Goal: Task Accomplishment & Management: Manage account settings

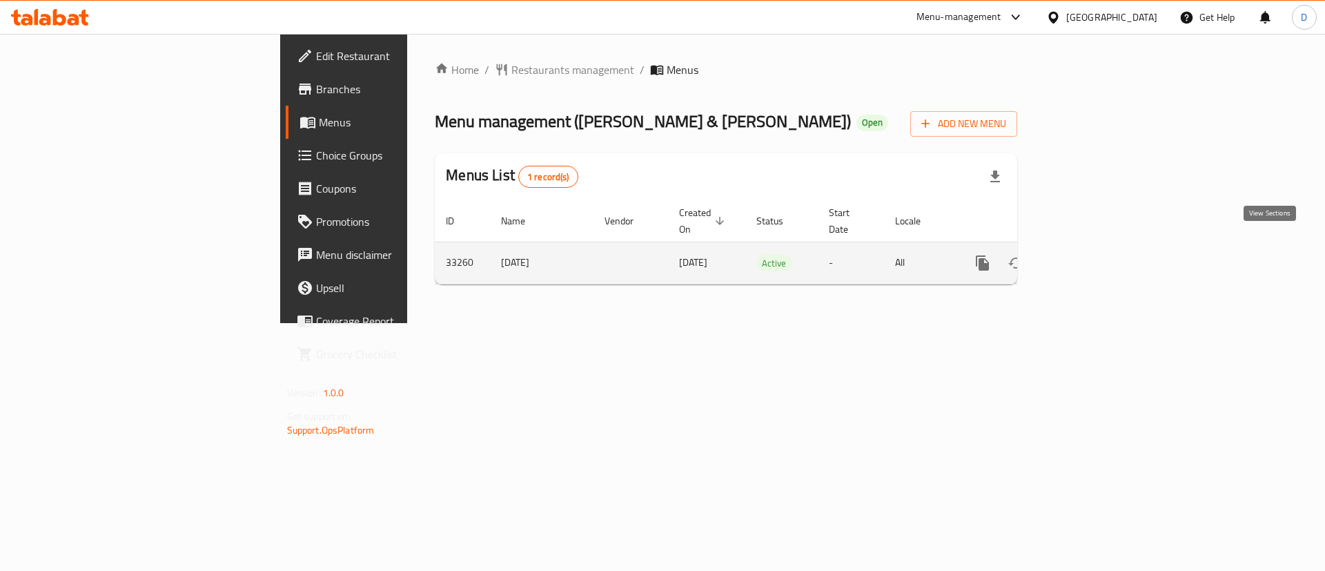
click at [1091, 255] on icon "enhanced table" at bounding box center [1082, 263] width 17 height 17
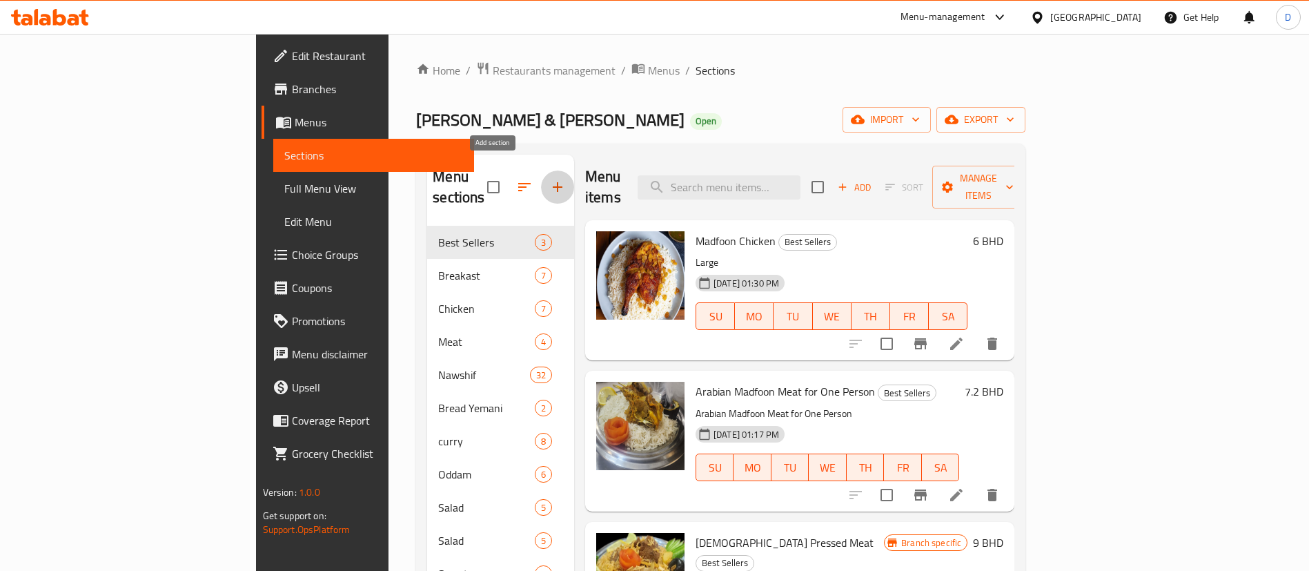
click at [549, 179] on icon "button" at bounding box center [557, 187] width 17 height 17
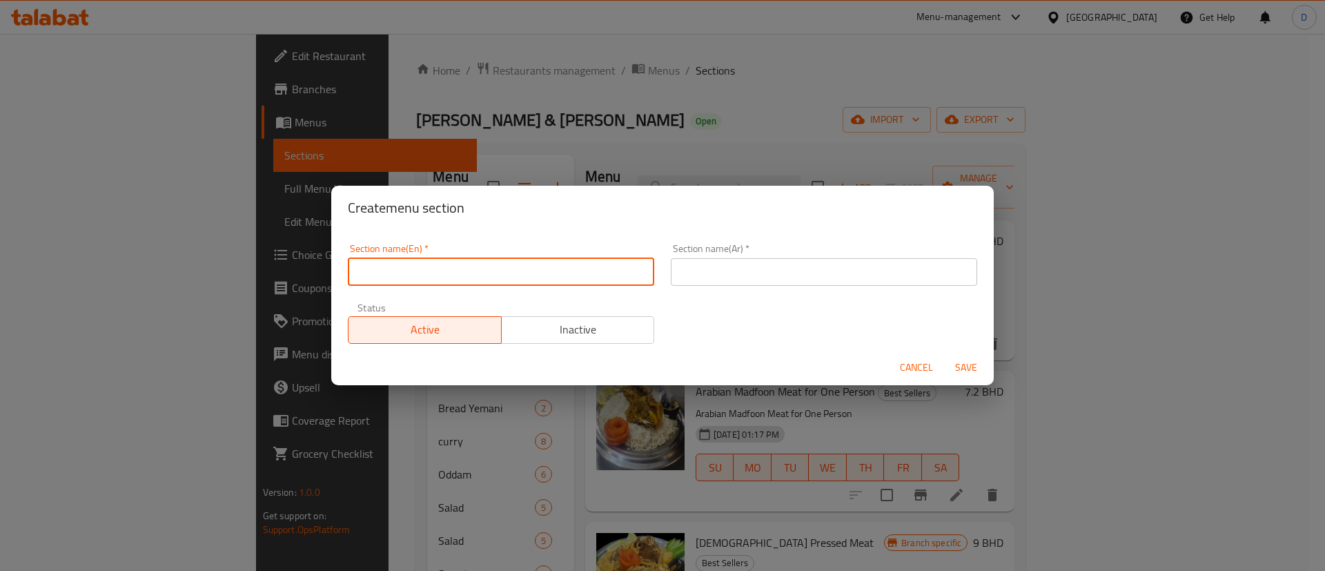
drag, startPoint x: 507, startPoint y: 268, endPoint x: 515, endPoint y: 286, distance: 19.5
click at [509, 271] on input "text" at bounding box center [501, 272] width 306 height 28
type input "M41"
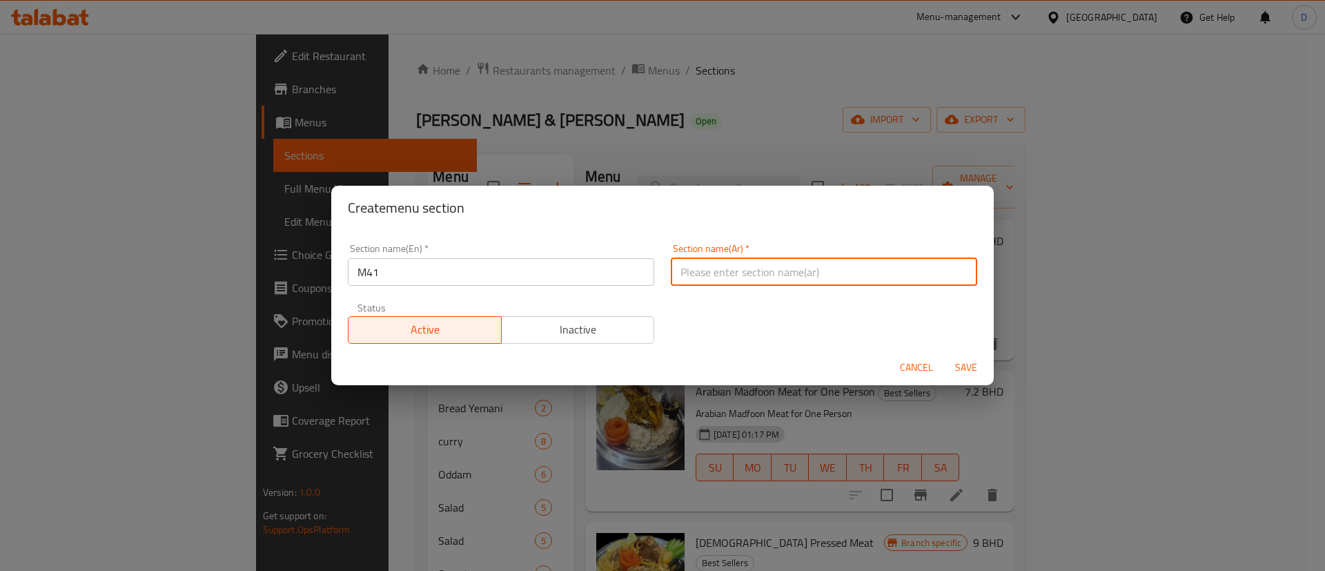
click at [767, 280] on input "text" at bounding box center [824, 272] width 306 height 28
type input "وجبة لشخص واحد"
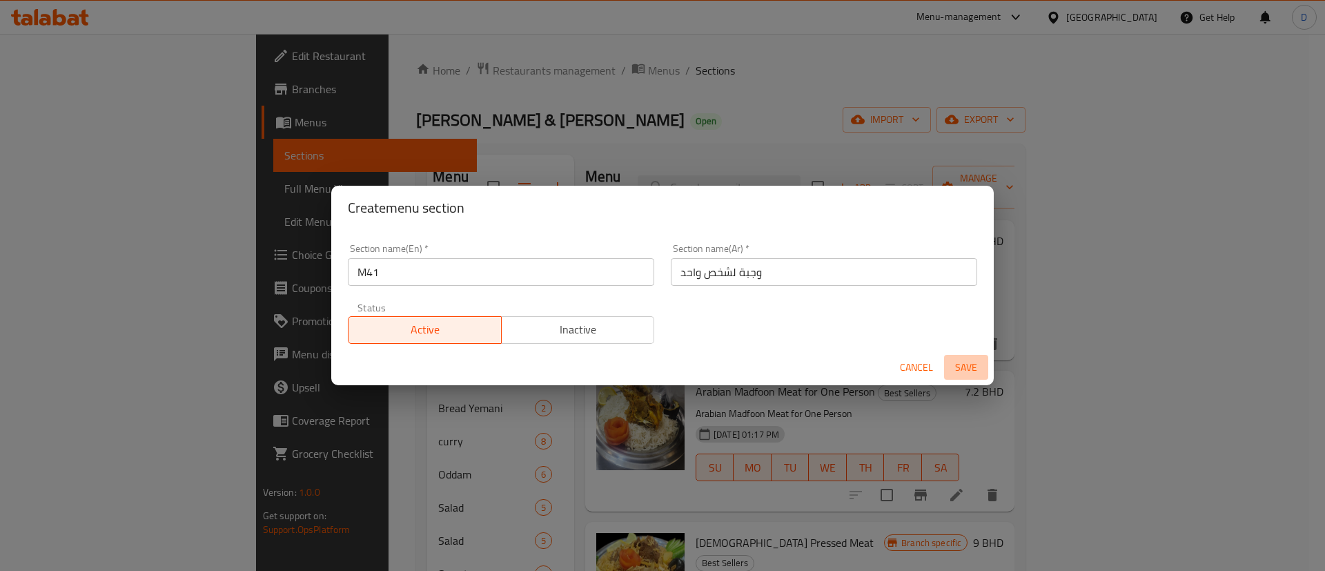
click at [978, 369] on span "Save" at bounding box center [966, 367] width 33 height 17
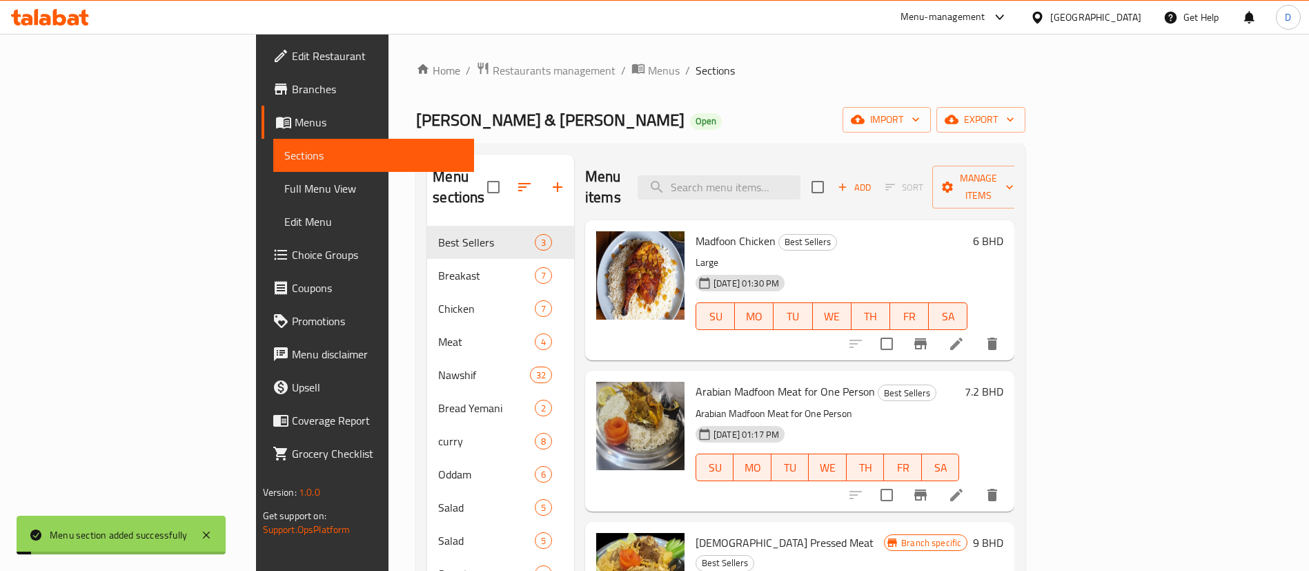
click at [708, 157] on div "Menu items Add Sort Manage items" at bounding box center [799, 188] width 429 height 66
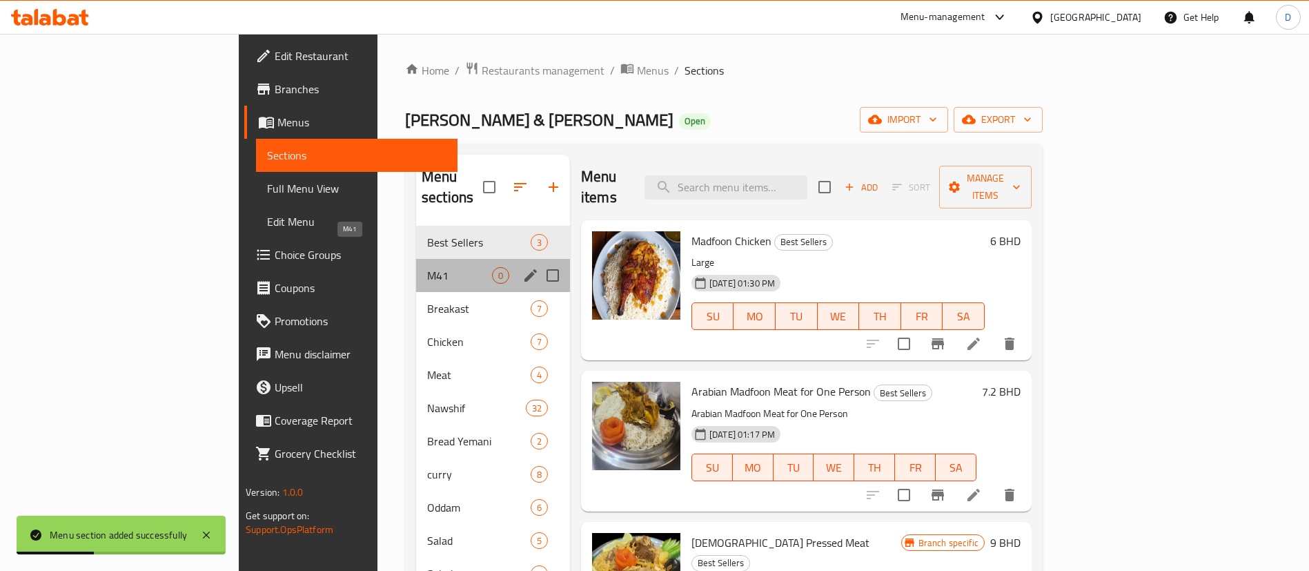
click at [427, 267] on span "M41" at bounding box center [459, 275] width 65 height 17
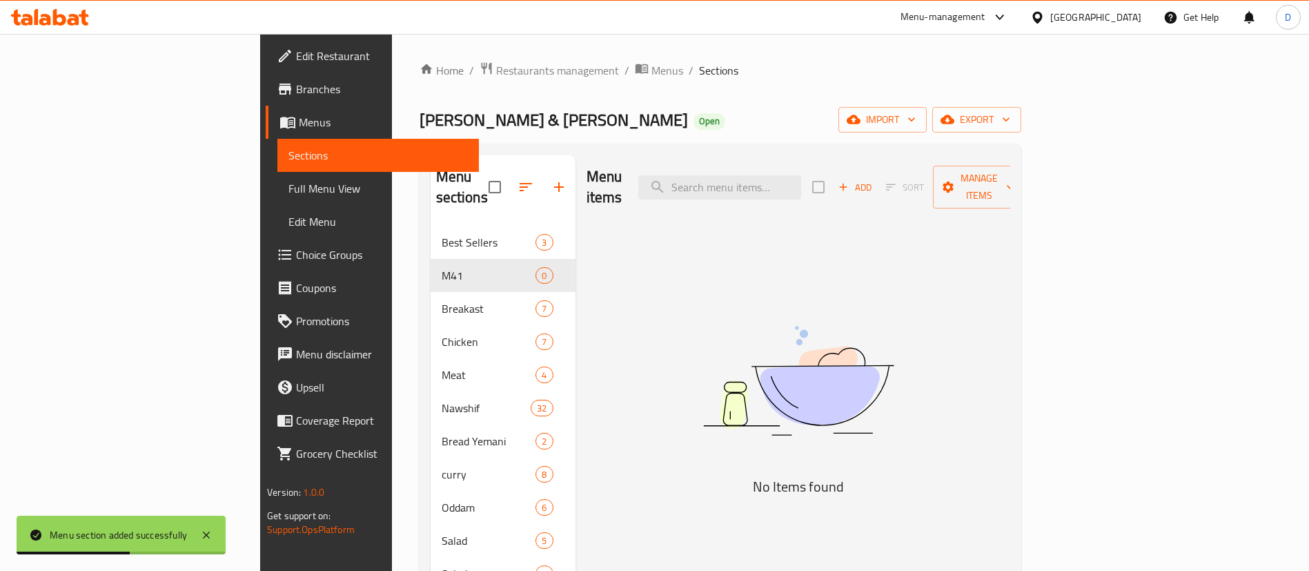
drag, startPoint x: 1084, startPoint y: 179, endPoint x: 1045, endPoint y: 240, distance: 72.0
click at [1011, 240] on div "Menu items Add Sort Manage items No Items found" at bounding box center [793, 440] width 435 height 571
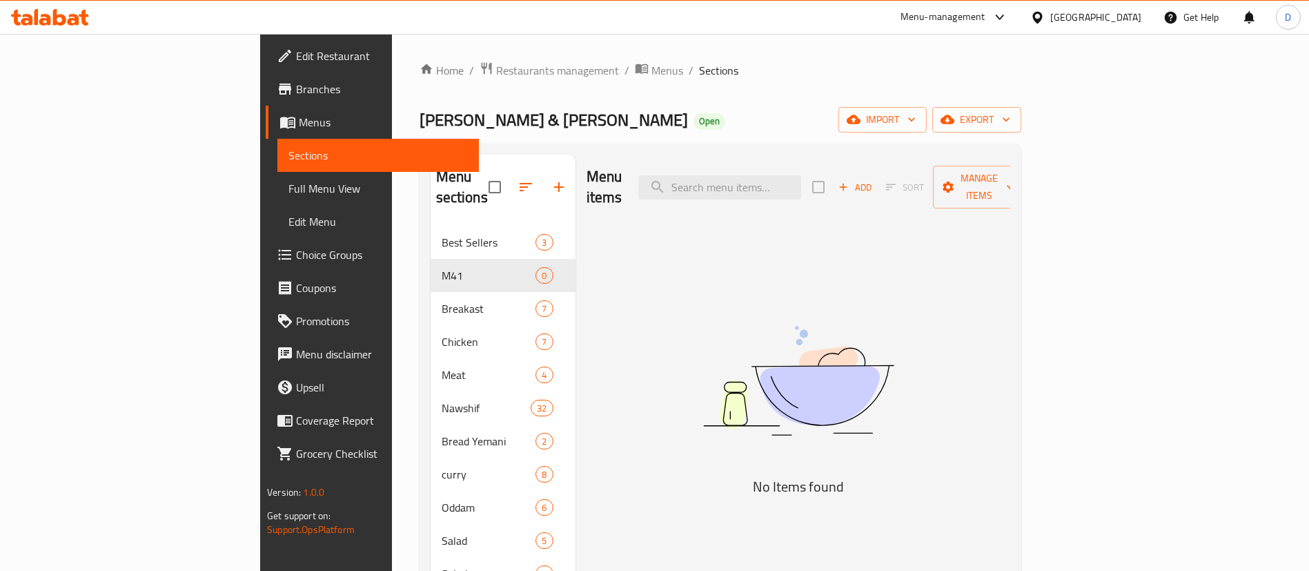
drag, startPoint x: 1007, startPoint y: 90, endPoint x: 881, endPoint y: 8, distance: 151.1
click at [1006, 90] on div "Home / Restaurants management / Menus / Sections Nathri Modhapi & Mandi Open im…" at bounding box center [721, 398] width 602 height 675
click at [1026, 186] on div "Add Sort Manage items" at bounding box center [918, 187] width 213 height 43
click at [850, 181] on icon "button" at bounding box center [843, 187] width 12 height 12
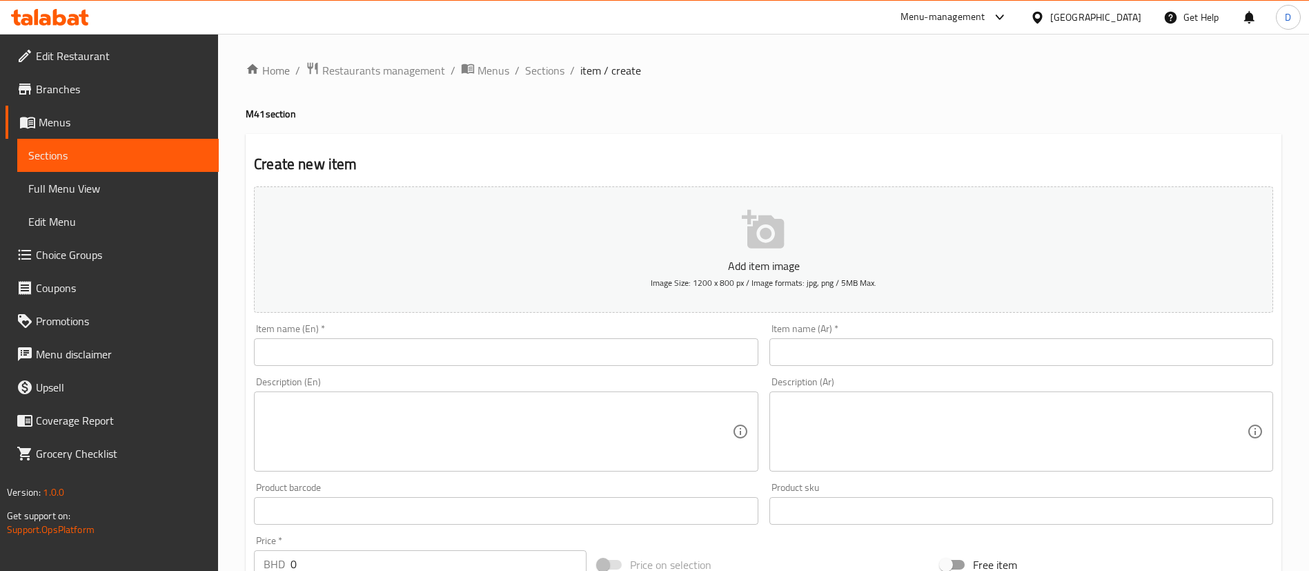
drag, startPoint x: 590, startPoint y: 311, endPoint x: 586, endPoint y: 331, distance: 20.4
click at [587, 325] on div at bounding box center [654, 285] width 1309 height 571
drag, startPoint x: 586, startPoint y: 331, endPoint x: 586, endPoint y: 342, distance: 11.0
click at [586, 337] on div "Item name (En)   * Item name (En) *" at bounding box center [506, 345] width 504 height 42
click at [590, 351] on input "text" at bounding box center [506, 352] width 504 height 28
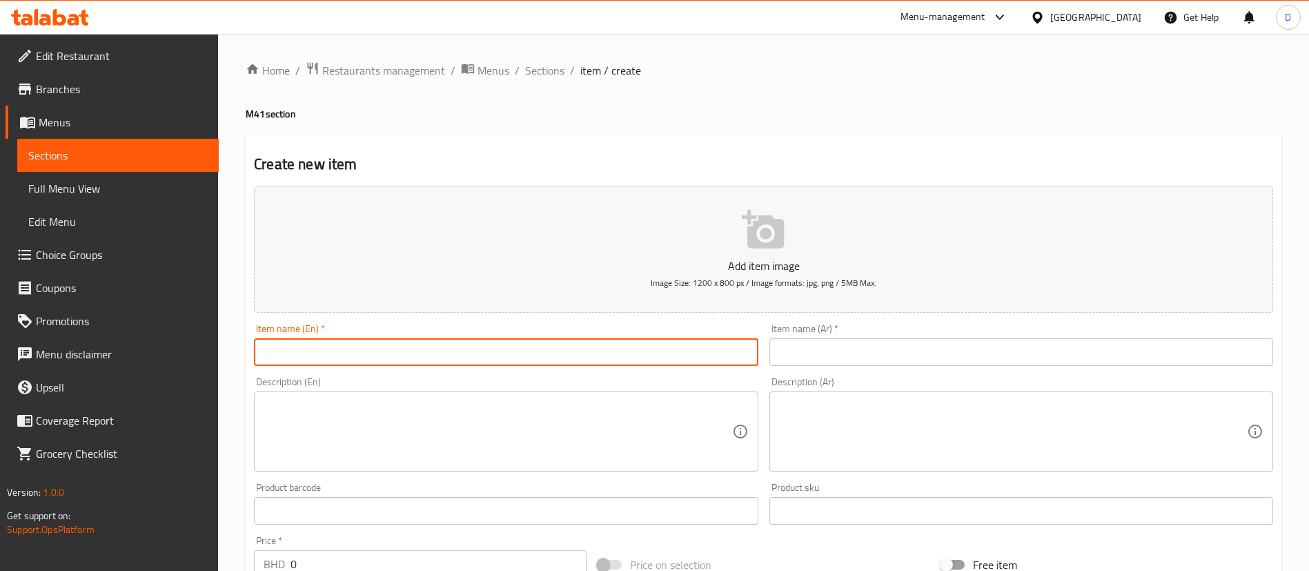
paste input "Quarter Chicken Madghot + Side + Drink"
type input "Quarter Chicken Madghot + Side + Drink"
click at [836, 351] on input "text" at bounding box center [1022, 352] width 504 height 28
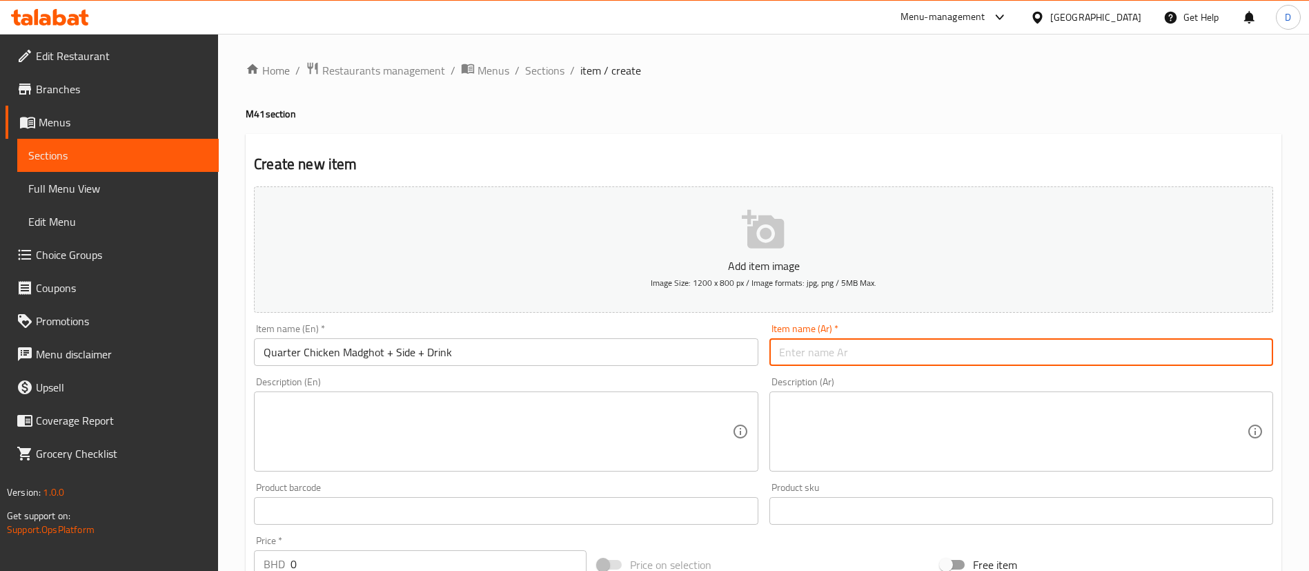
paste input "ربع دجاجة مدغوت + طبق جانبي + مشروب"
click at [912, 354] on input "ربع دجاجة مدغوت + طبق جانبي + مشروب" at bounding box center [1022, 352] width 504 height 28
click at [907, 164] on h2 "Create new item" at bounding box center [764, 164] width 1020 height 21
click at [890, 358] on input "ربع دجاجة مضغوت + طبق جانبي + مشروب" at bounding box center [1022, 352] width 504 height 28
type input "ربع دجاجة مضغوط + طبق جانبي + مشروب"
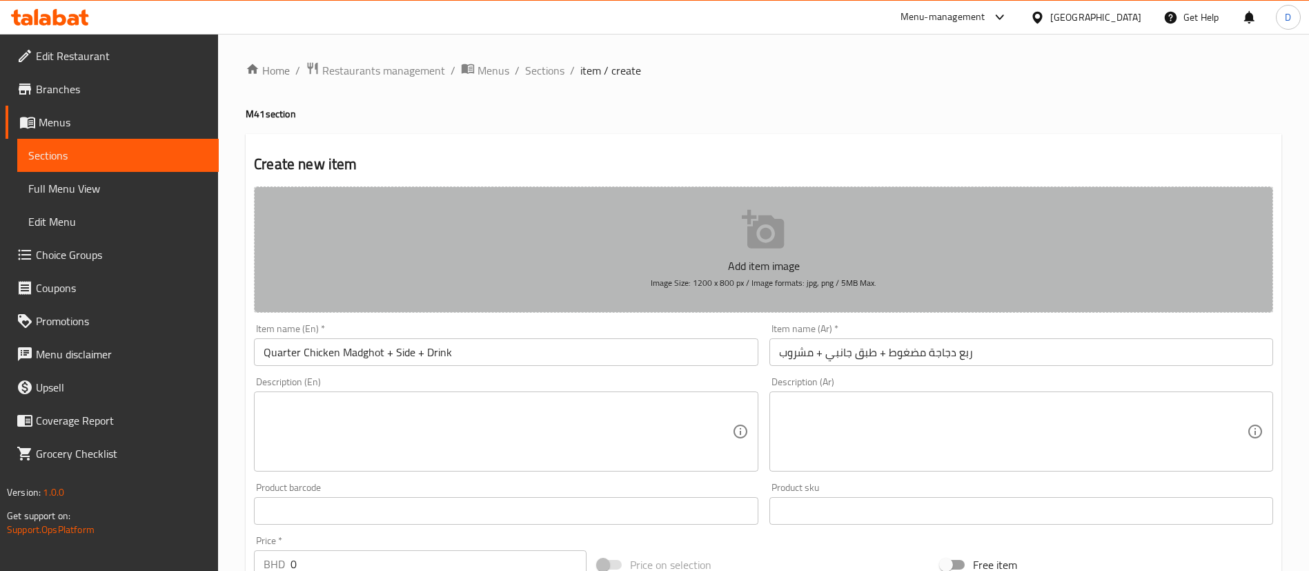
click at [645, 186] on button "Add item image Image Size: 1200 x 800 px / Image formats: jpg, png / 5MB Max." at bounding box center [764, 249] width 1020 height 126
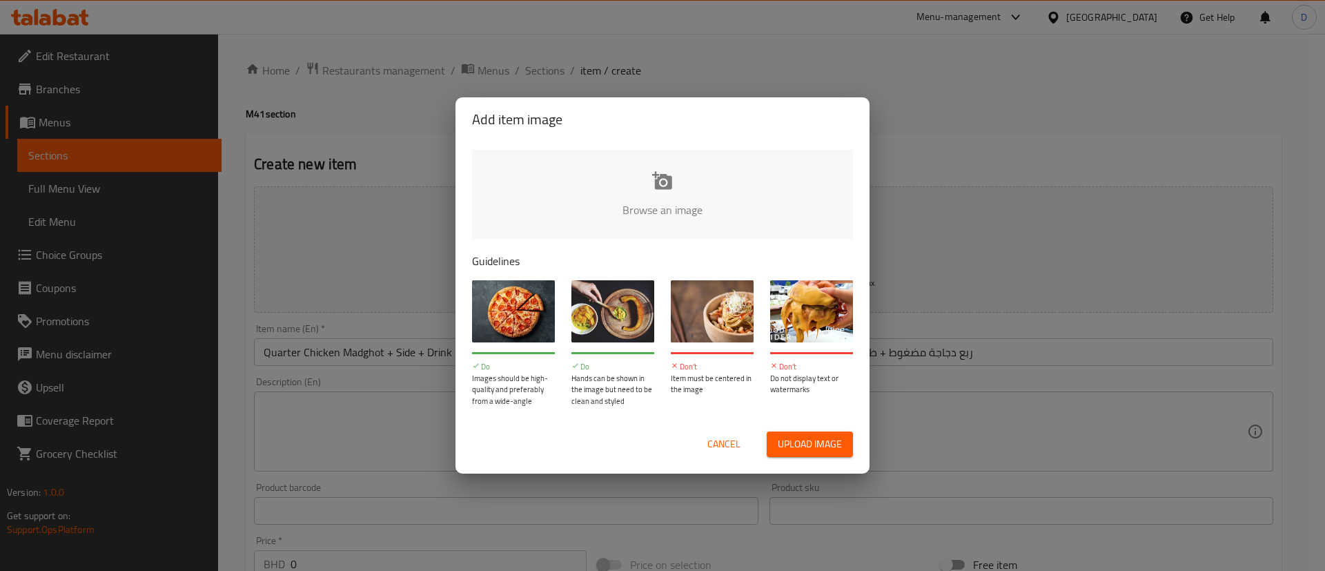
click at [860, 76] on div "Add item image Browse an image Guidelines Do Images should be high-quality and …" at bounding box center [662, 285] width 1325 height 571
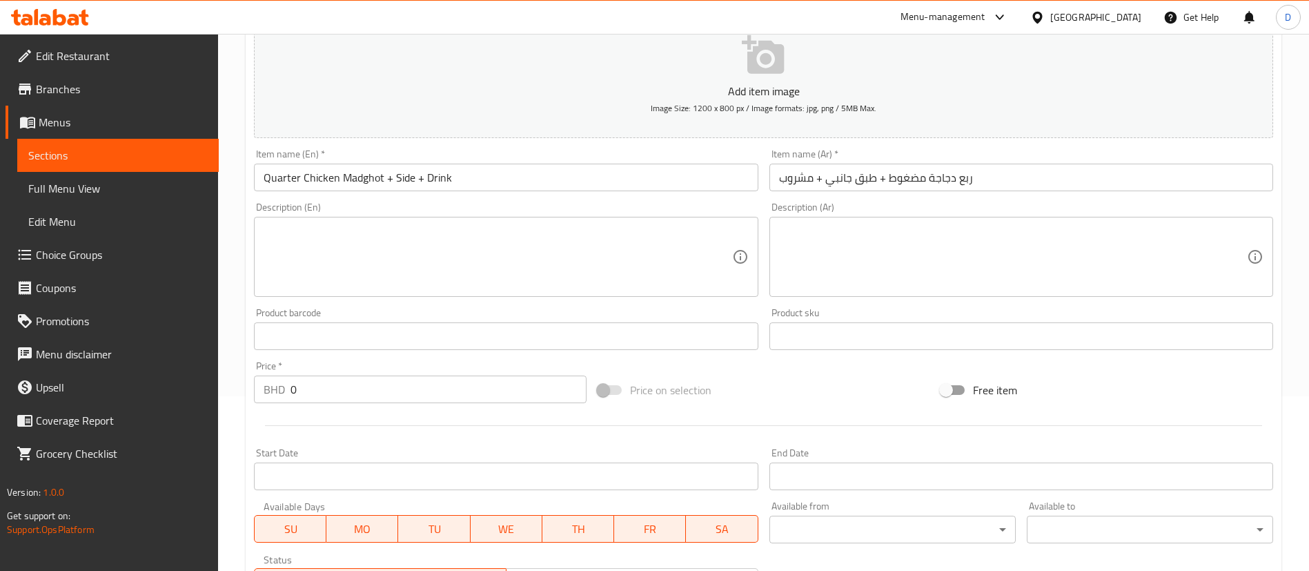
scroll to position [207, 0]
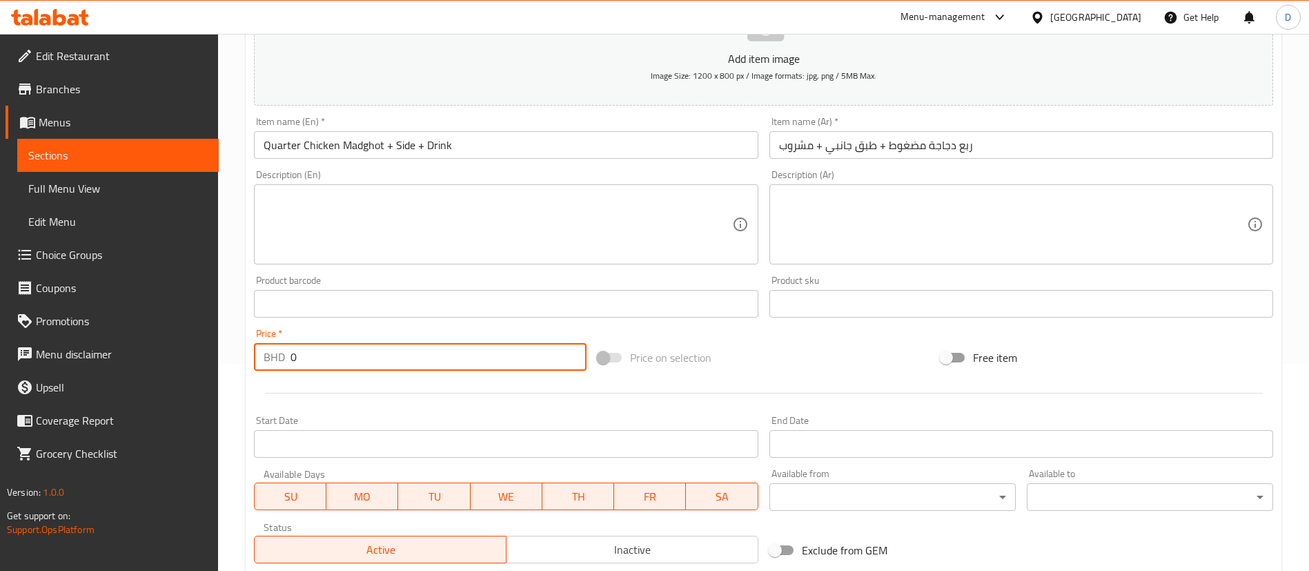
drag, startPoint x: 355, startPoint y: 354, endPoint x: 205, endPoint y: 367, distance: 150.4
click at [205, 367] on div "Edit Restaurant Branches Menus Sections Full Menu View Edit Menu Choice Groups …" at bounding box center [654, 298] width 1309 height 942
type input "3"
click at [337, 385] on div at bounding box center [764, 393] width 1031 height 34
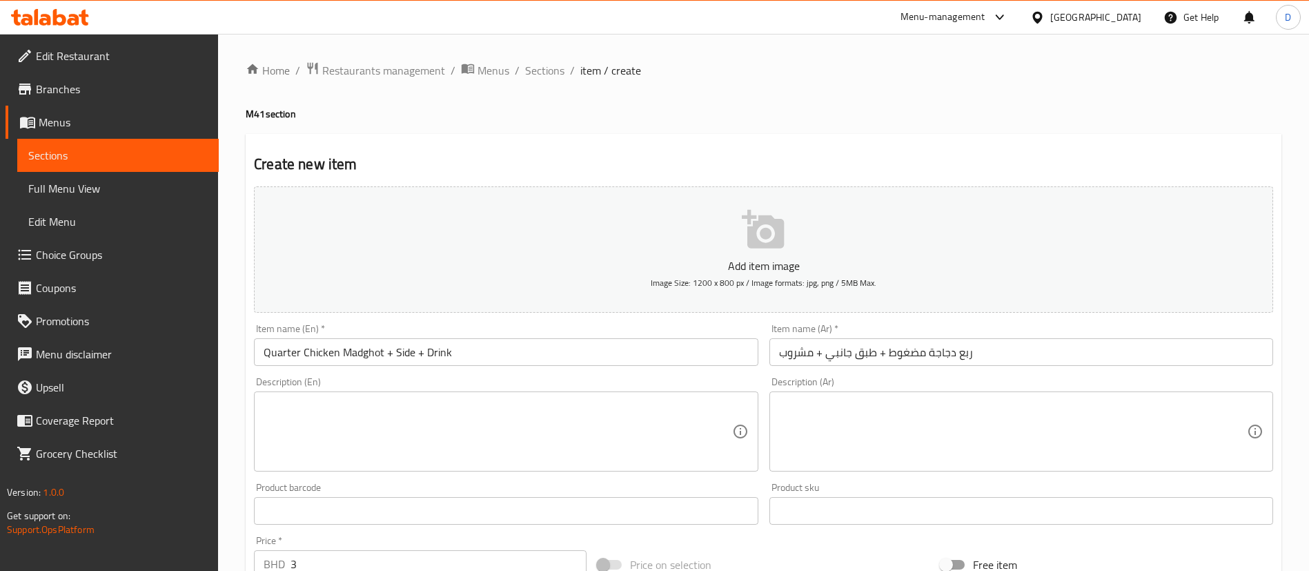
scroll to position [405, 0]
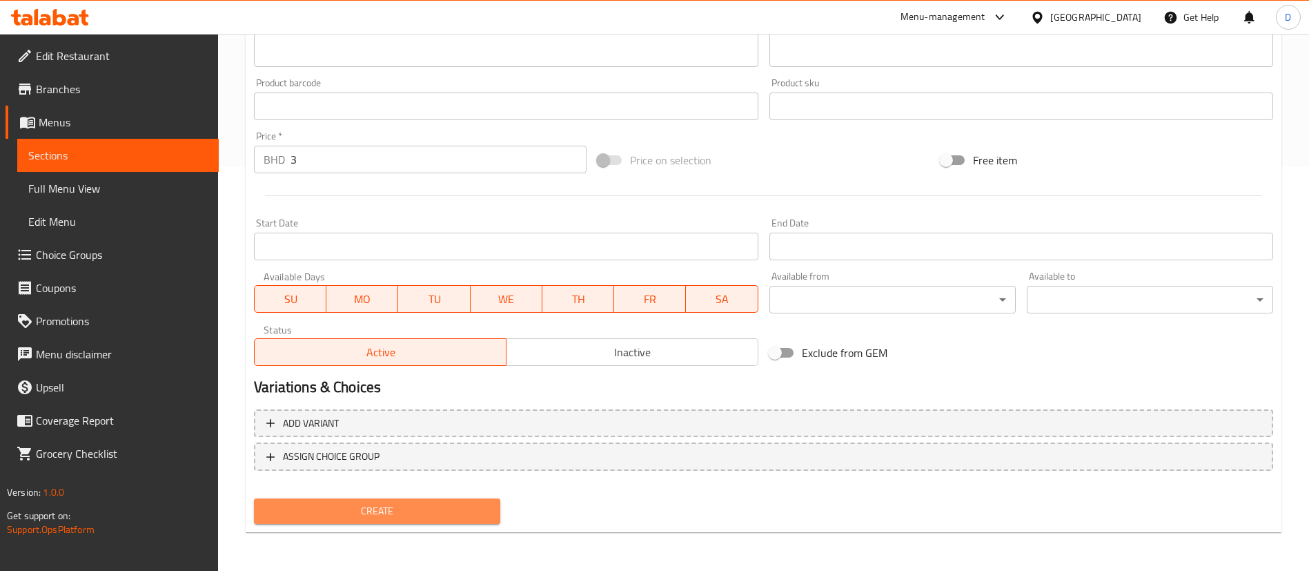
click at [398, 516] on span "Create" at bounding box center [377, 511] width 224 height 17
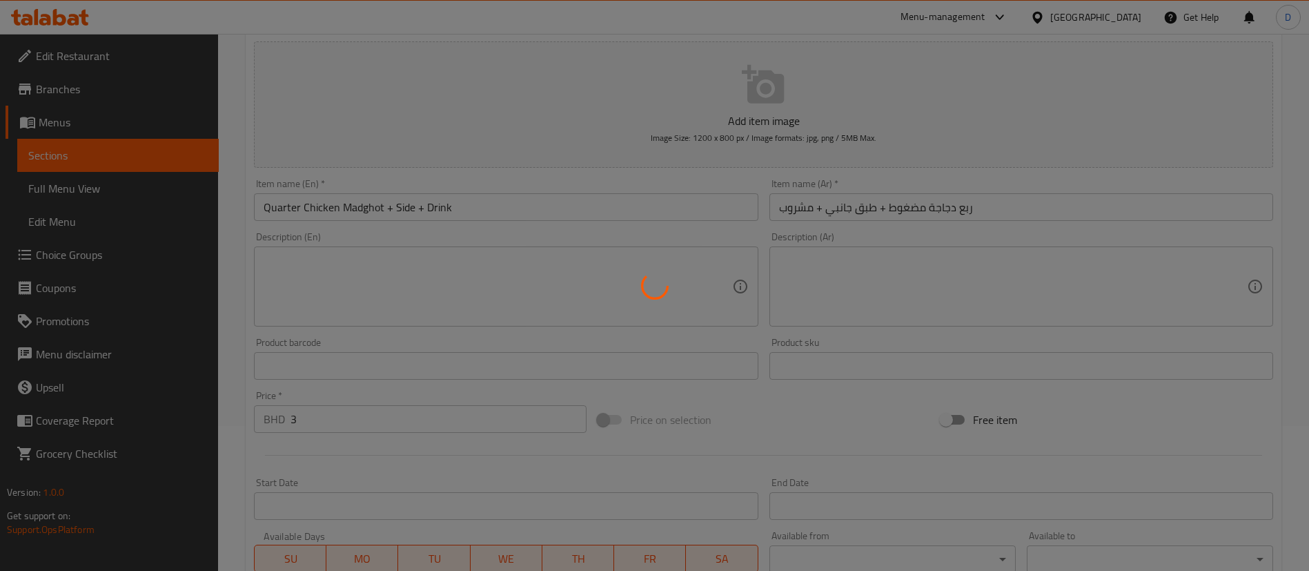
scroll to position [0, 0]
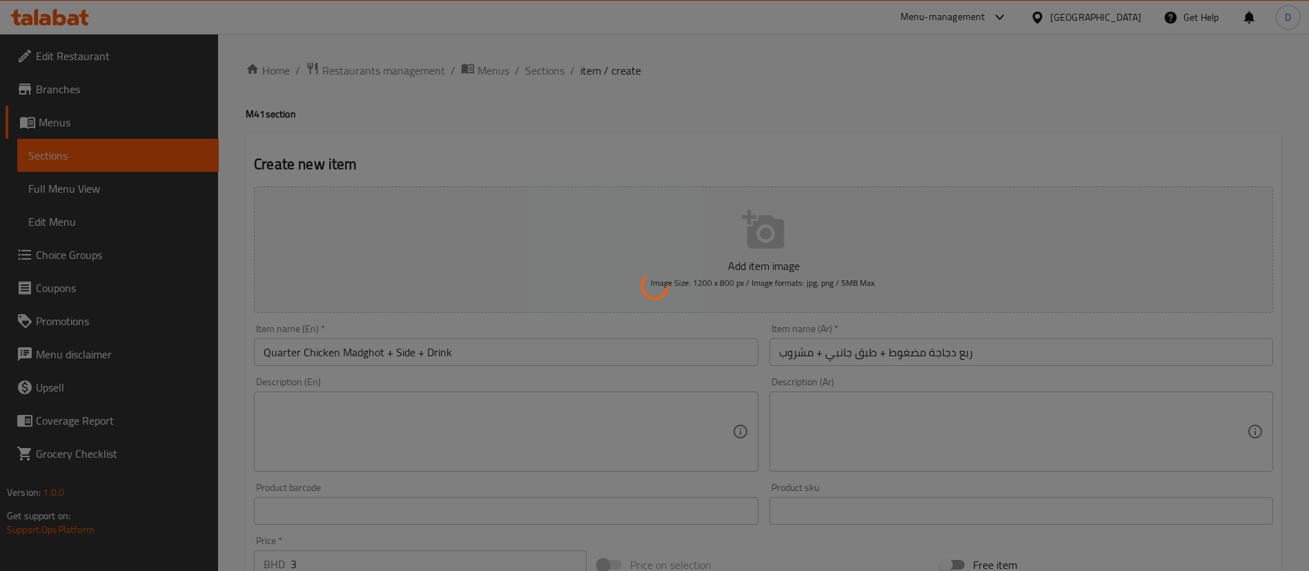
type input "0"
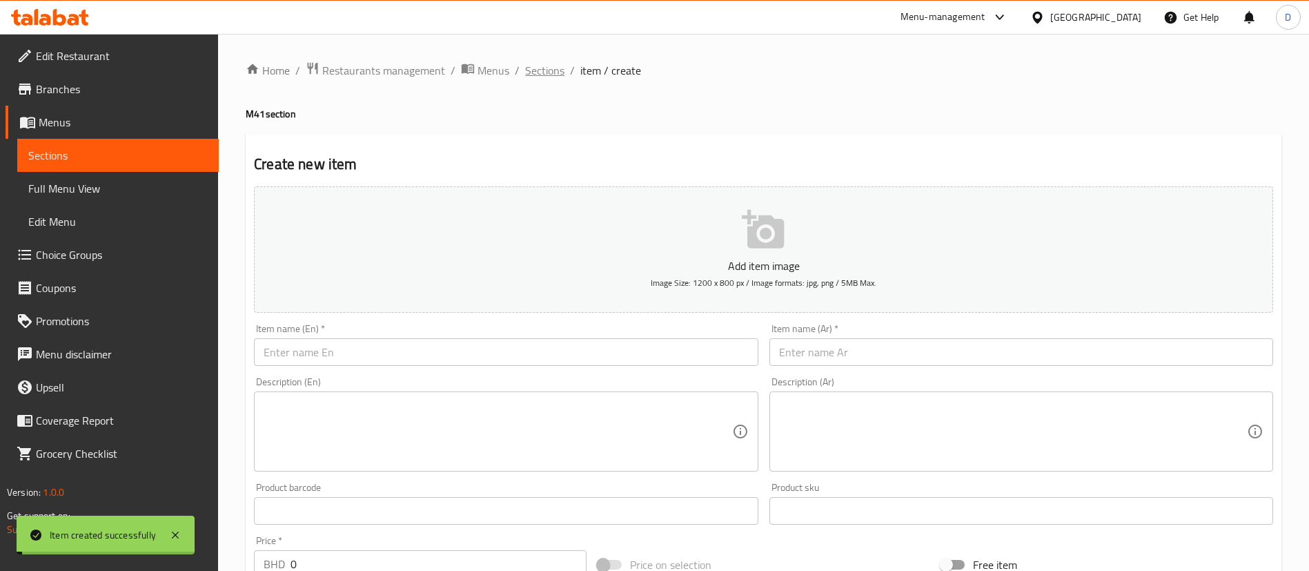
click at [549, 76] on span "Sections" at bounding box center [544, 70] width 39 height 17
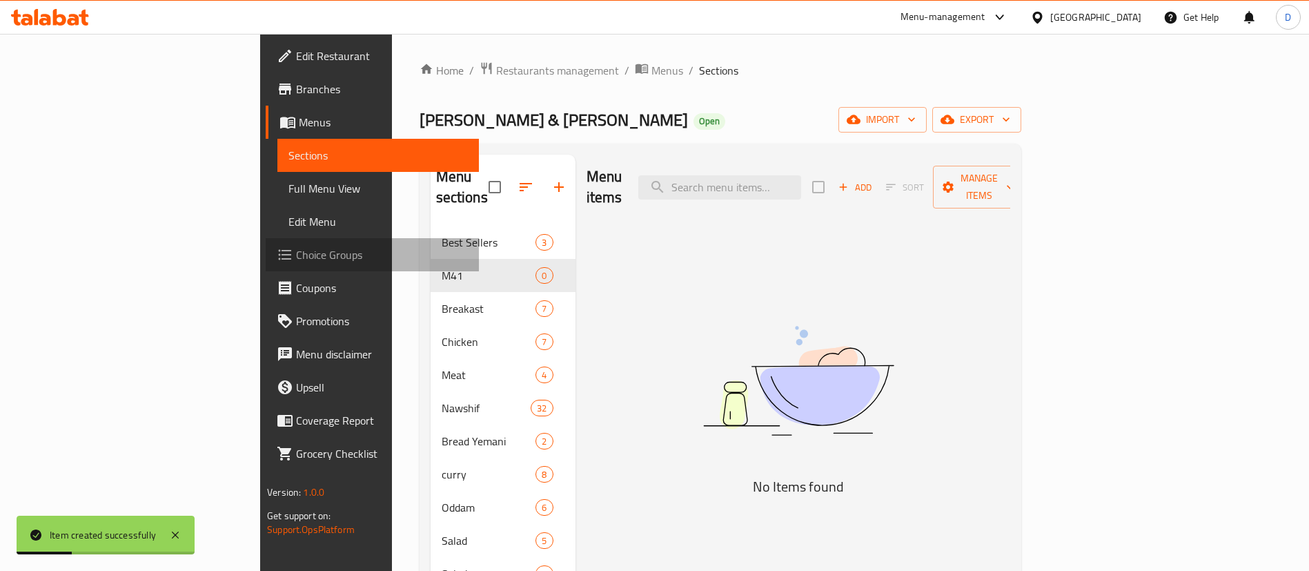
click at [296, 258] on span "Choice Groups" at bounding box center [382, 254] width 172 height 17
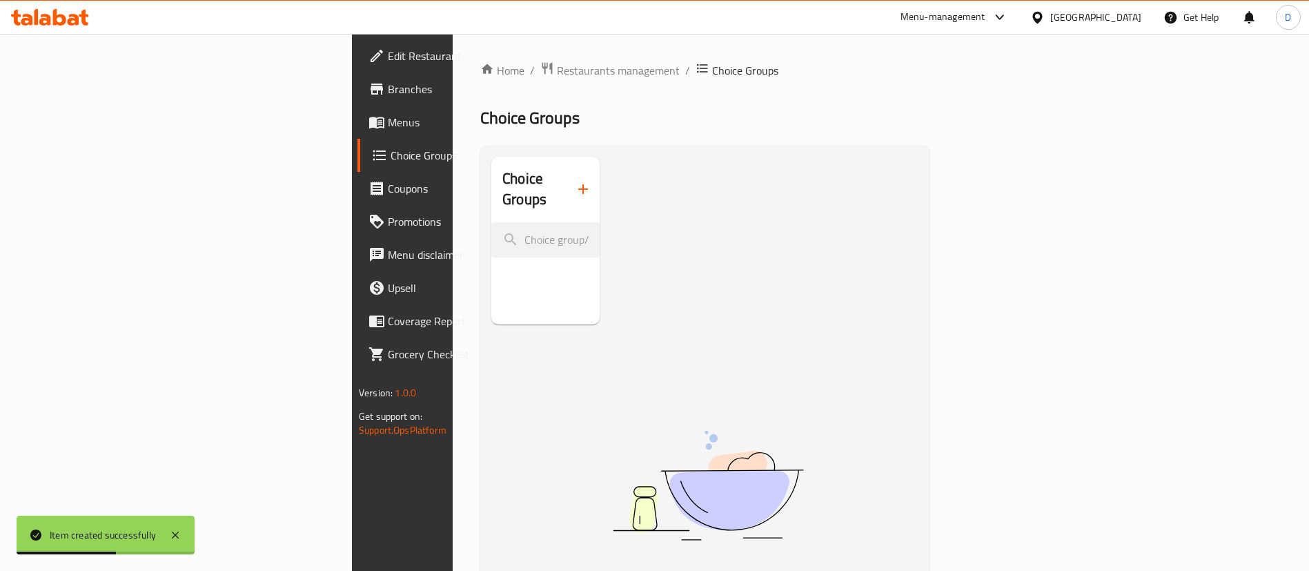
click at [575, 181] on icon "button" at bounding box center [583, 189] width 17 height 17
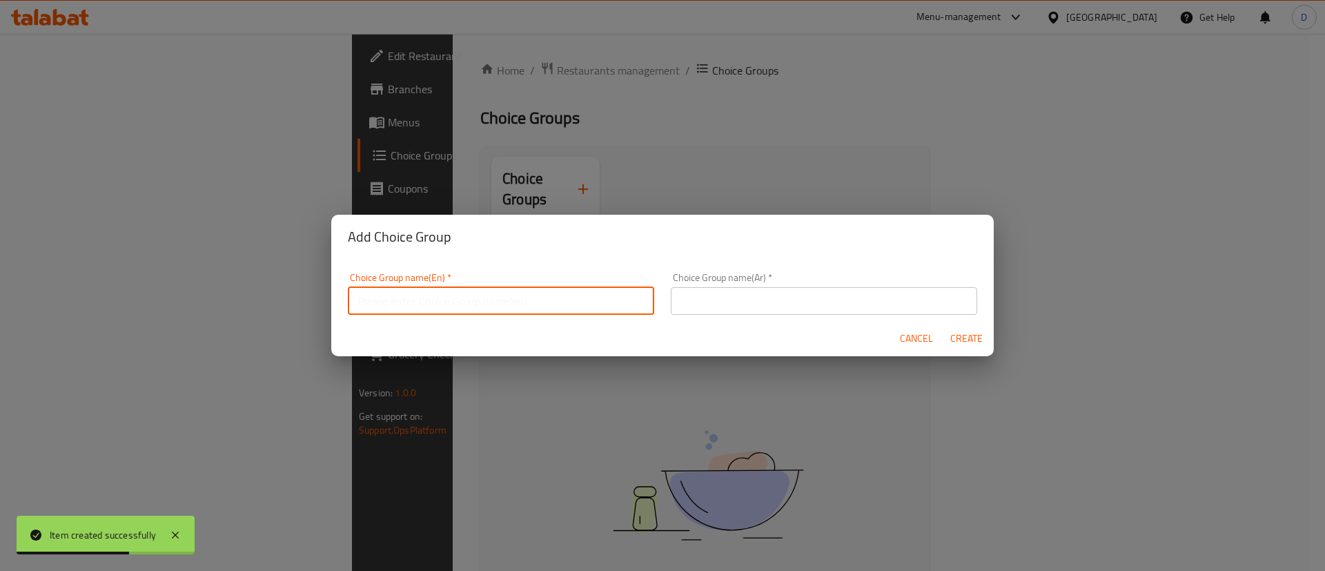
drag, startPoint x: 478, startPoint y: 297, endPoint x: 495, endPoint y: 311, distance: 21.6
click at [480, 298] on input "text" at bounding box center [501, 301] width 306 height 28
click at [494, 308] on input "your choice of side" at bounding box center [501, 301] width 306 height 28
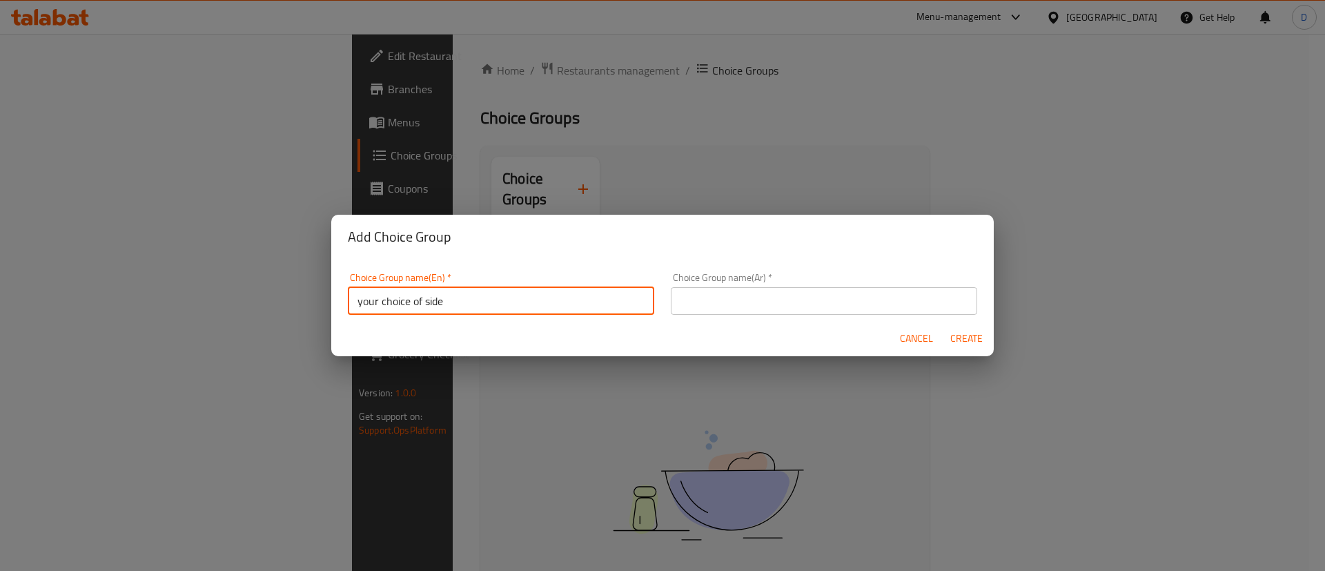
click at [494, 308] on input "your choice of side" at bounding box center [501, 301] width 306 height 28
type input "your choice of side"
drag, startPoint x: 740, startPoint y: 306, endPoint x: 723, endPoint y: 304, distance: 17.4
click at [739, 305] on input "text" at bounding box center [824, 301] width 306 height 28
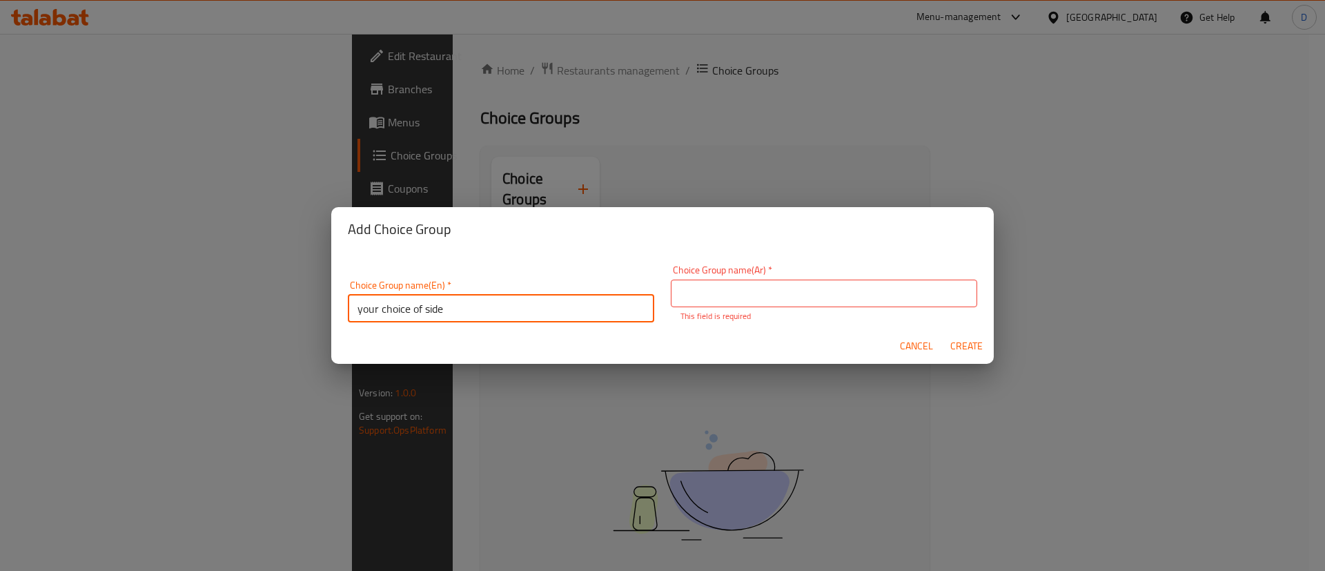
click at [524, 298] on input "your choice of side" at bounding box center [501, 309] width 306 height 28
click at [460, 296] on input "your choice of side" at bounding box center [501, 309] width 306 height 28
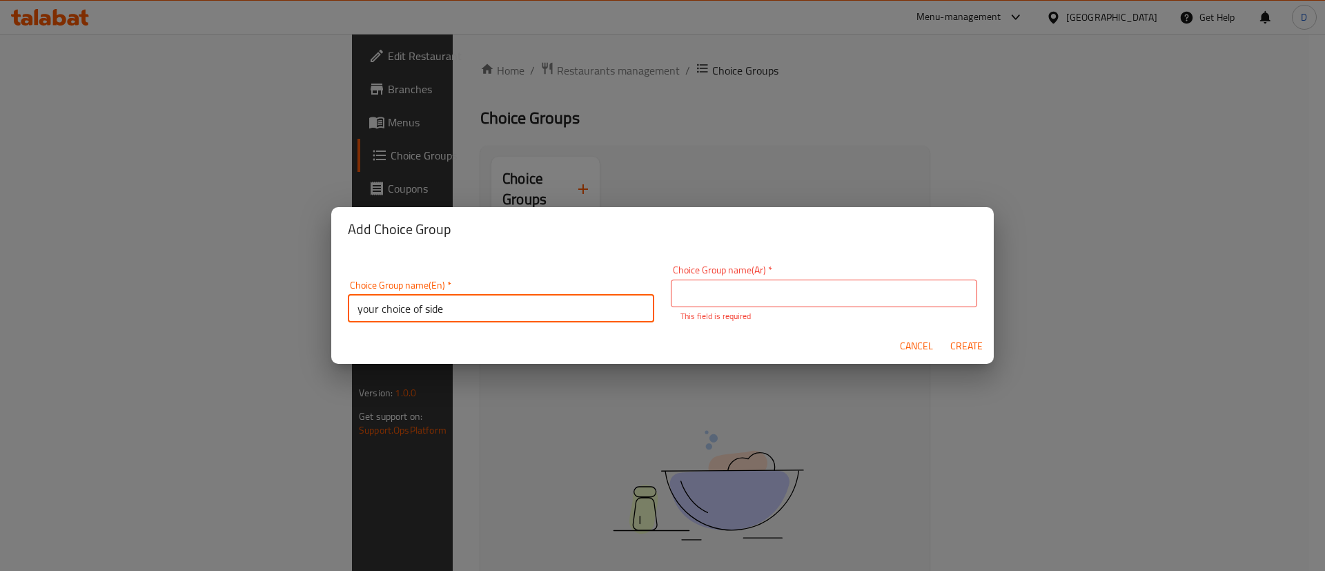
click at [780, 299] on input "text" at bounding box center [824, 294] width 306 height 28
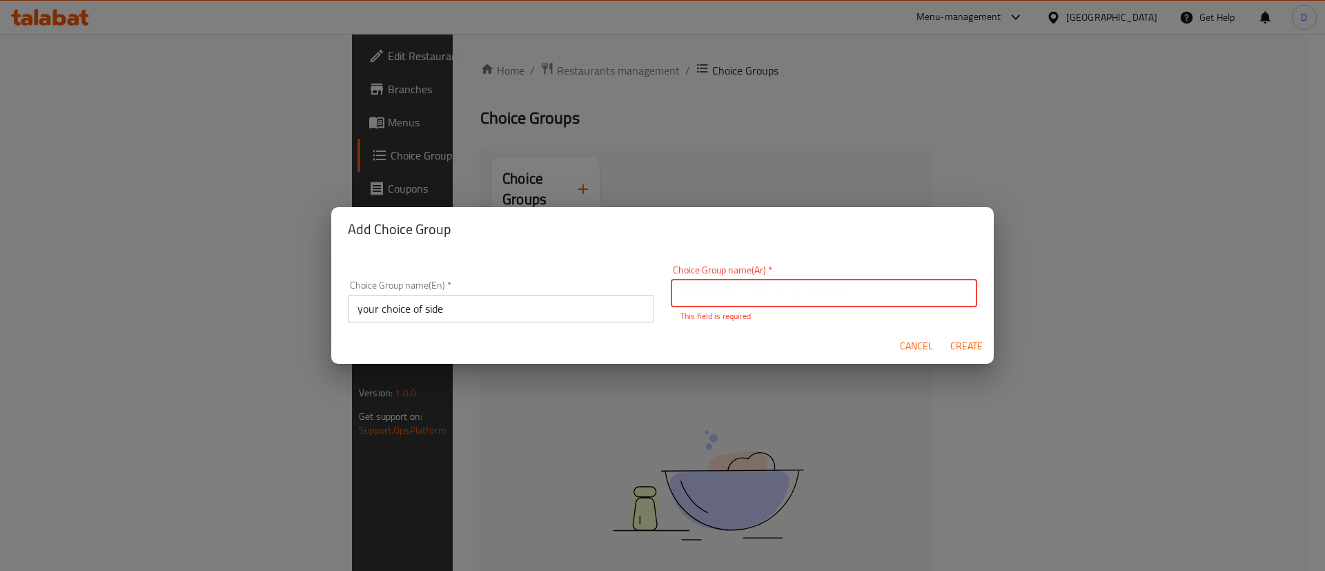
paste input "اختيارك للجانب"
type input "اختيارك للجانب"
click at [969, 347] on button "Create" at bounding box center [966, 346] width 44 height 26
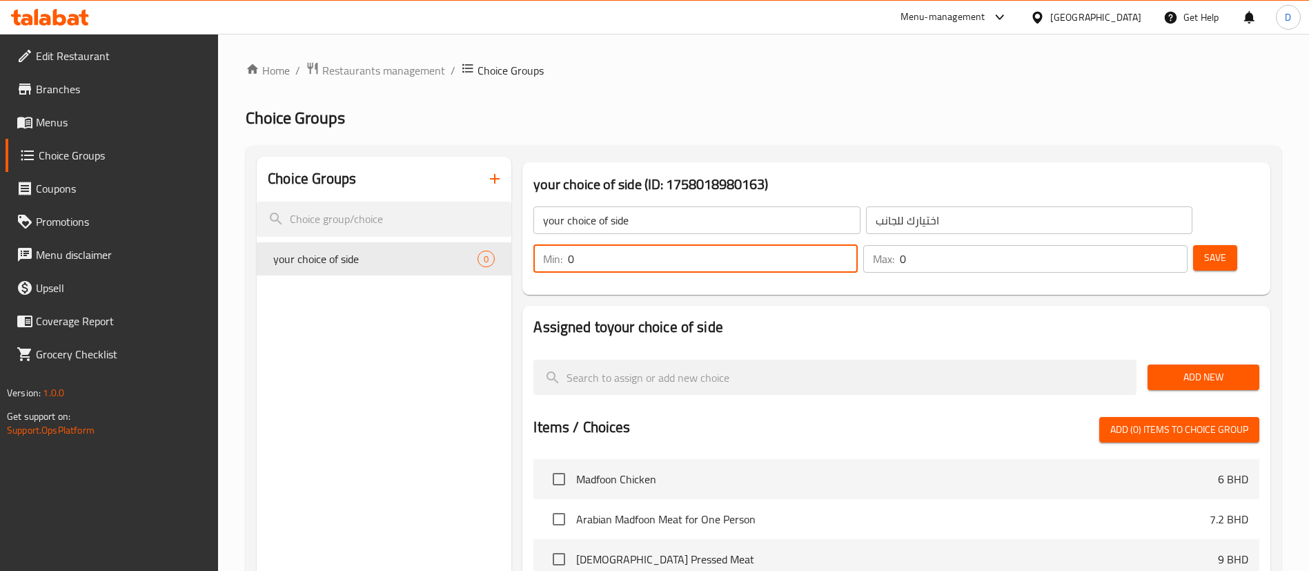
click at [858, 245] on input "0" at bounding box center [713, 259] width 290 height 28
type input "1"
click at [858, 245] on input "1" at bounding box center [713, 259] width 290 height 28
type input "1"
click at [1151, 245] on input "1" at bounding box center [1044, 259] width 288 height 28
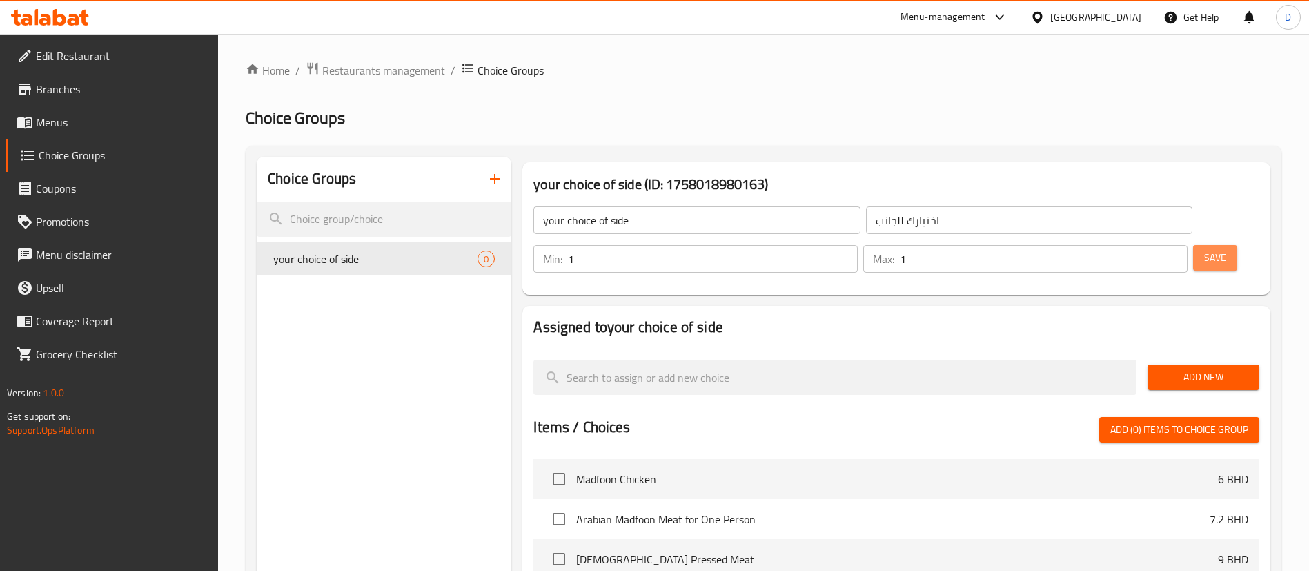
click at [1205, 249] on span "Save" at bounding box center [1216, 257] width 22 height 17
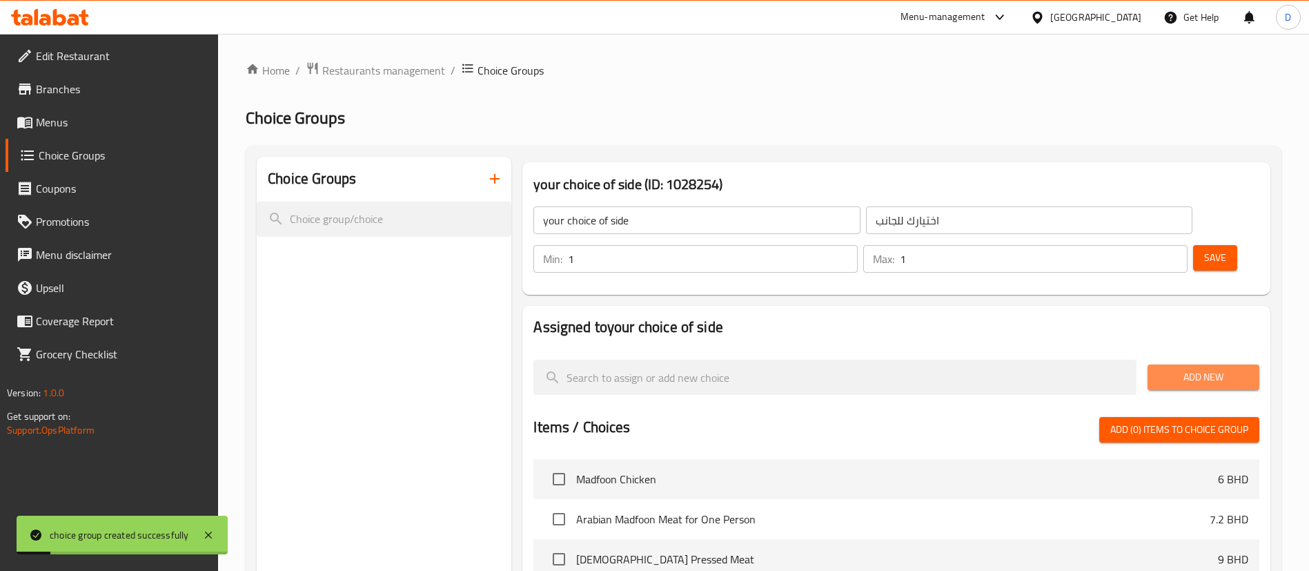
click at [1206, 369] on span "Add New" at bounding box center [1204, 377] width 90 height 17
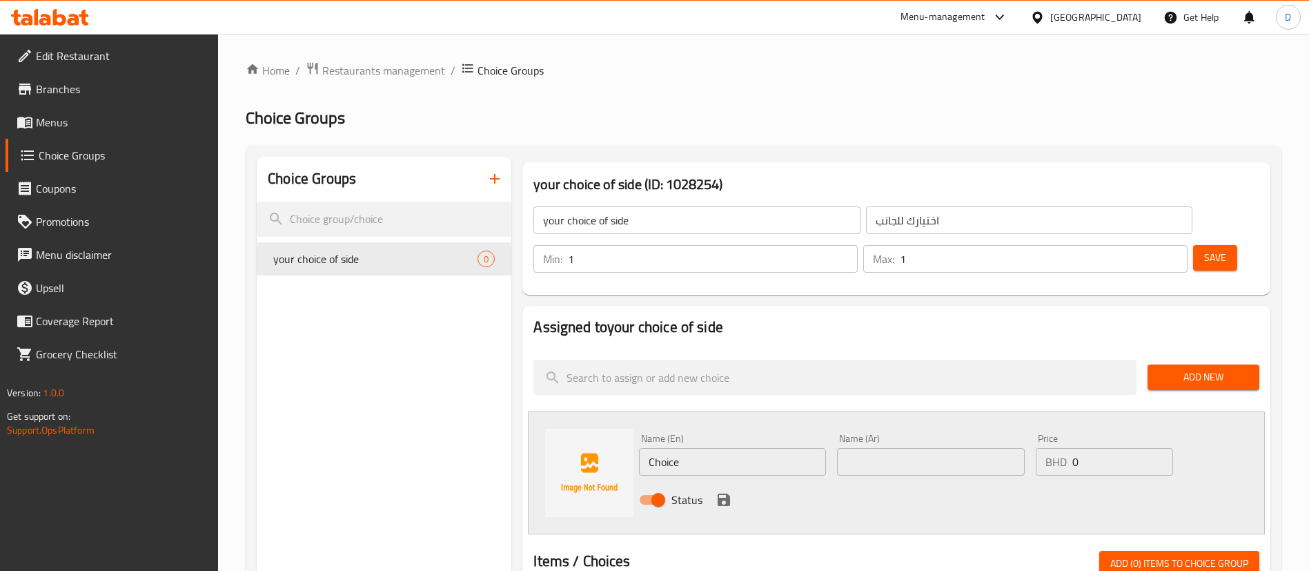
drag, startPoint x: 703, startPoint y: 418, endPoint x: 530, endPoint y: 422, distance: 173.3
click at [532, 425] on div "Name (En) Choice Name (En) Name (Ar) Name (Ar) Price BHD 0 Price Status" at bounding box center [896, 472] width 737 height 123
paste input "ucumber With [PERSON_NAME]"
type input "Cucumber With Youghurt"
drag, startPoint x: 902, startPoint y: 431, endPoint x: 893, endPoint y: 427, distance: 9.6
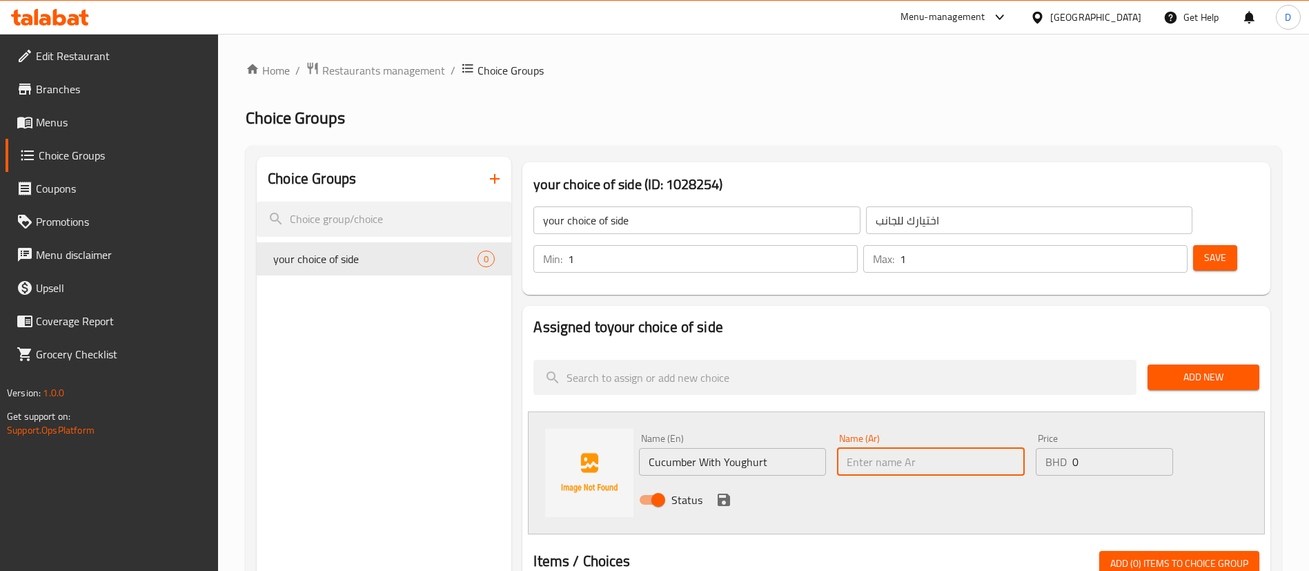
click at [901, 448] on input "text" at bounding box center [930, 462] width 187 height 28
paste input "خيار مع الزبادي"
type input "خيار مع الزبادي"
click at [728, 494] on icon "save" at bounding box center [724, 500] width 12 height 12
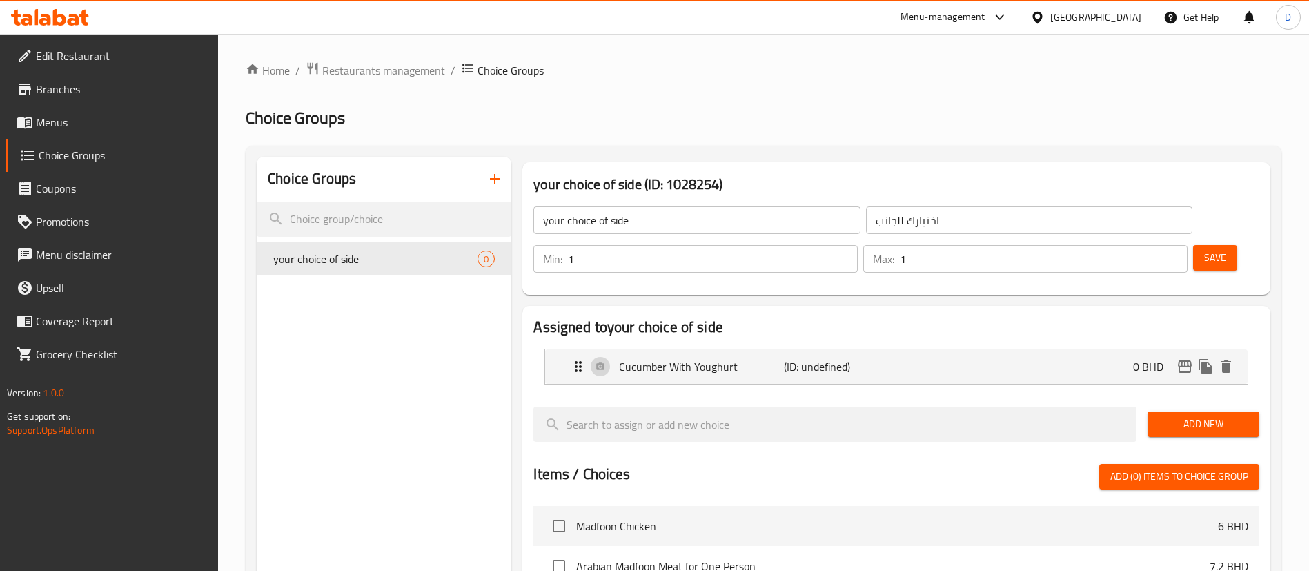
click at [1211, 416] on span "Add New" at bounding box center [1204, 424] width 90 height 17
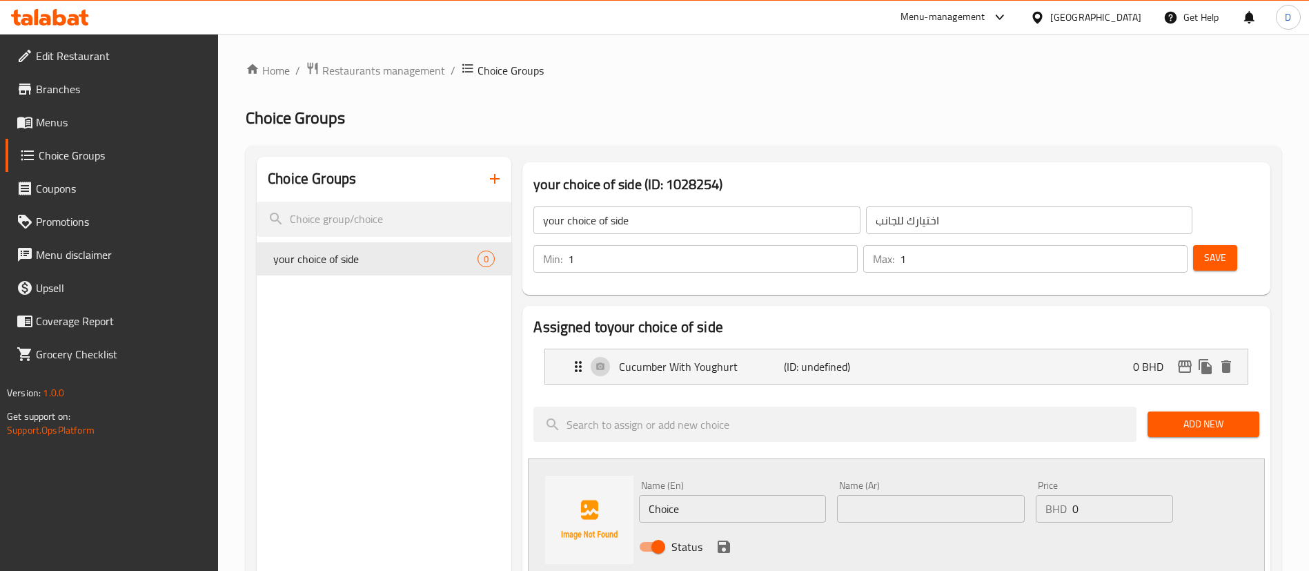
click at [536, 478] on div "Name (En) Choice Name (En) Name (Ar) Name (Ar) Price BHD 0 Price Status" at bounding box center [896, 519] width 737 height 123
paste input "Green Salad"
type input "Green Salad"
click at [983, 495] on input "text" at bounding box center [930, 509] width 187 height 28
paste input "سلطة خضراء"
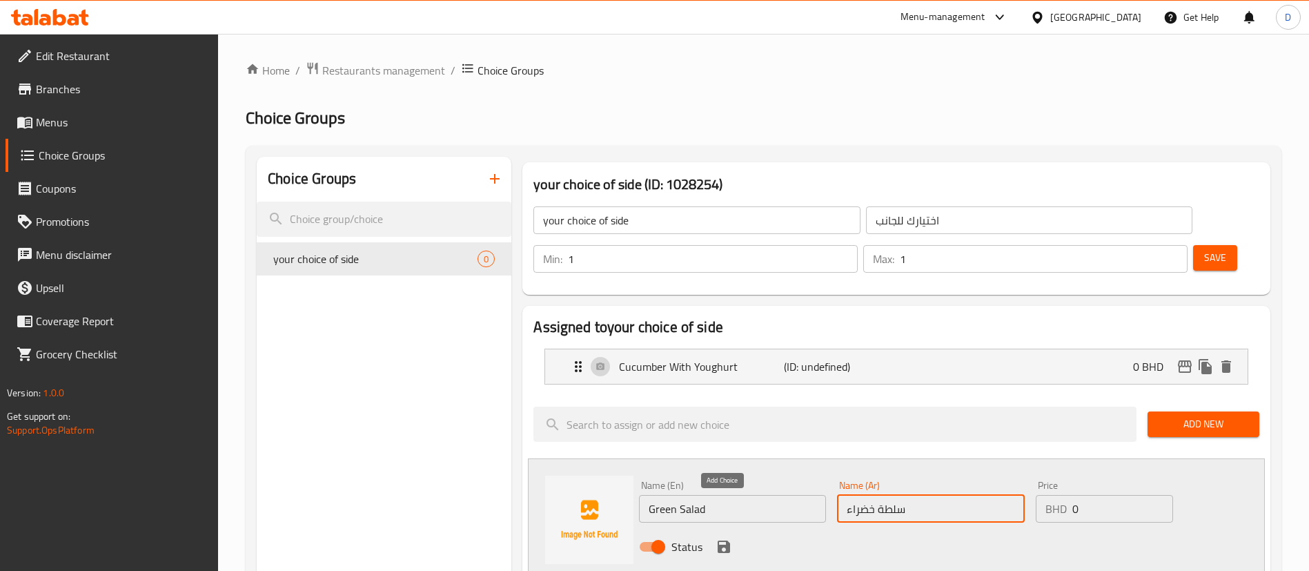
type input "سلطة خضراء"
click at [726, 538] on icon "save" at bounding box center [724, 546] width 17 height 17
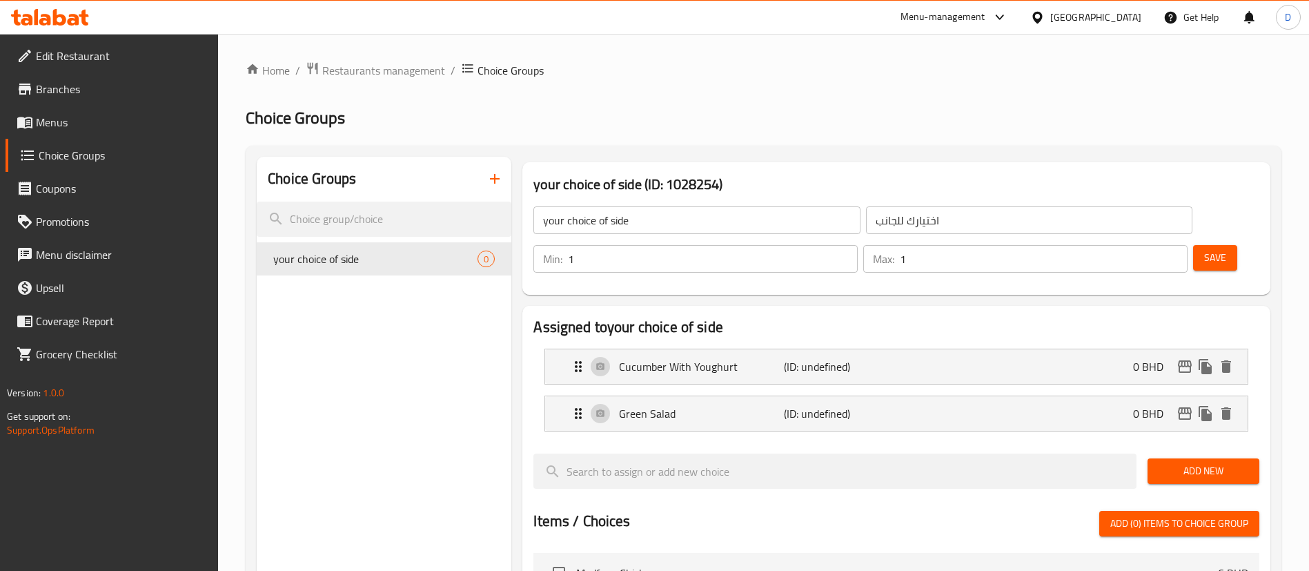
click at [1222, 462] on span "Add New" at bounding box center [1204, 470] width 90 height 17
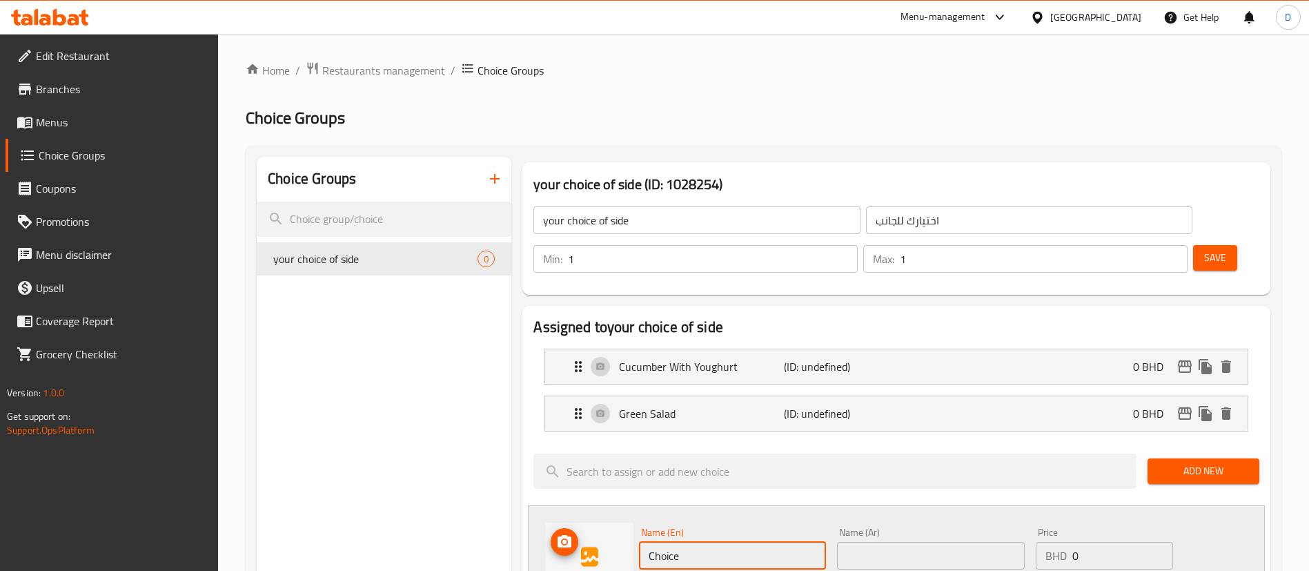
drag, startPoint x: 717, startPoint y: 516, endPoint x: 574, endPoint y: 525, distance: 143.8
click at [575, 524] on div "Name (En) Choice Name (En) Name (Ar) Name (Ar) Price BHD 0 Price Status" at bounding box center [896, 566] width 737 height 123
paste input "Bamiya"
type input "Bamiya"
click at [912, 542] on input "text" at bounding box center [930, 556] width 187 height 28
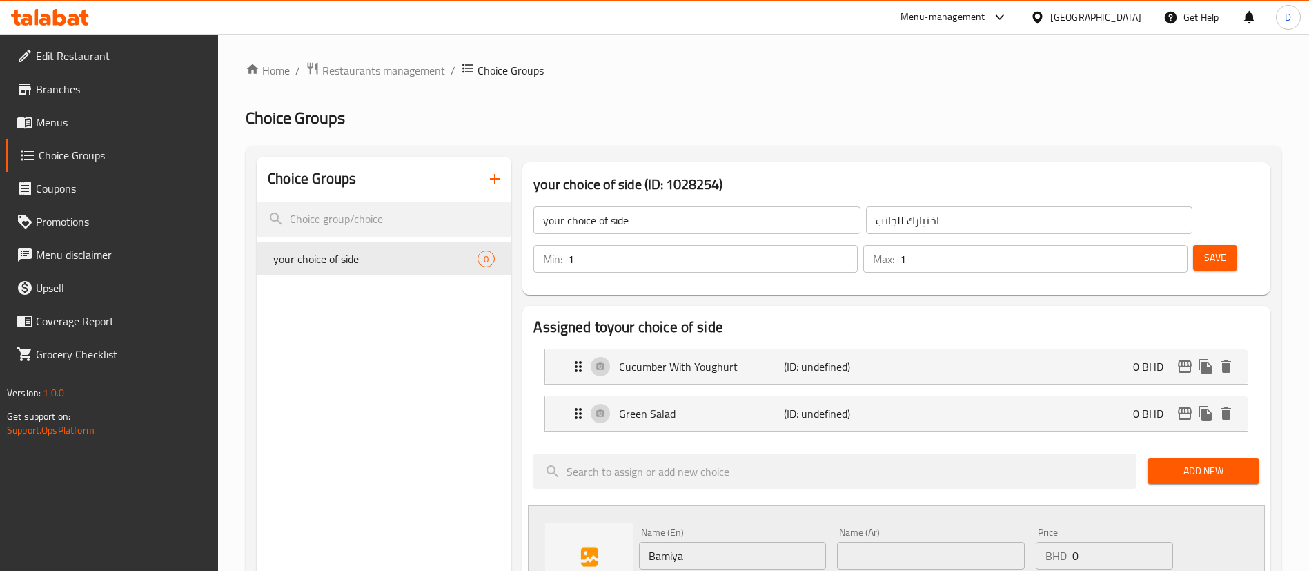
paste input "بامية"
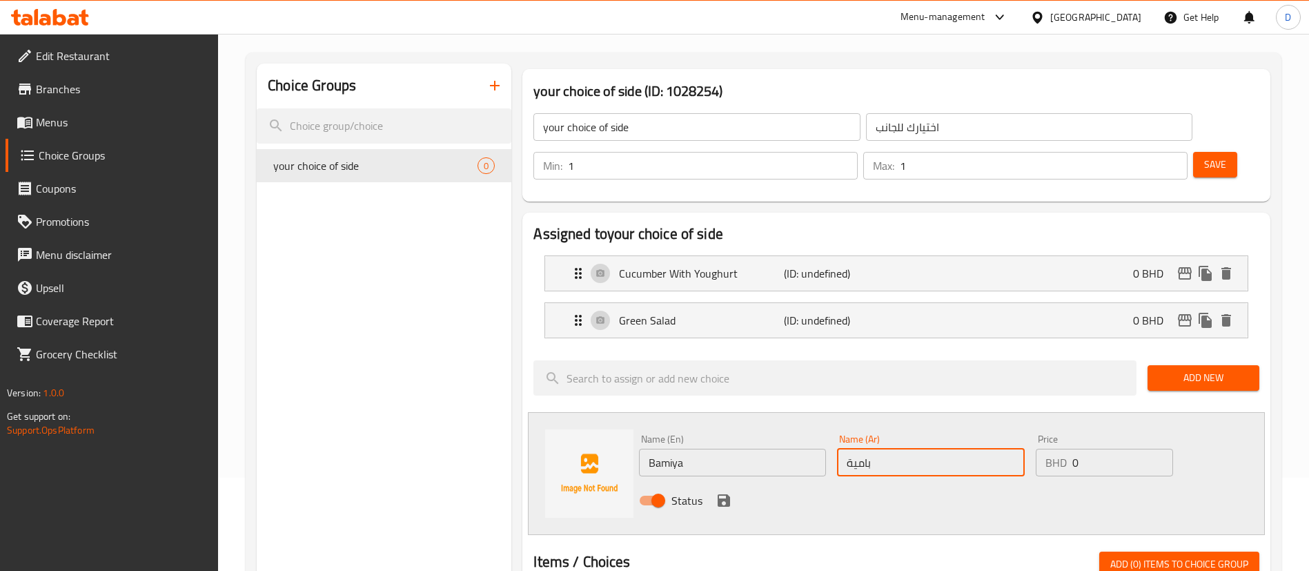
scroll to position [207, 0]
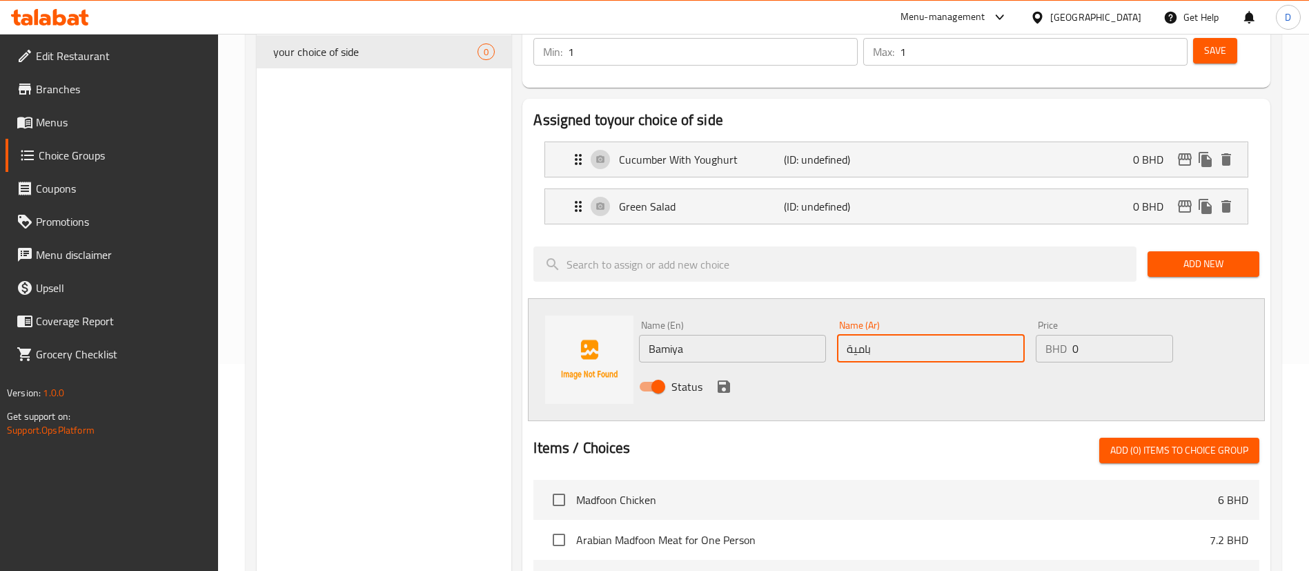
type input "بامية"
click at [718, 380] on icon "save" at bounding box center [724, 386] width 12 height 12
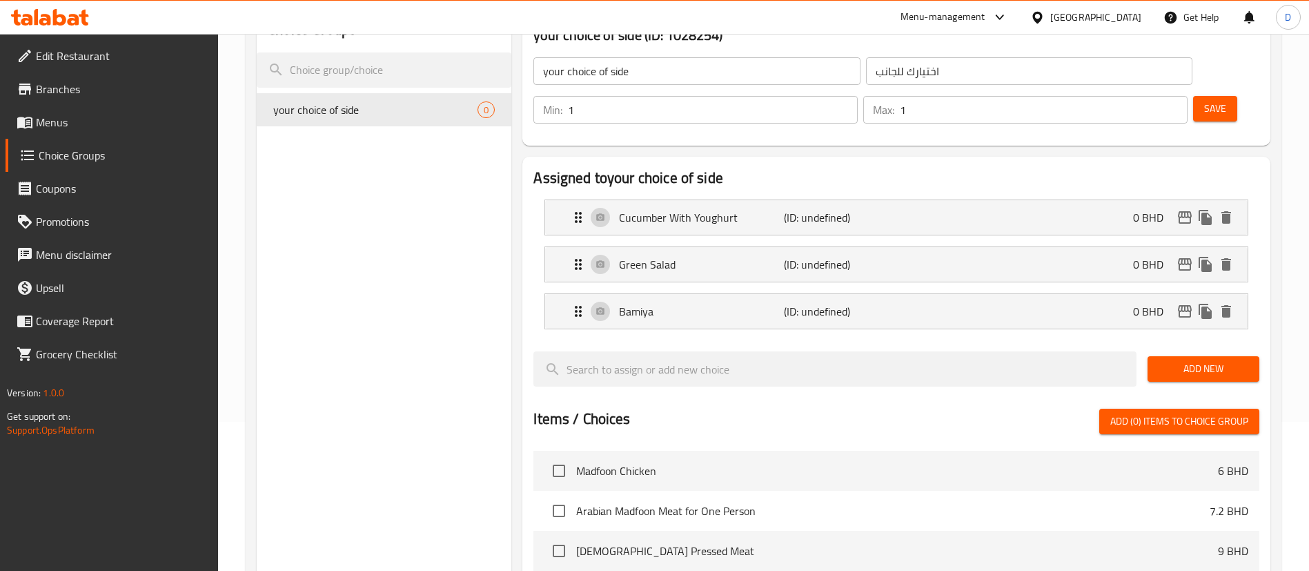
scroll to position [104, 0]
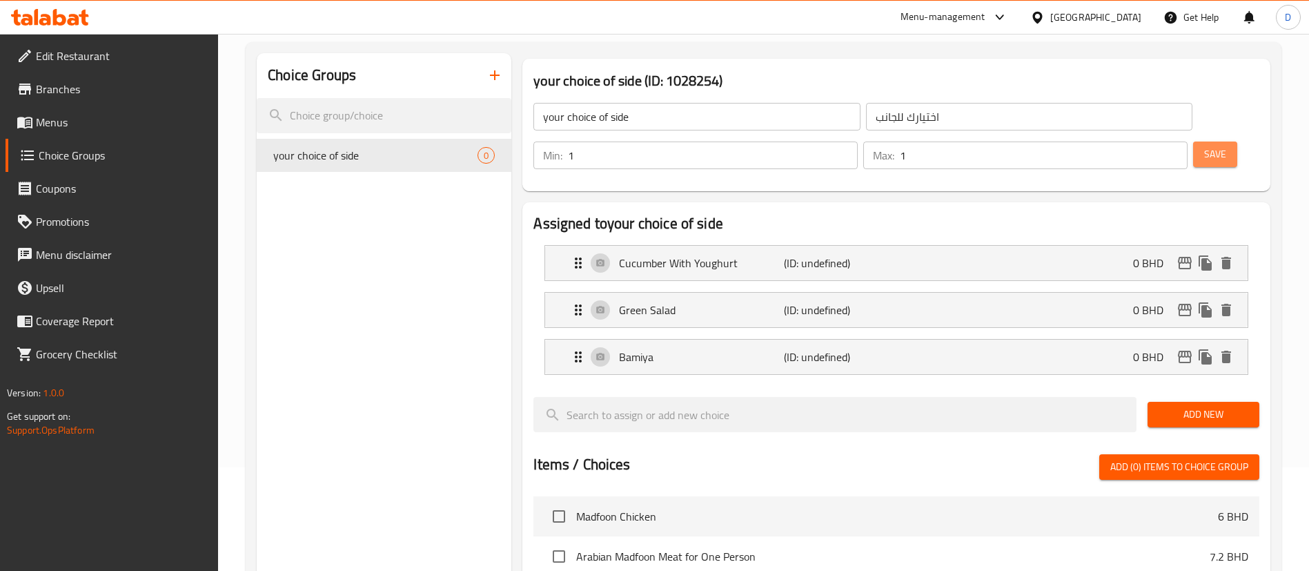
click at [1205, 142] on button "Save" at bounding box center [1216, 155] width 44 height 26
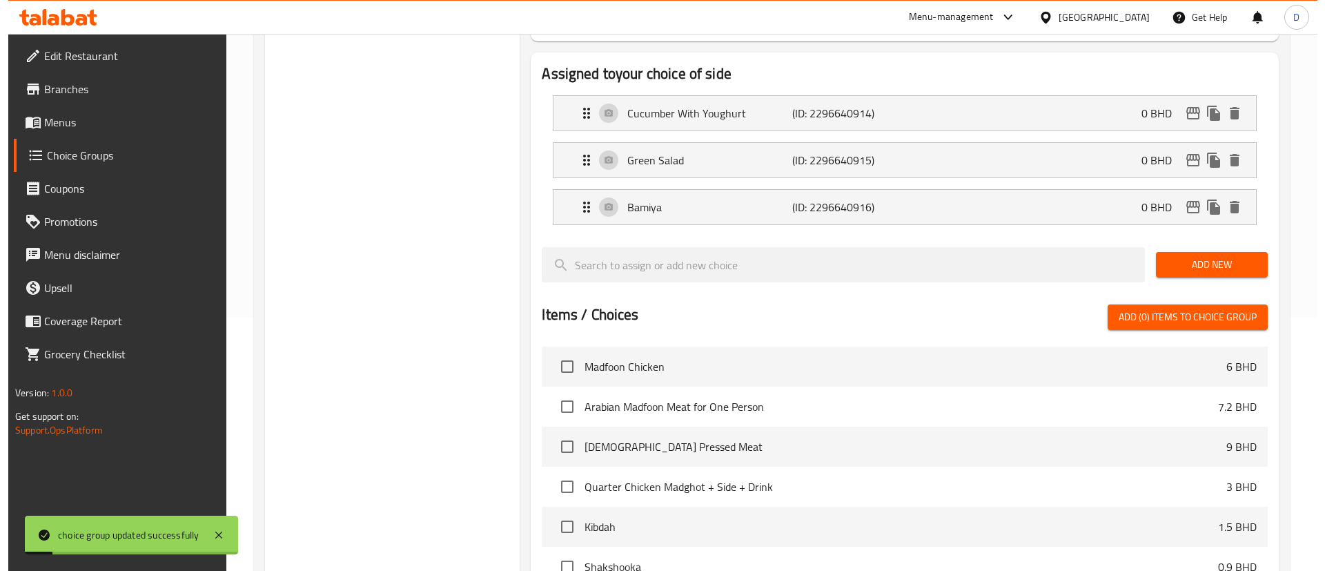
scroll to position [479, 0]
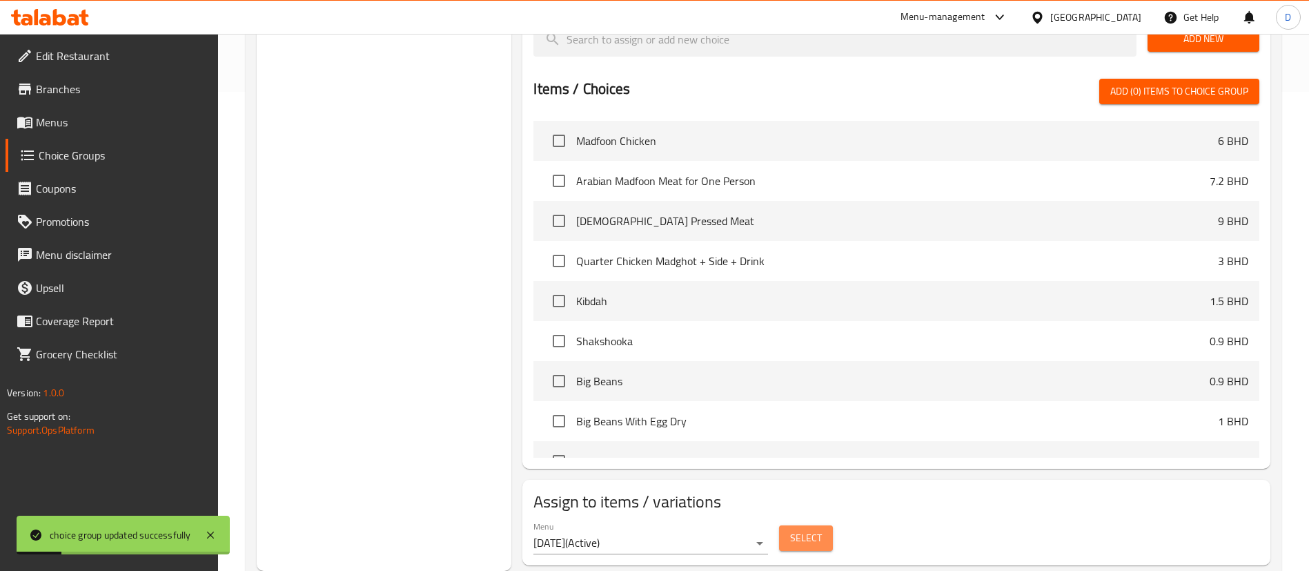
click at [797, 529] on span "Select" at bounding box center [806, 537] width 32 height 17
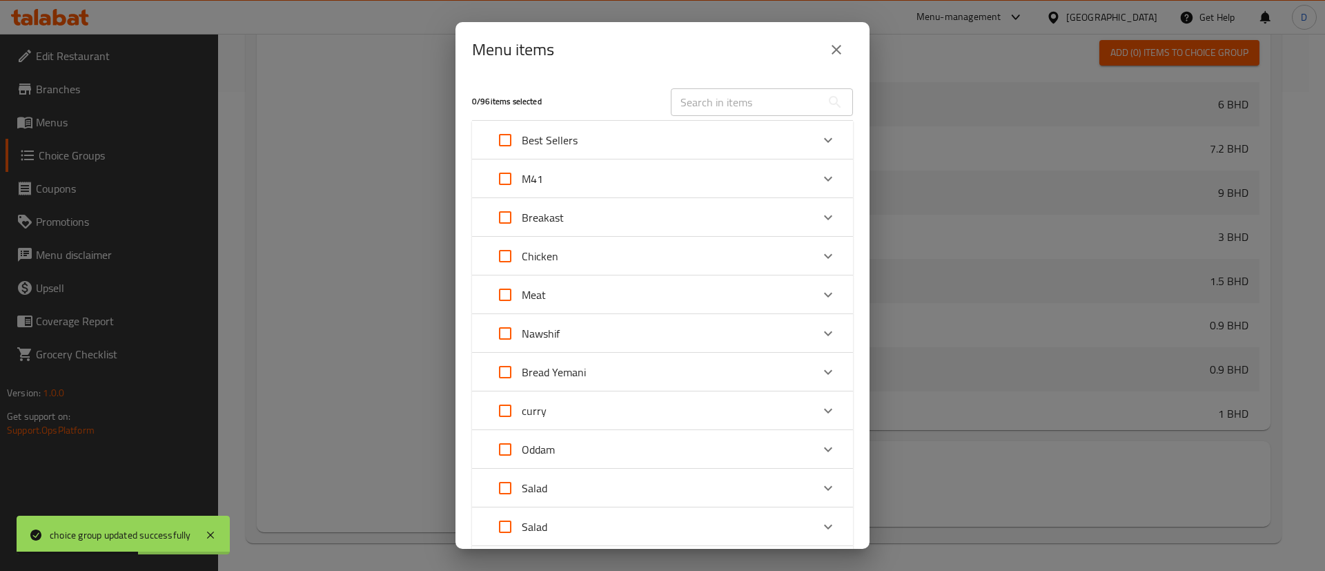
click at [617, 187] on div "M41" at bounding box center [650, 178] width 323 height 33
click at [525, 248] on input "Expand" at bounding box center [524, 252] width 33 height 33
checkbox input "true"
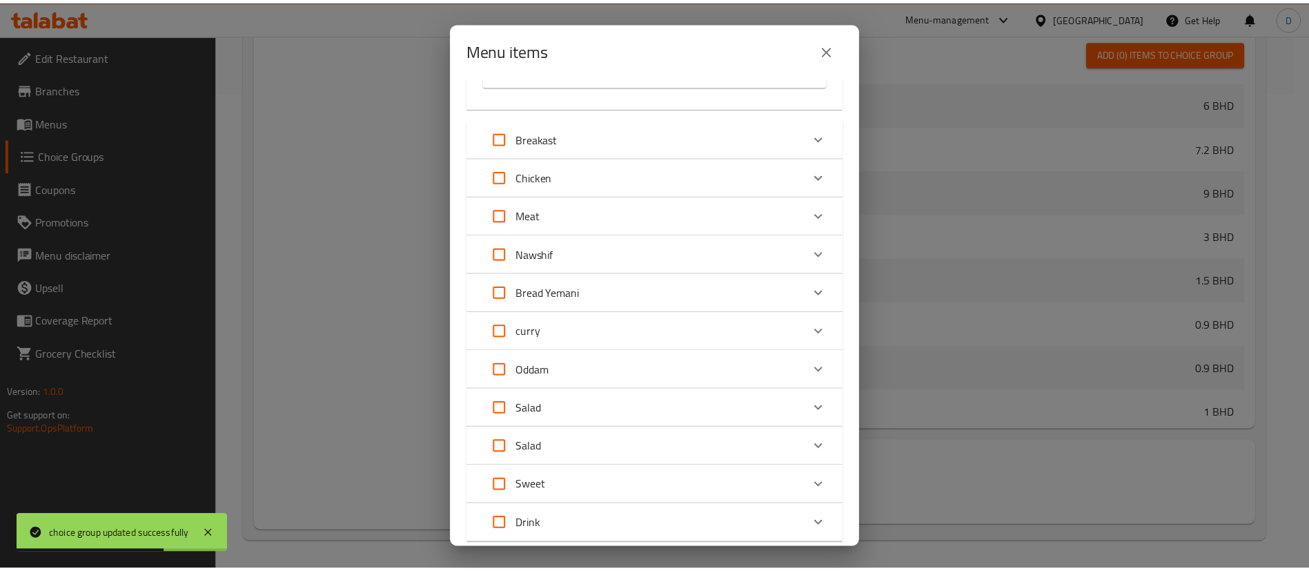
scroll to position [285, 0]
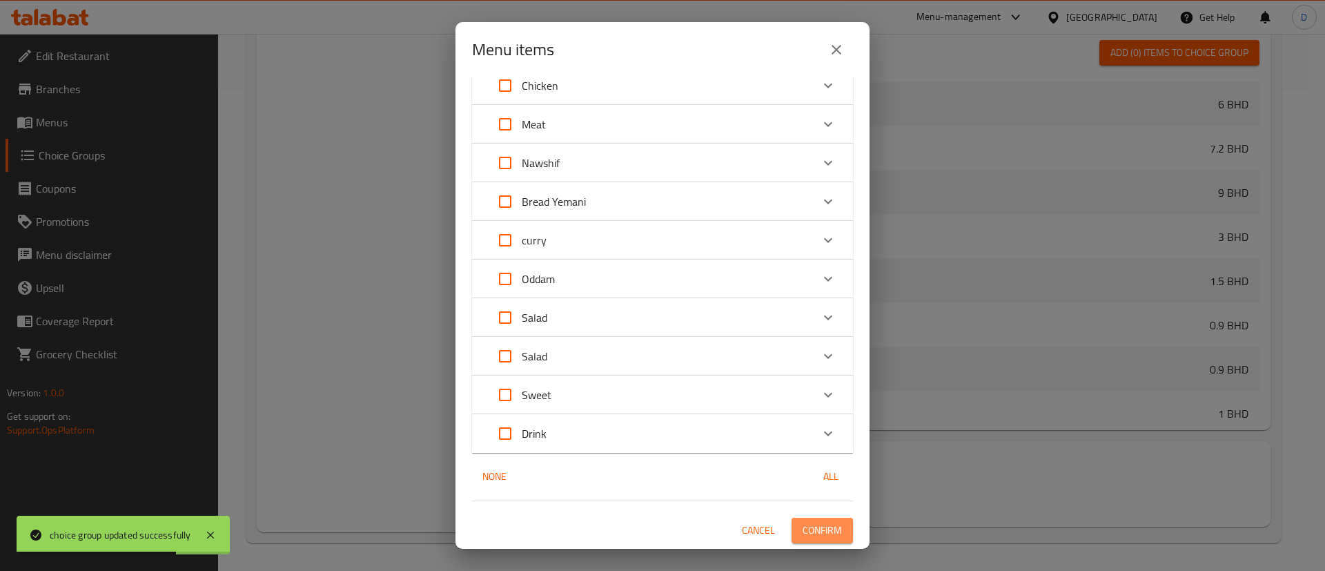
click at [803, 522] on span "Confirm" at bounding box center [822, 530] width 39 height 17
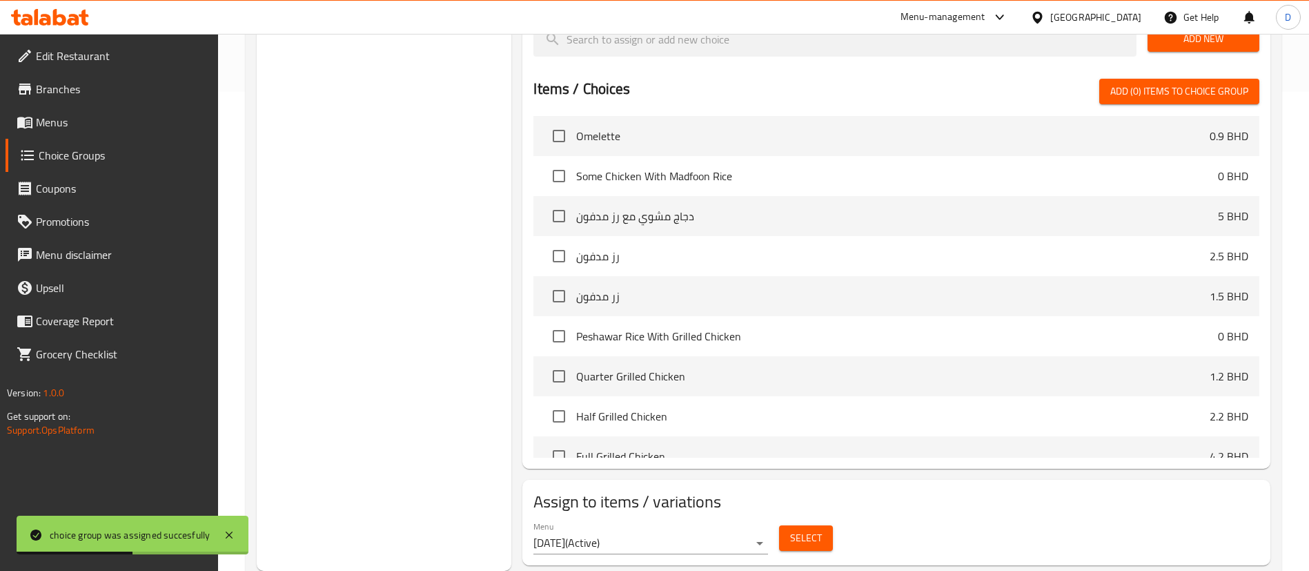
scroll to position [414, 0]
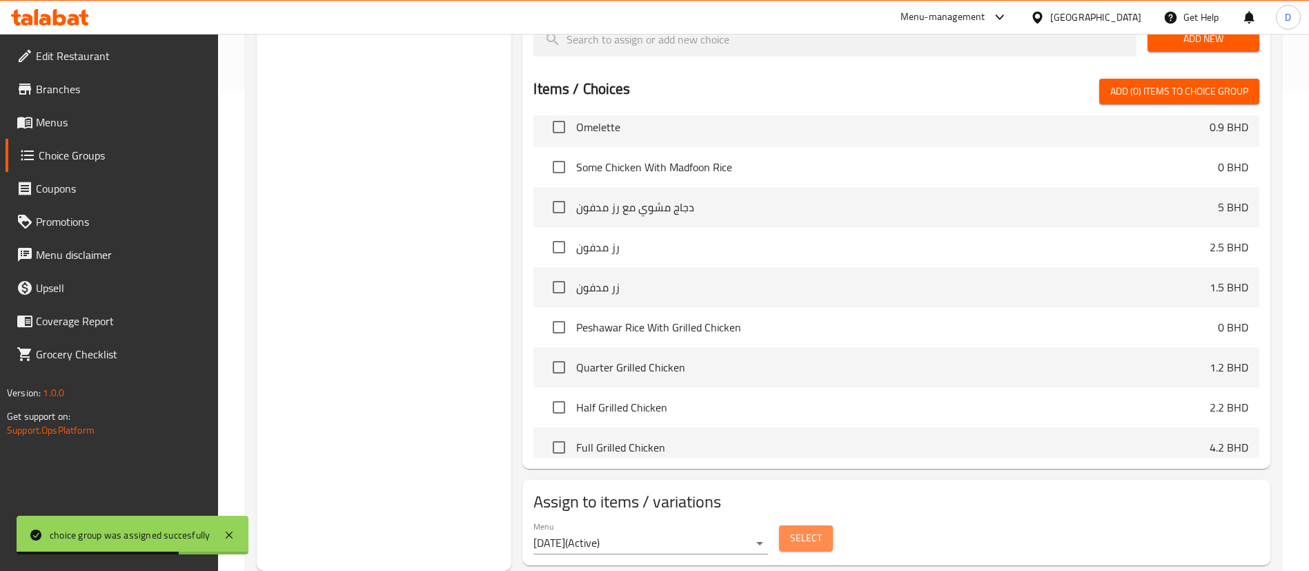
click at [825, 525] on button "Select" at bounding box center [806, 538] width 54 height 26
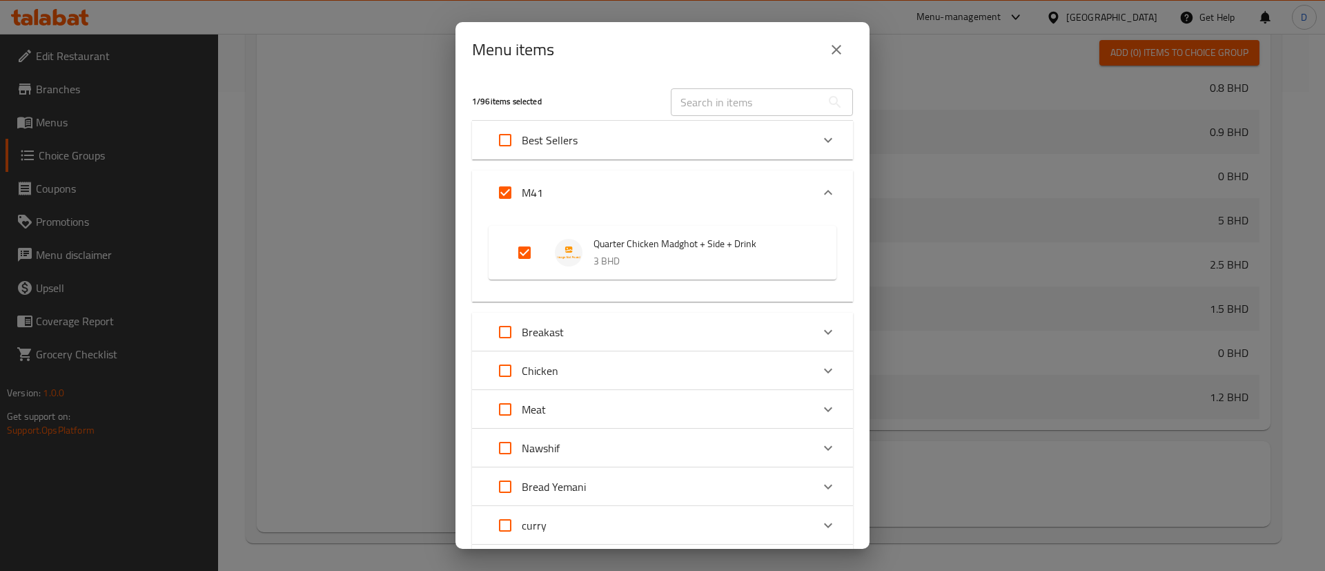
click at [836, 43] on icon "close" at bounding box center [836, 49] width 17 height 17
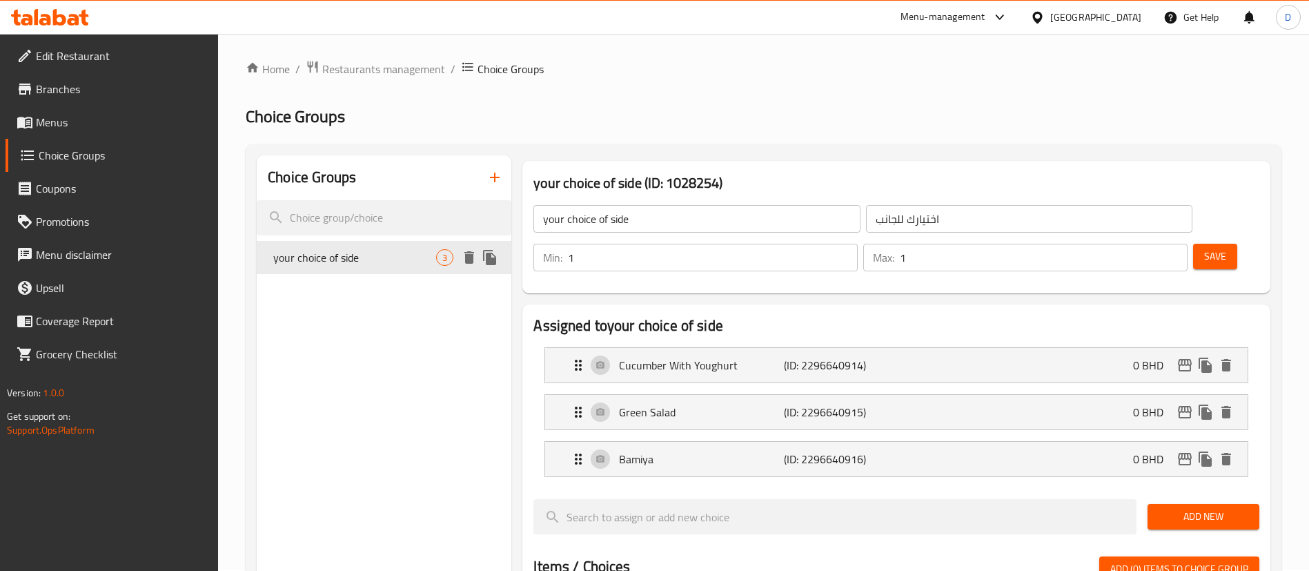
scroll to position [0, 0]
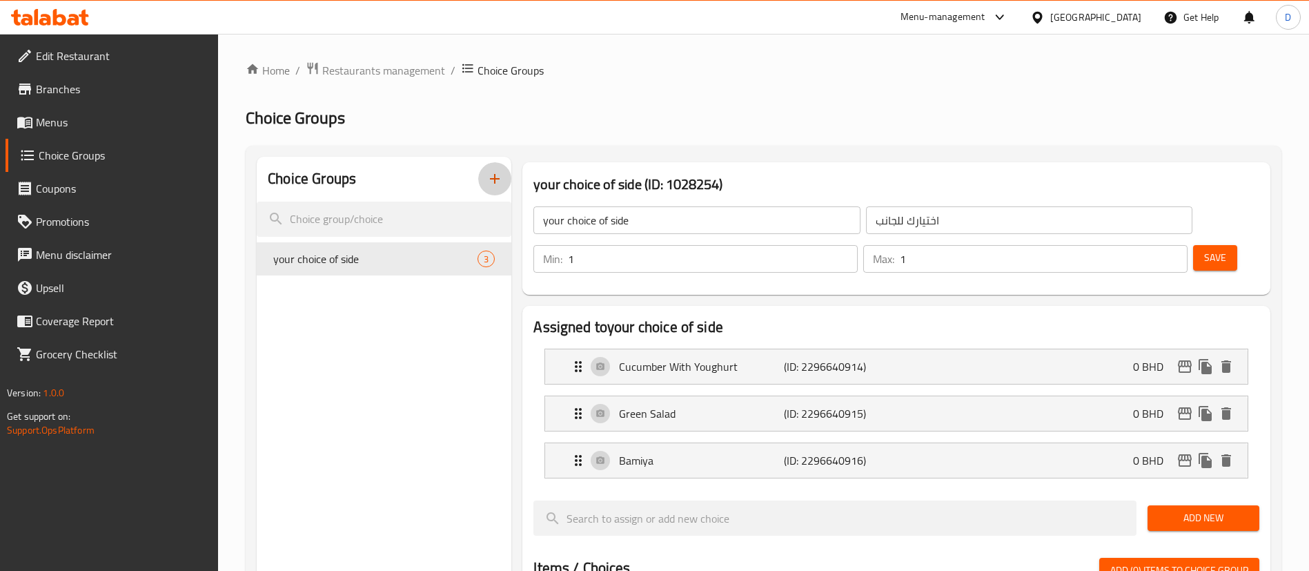
click at [494, 175] on icon "button" at bounding box center [495, 179] width 17 height 17
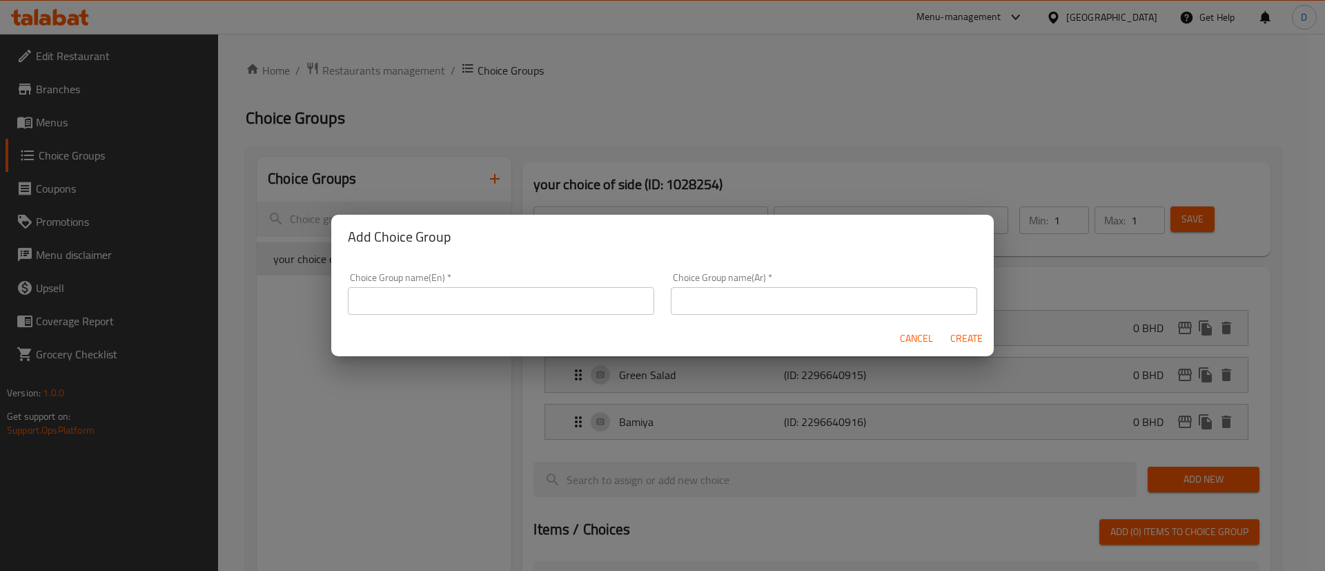
click at [391, 290] on input "text" at bounding box center [501, 301] width 306 height 28
paste input "Your Choice Of Drink:"
type input "Your Choice Of Drink:"
drag, startPoint x: 804, startPoint y: 303, endPoint x: 846, endPoint y: 314, distance: 42.9
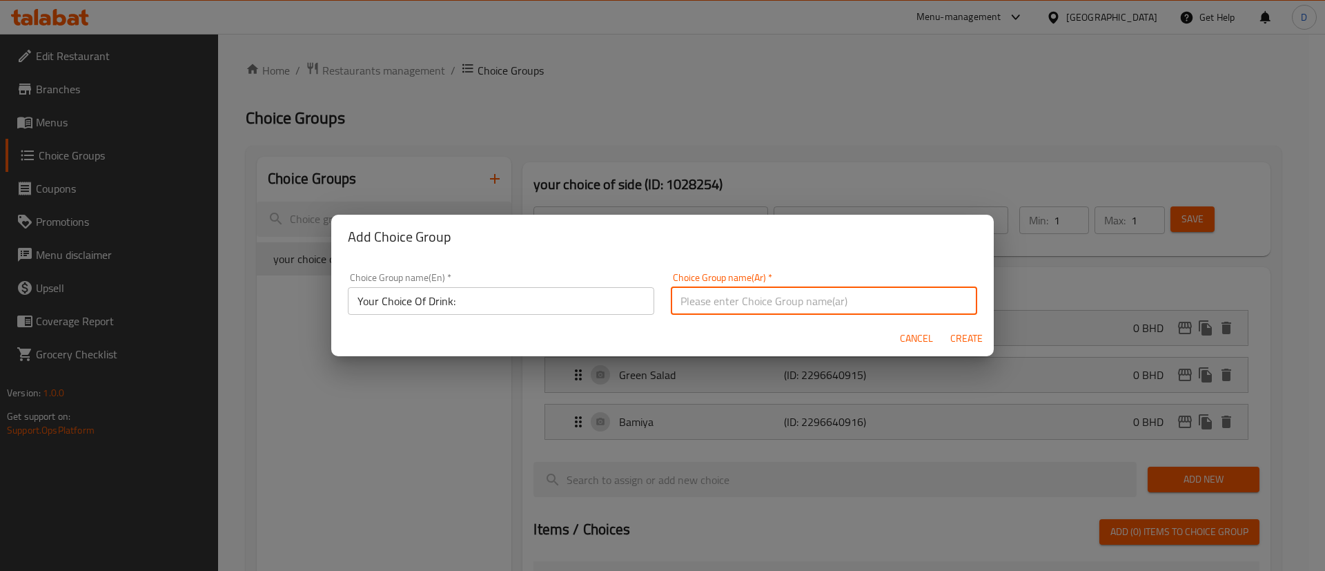
click at [804, 302] on input "text" at bounding box center [824, 301] width 306 height 28
paste input "اختيارك من المشروبات:"
type input "اختيارك من المشروبات:"
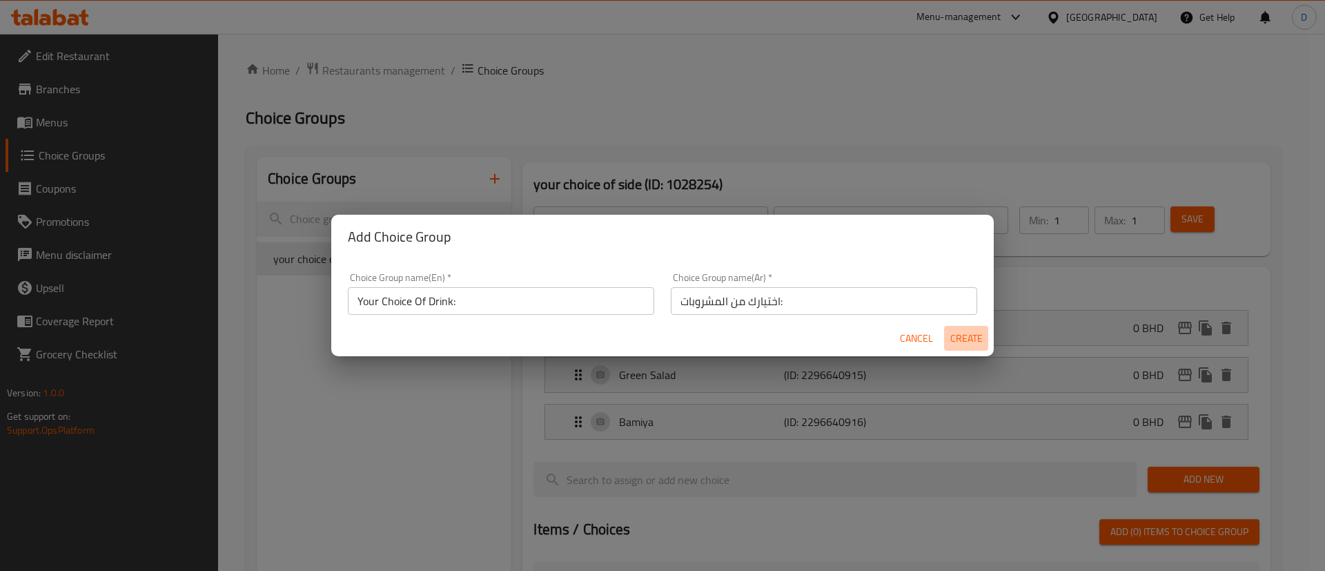
click at [966, 332] on span "Create" at bounding box center [966, 338] width 33 height 17
type input "Your Choice Of Drink:"
type input "اختيارك من المشروبات:"
type input "0"
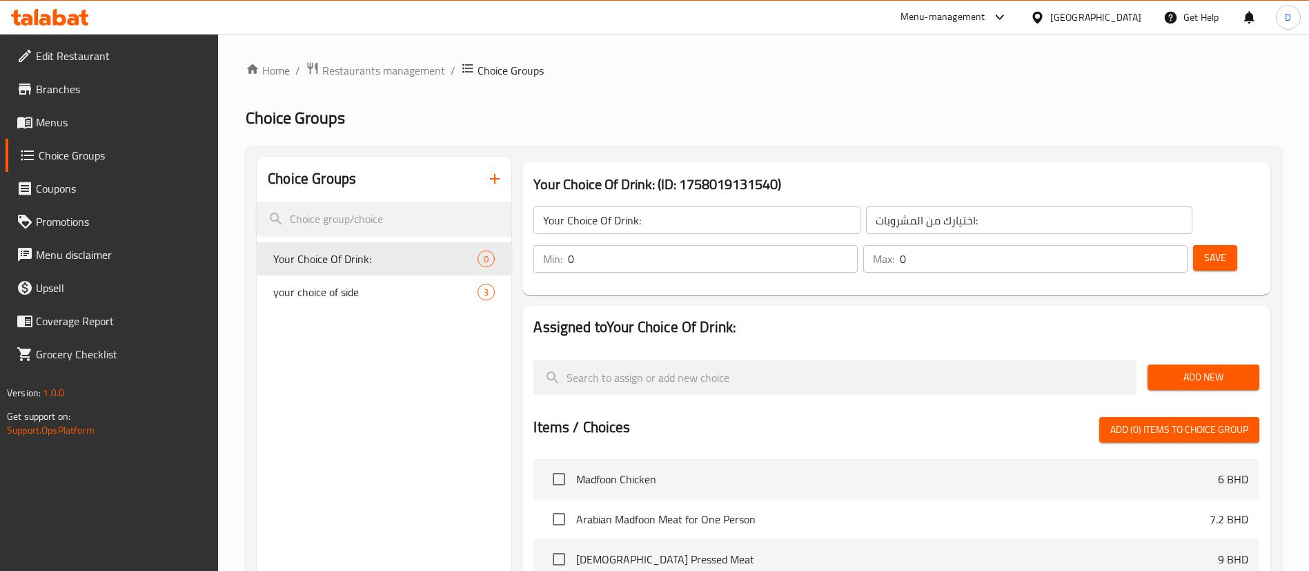
click at [858, 245] on input "0" at bounding box center [713, 259] width 290 height 28
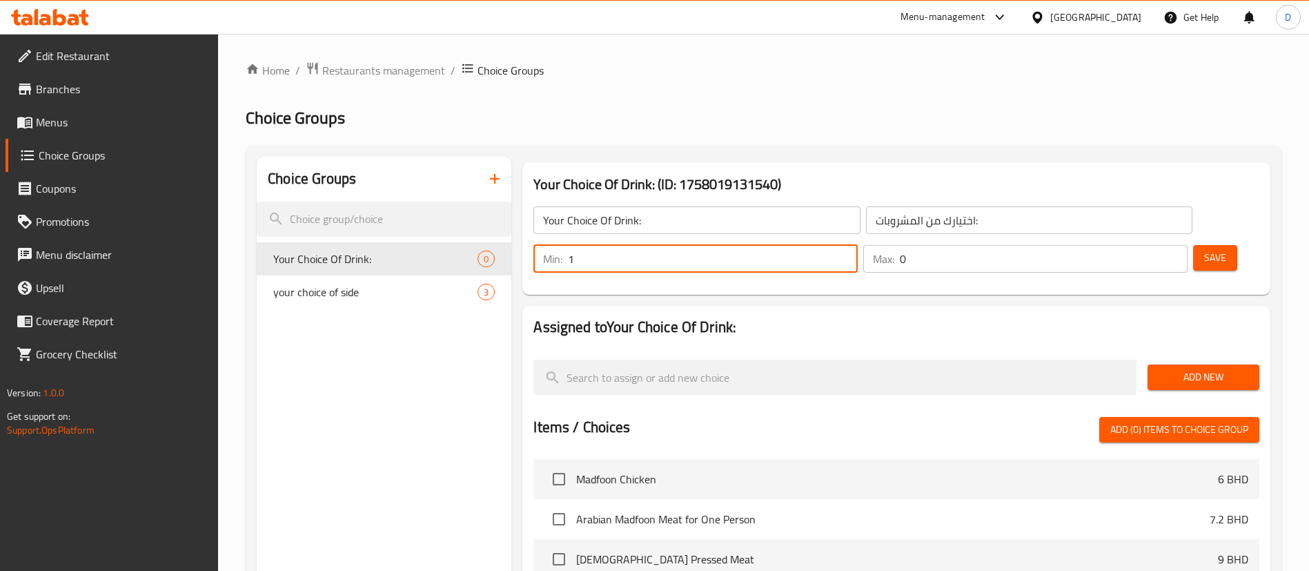
type input "1"
click at [858, 245] on input "1" at bounding box center [713, 259] width 290 height 28
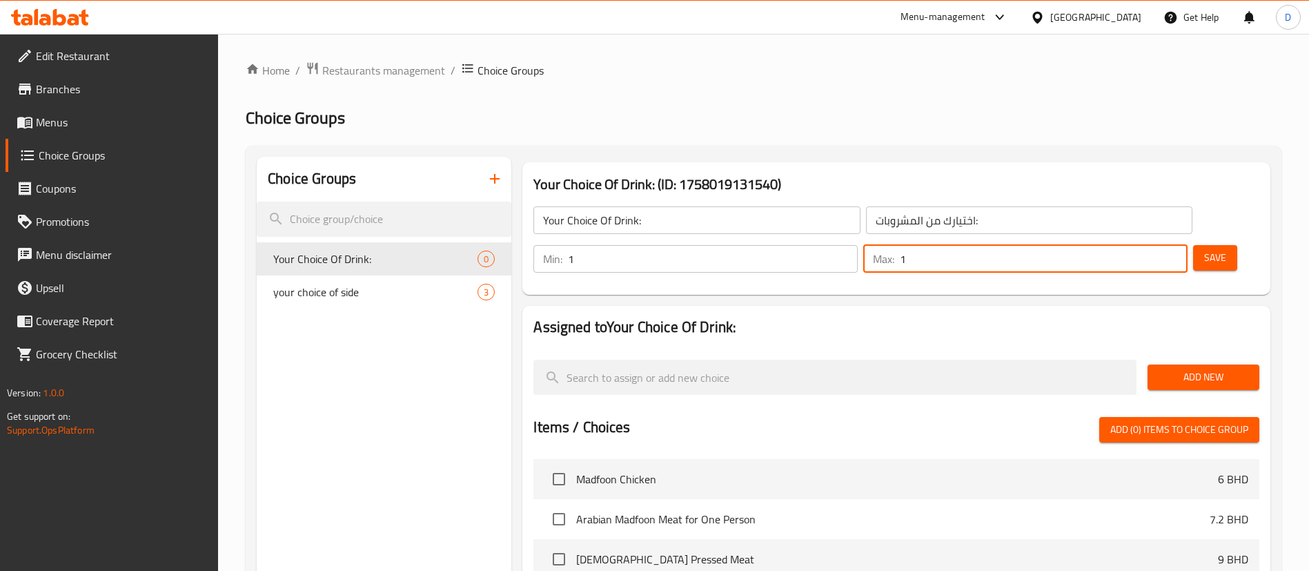
type input "1"
click at [1153, 245] on input "1" at bounding box center [1044, 259] width 288 height 28
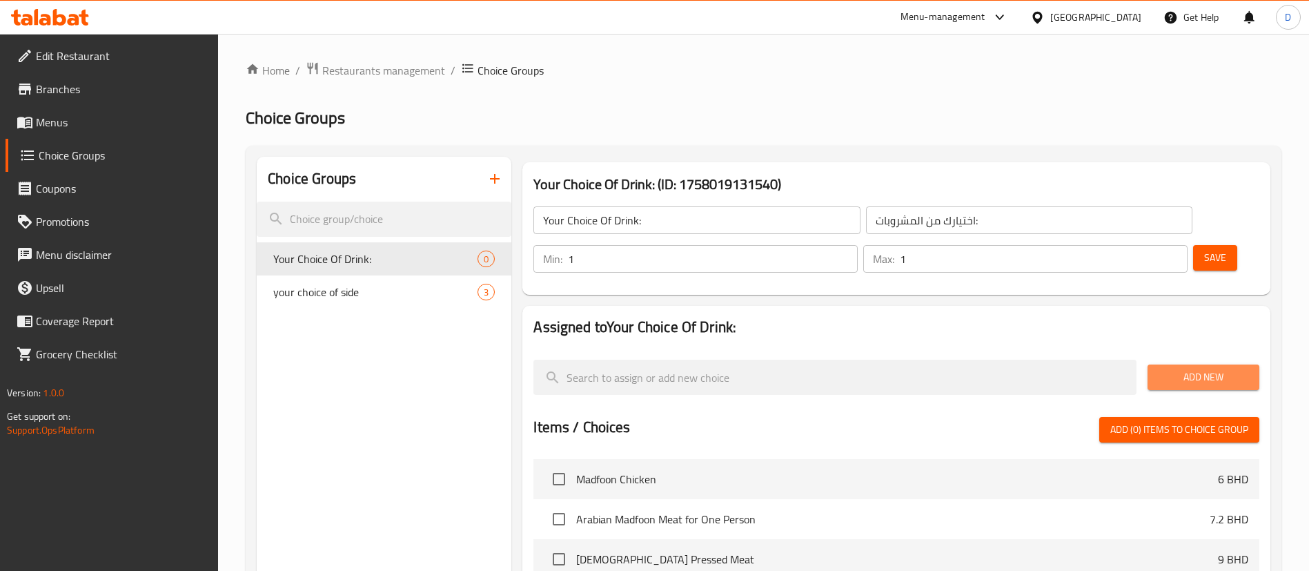
drag, startPoint x: 1185, startPoint y: 330, endPoint x: 1178, endPoint y: 324, distance: 9.3
click at [1185, 369] on span "Add New" at bounding box center [1204, 377] width 90 height 17
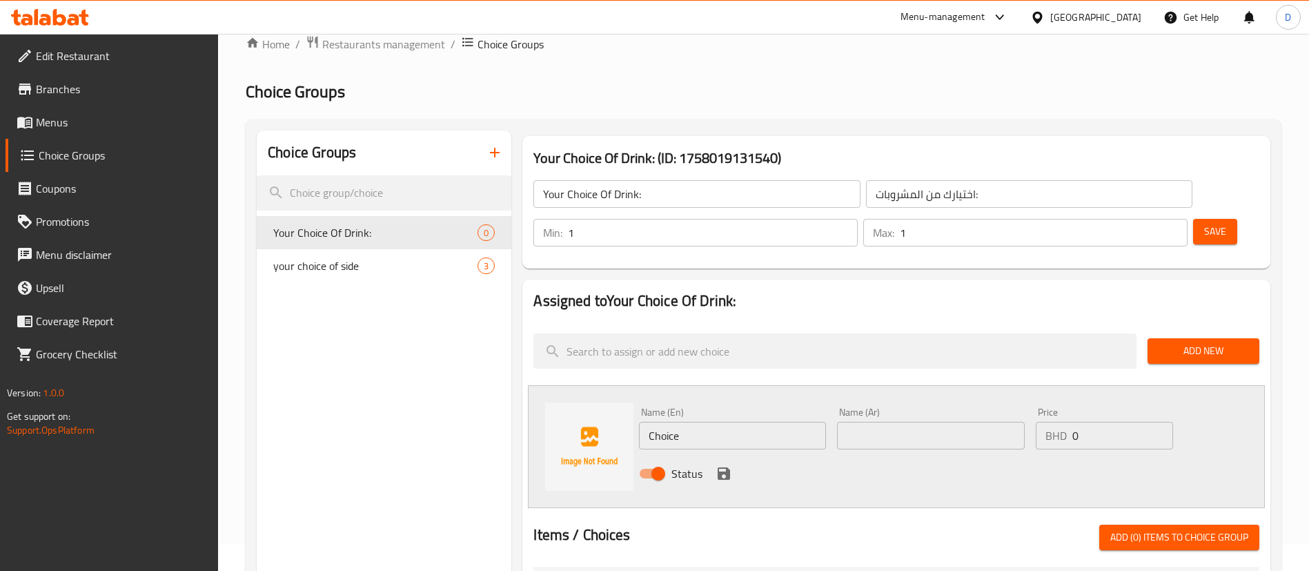
scroll to position [104, 0]
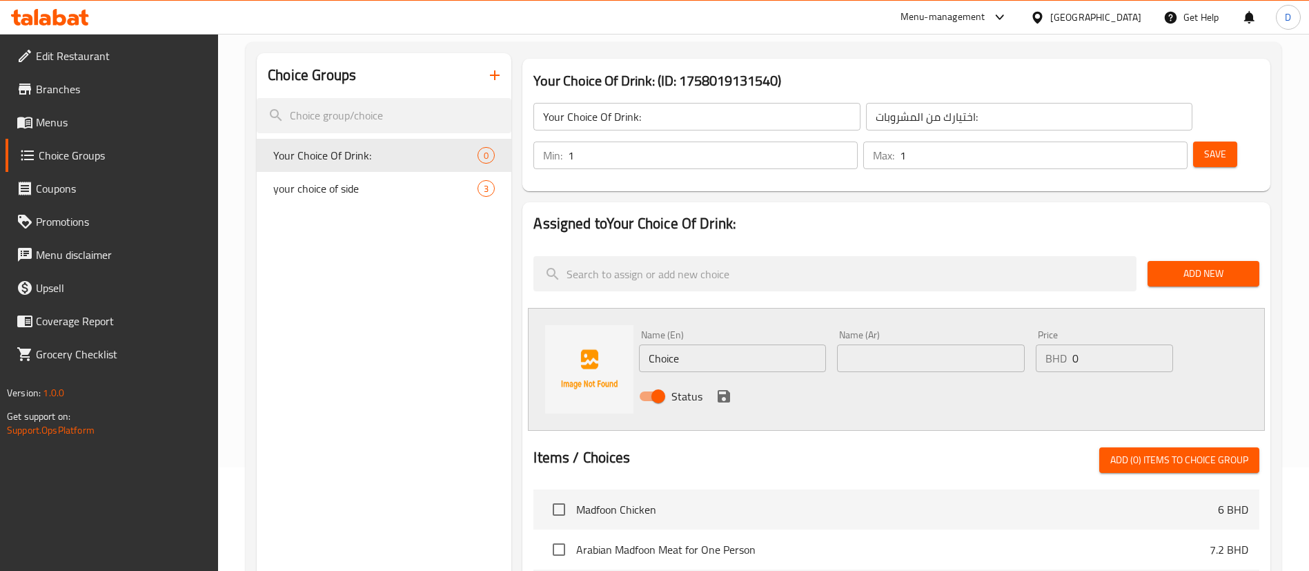
drag, startPoint x: 694, startPoint y: 322, endPoint x: 547, endPoint y: 306, distance: 147.3
click at [575, 315] on div "Name (En) Choice Name (En) Name (Ar) Name (Ar) Price BHD 0 Price Status" at bounding box center [896, 369] width 737 height 123
paste input "Pepsi"
type input "Pepsi"
click at [866, 344] on input "text" at bounding box center [930, 358] width 187 height 28
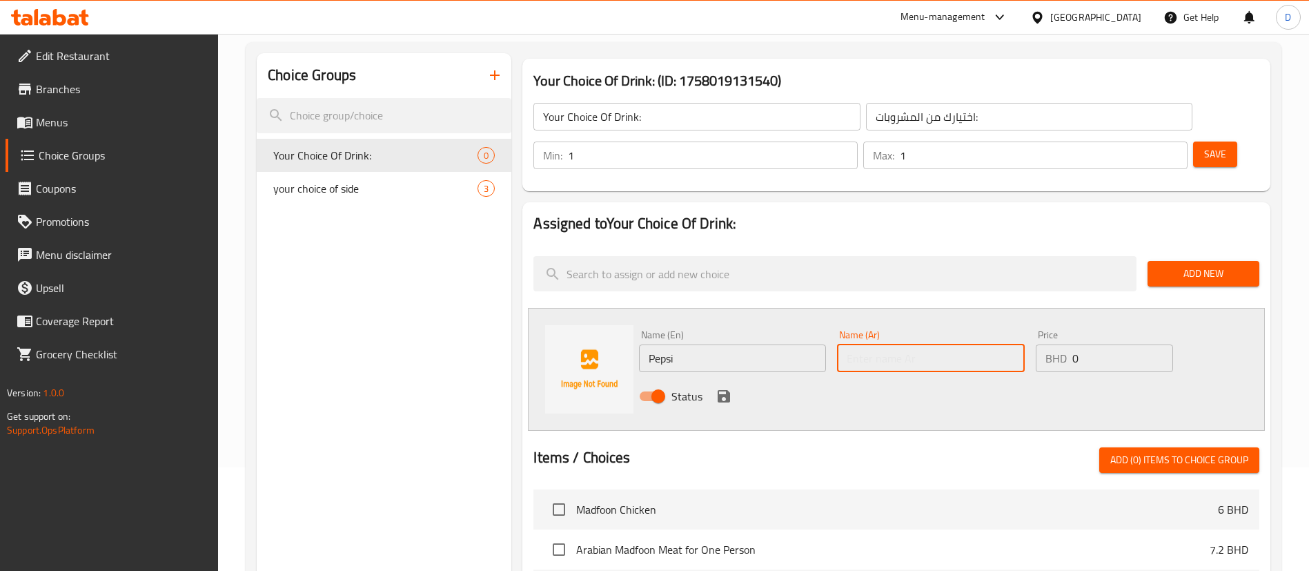
paste input "بيبسي"
type input "بيبسي"
click at [725, 390] on icon "save" at bounding box center [724, 396] width 12 height 12
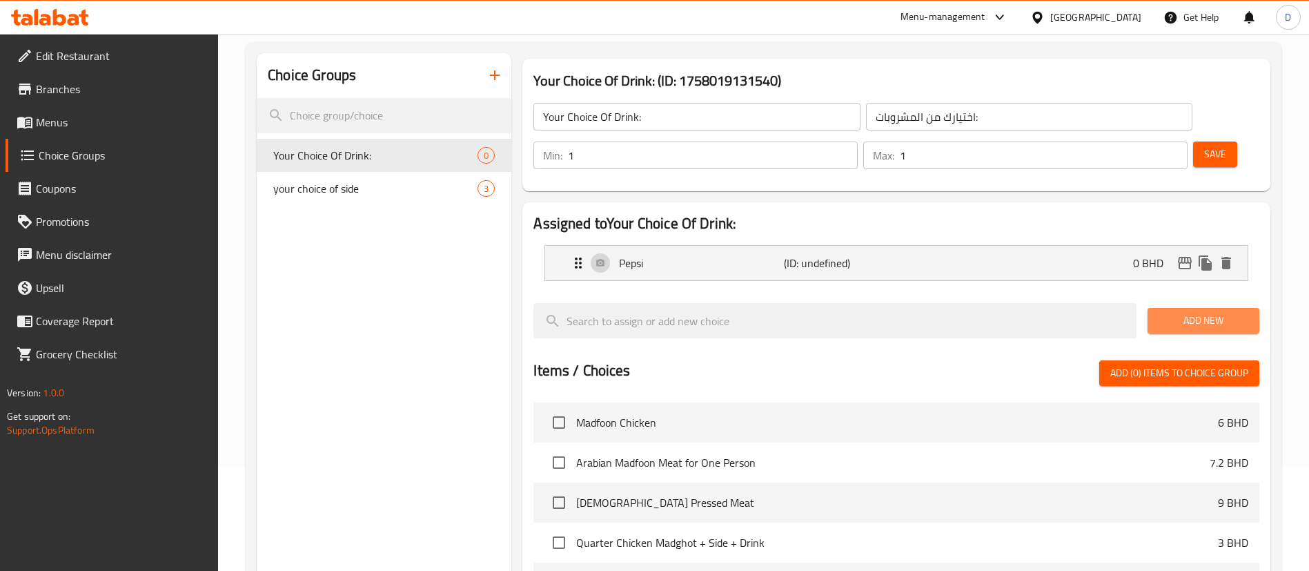
click at [1177, 312] on span "Add New" at bounding box center [1204, 320] width 90 height 17
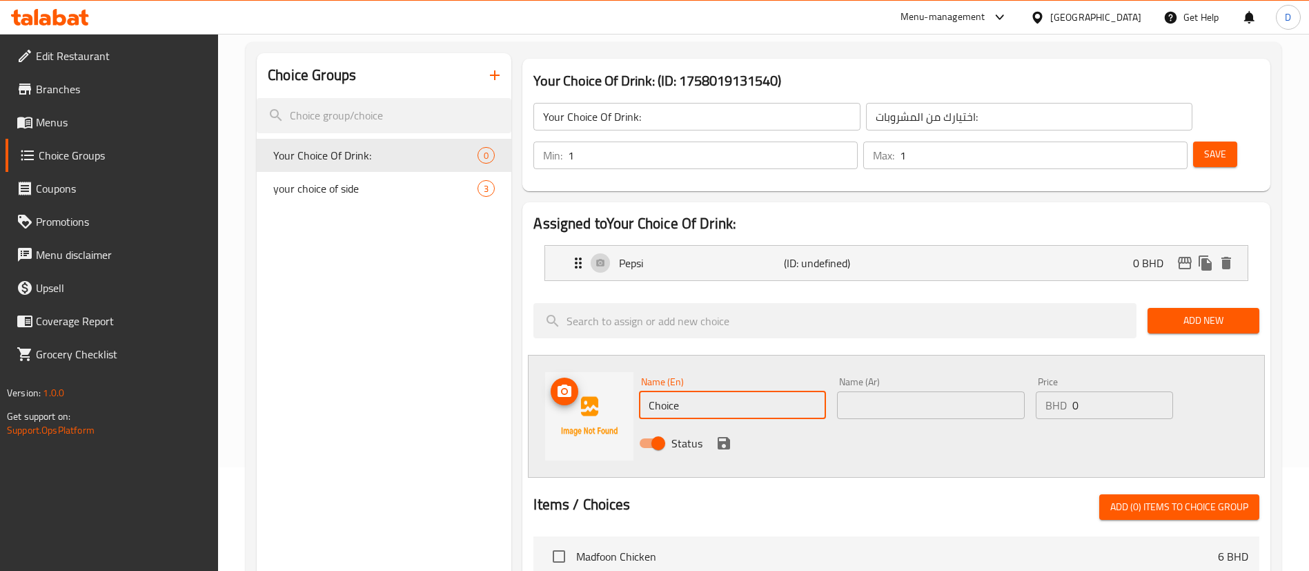
paste input "[PERSON_NAME]"
drag, startPoint x: 687, startPoint y: 362, endPoint x: 539, endPoint y: 364, distance: 147.7
click at [567, 361] on div "Name (En) Choice Name (En) Name (Ar) Name (Ar) Price BHD 0 Price Status" at bounding box center [896, 416] width 737 height 123
type input "[PERSON_NAME]"
click at [899, 391] on input "text" at bounding box center [930, 405] width 187 height 28
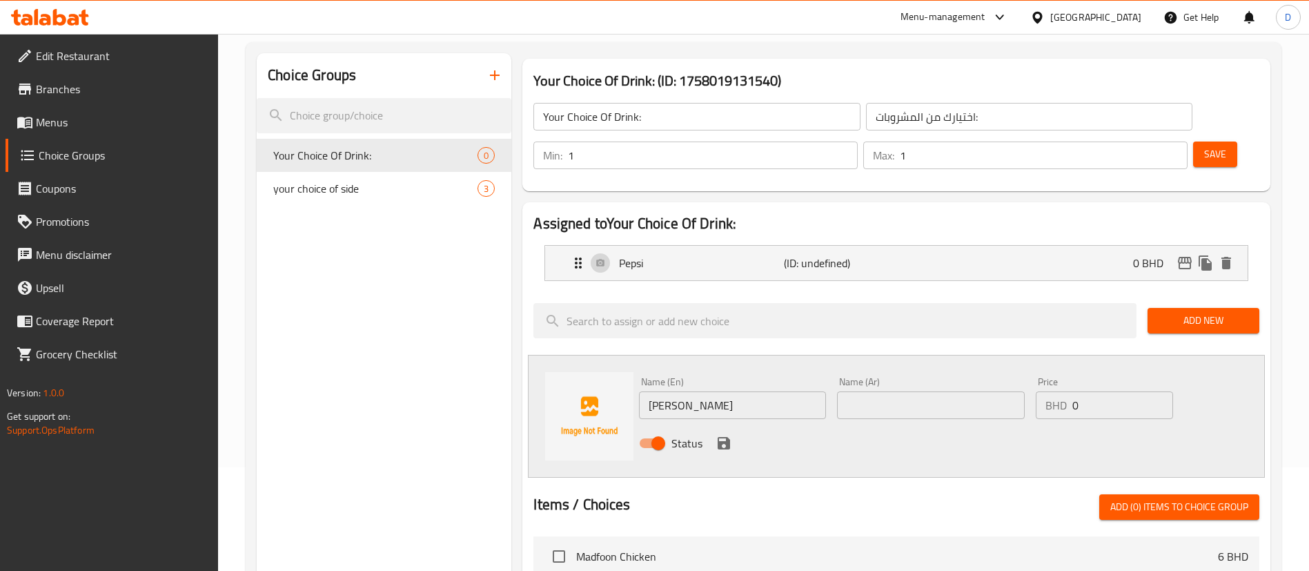
paste input "[PERSON_NAME]"
type input "[PERSON_NAME]"
click at [731, 435] on icon "save" at bounding box center [724, 443] width 17 height 17
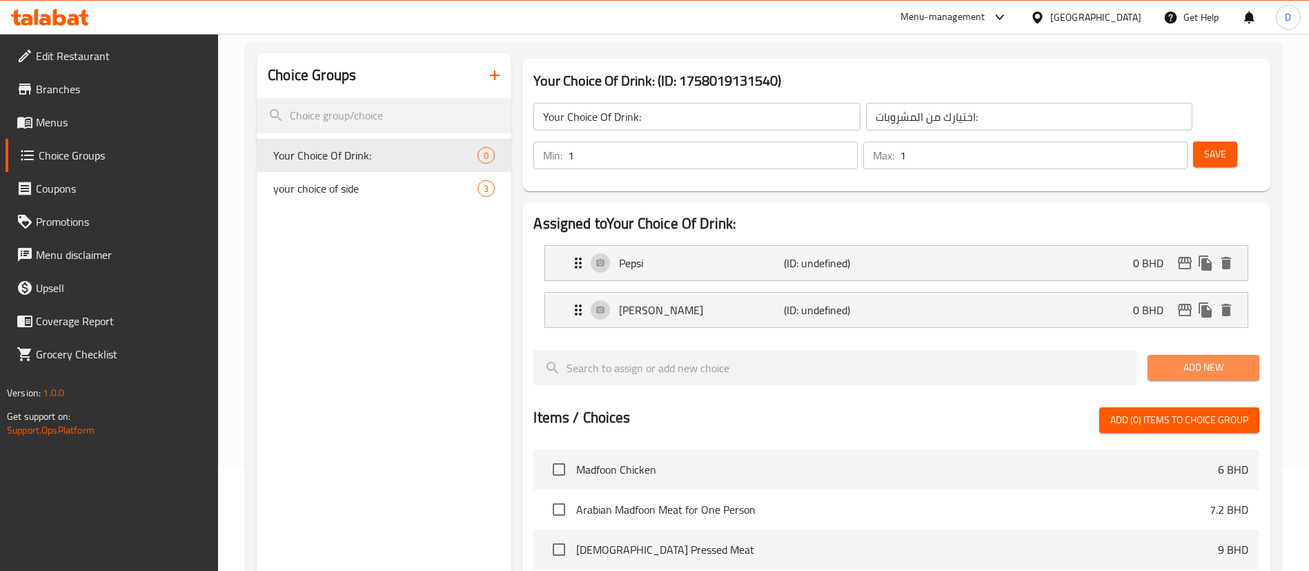
click at [1175, 355] on button "Add New" at bounding box center [1204, 368] width 112 height 26
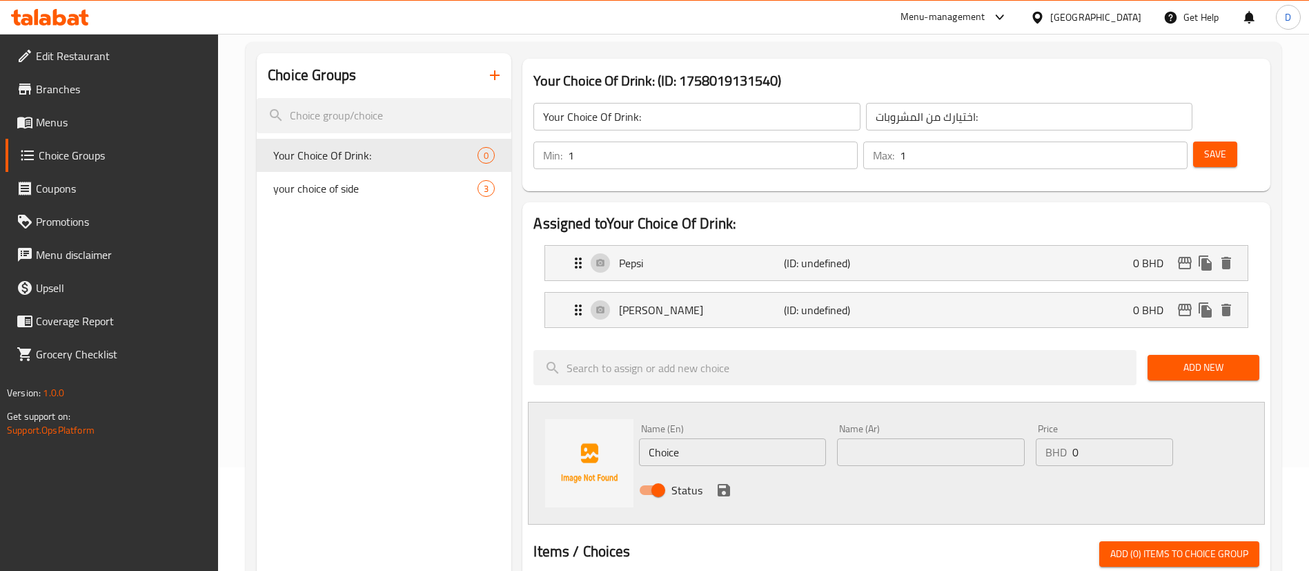
drag, startPoint x: 558, startPoint y: 412, endPoint x: 491, endPoint y: 418, distance: 67.2
click at [491, 418] on div "Choice Groups Your Choice Of Drink: 0 your choice of side 3 Your Choice Of Drin…" at bounding box center [767, 543] width 1020 height 980
paste input "Mirinda Orang"
type input "[PERSON_NAME]"
click at [873, 438] on input "text" at bounding box center [930, 452] width 187 height 28
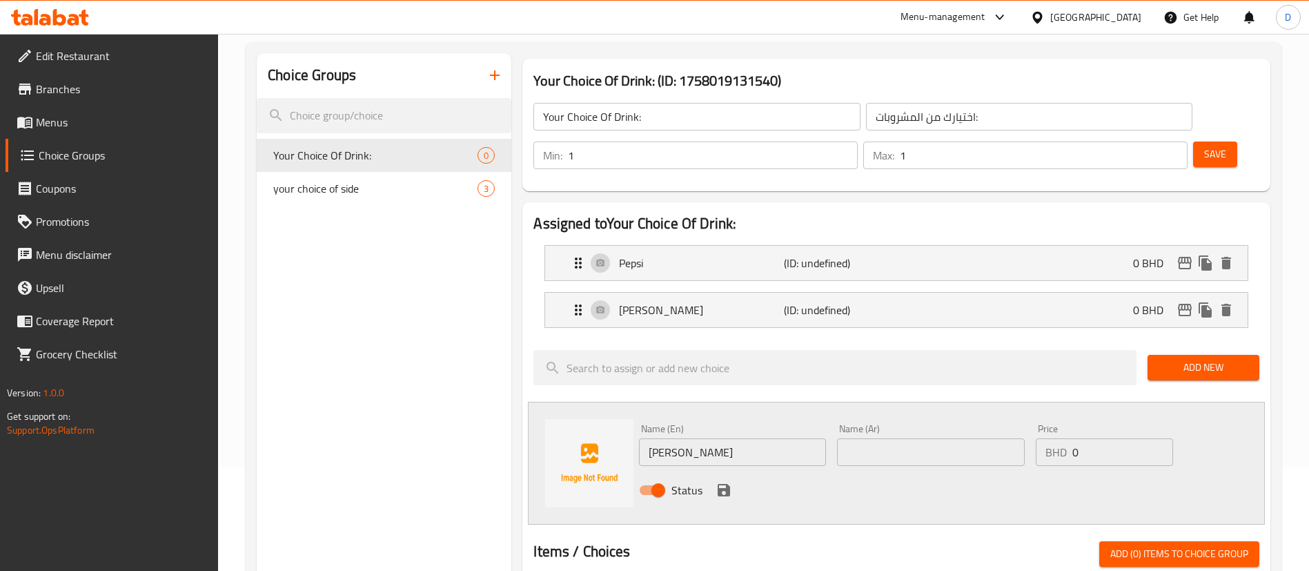
paste input "ميرندا برتقال"
type input "ميرندا برتقال"
drag, startPoint x: 717, startPoint y: 449, endPoint x: 846, endPoint y: 431, distance: 130.2
click at [717, 482] on icon "save" at bounding box center [724, 490] width 17 height 17
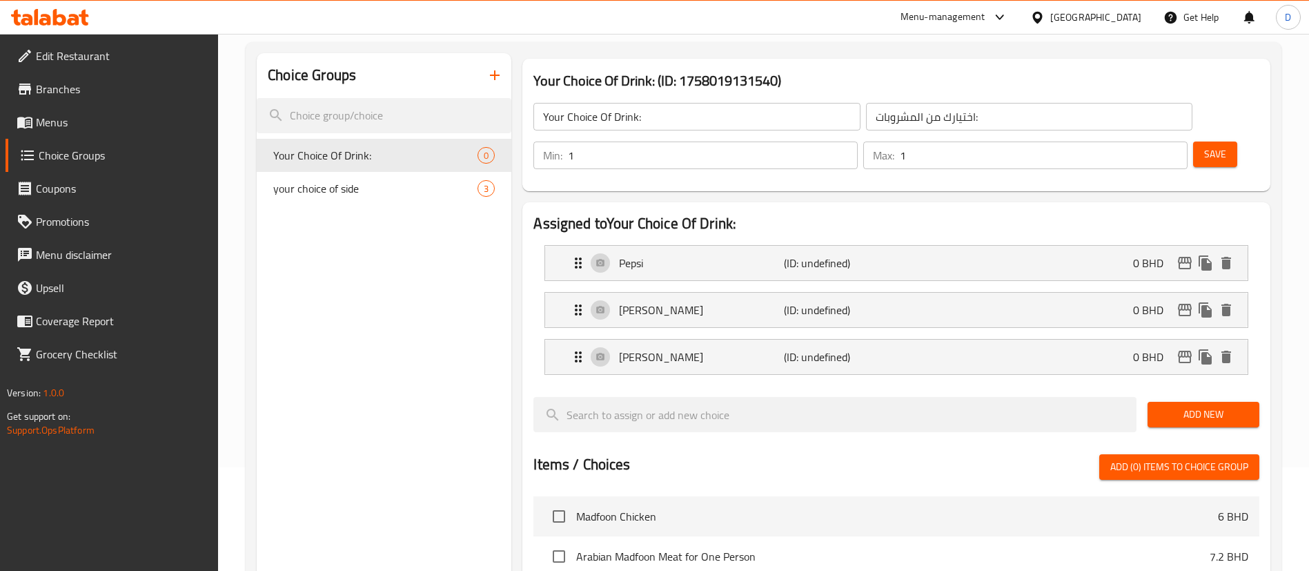
click at [1204, 391] on div "Add New" at bounding box center [1203, 414] width 123 height 46
click at [1205, 402] on button "Add New" at bounding box center [1204, 415] width 112 height 26
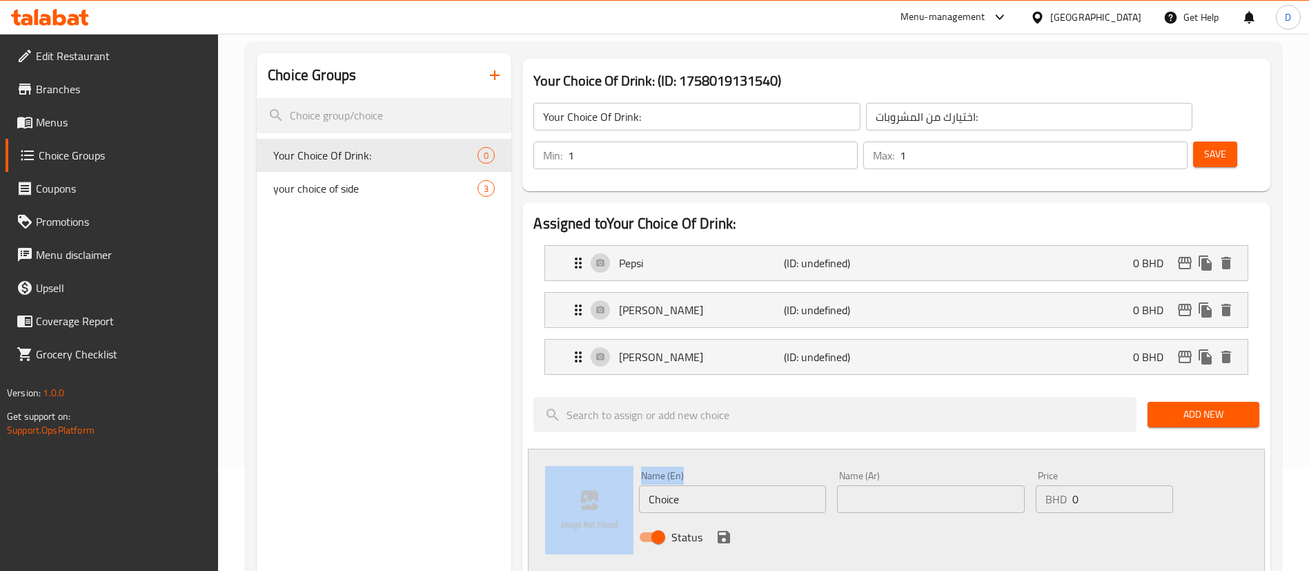
drag, startPoint x: 712, startPoint y: 443, endPoint x: 619, endPoint y: 454, distance: 93.8
click at [619, 454] on div "Name (En) Choice Name (En) Name (Ar) Name (Ar) Price BHD 0 Price Status" at bounding box center [896, 510] width 737 height 123
drag, startPoint x: 723, startPoint y: 461, endPoint x: 567, endPoint y: 474, distance: 155.9
click at [565, 476] on div "Name (En) Choice Name (En) Name (Ar) Name (Ar) Price BHD 0 Price Status" at bounding box center [896, 510] width 737 height 123
paste input "itrus"
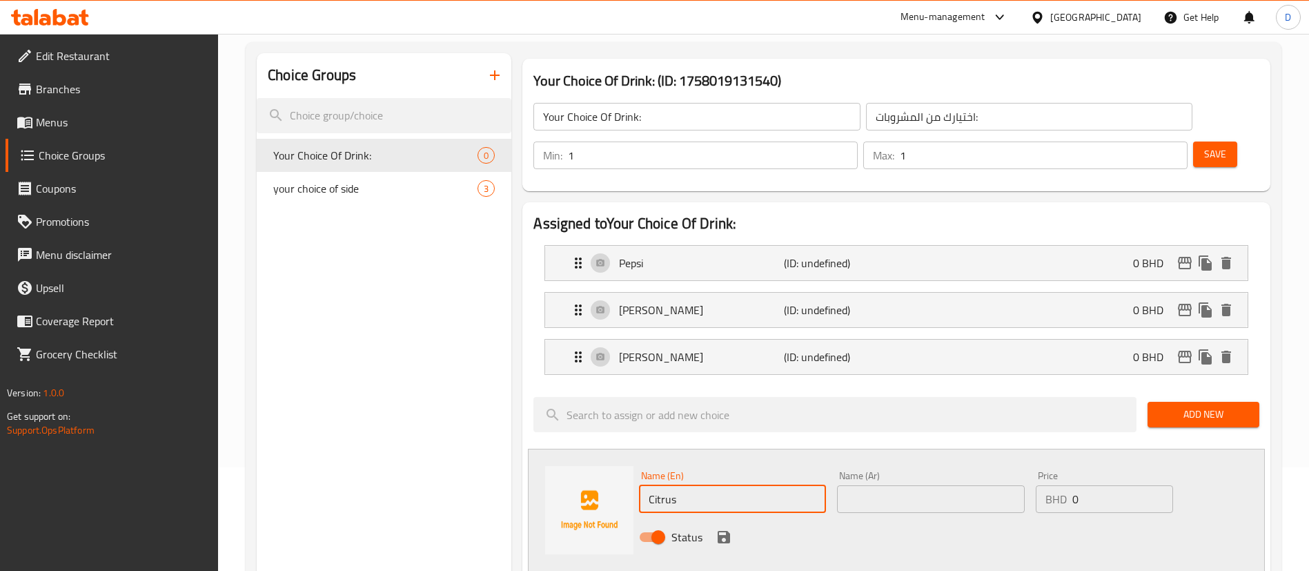
type input "Citrus"
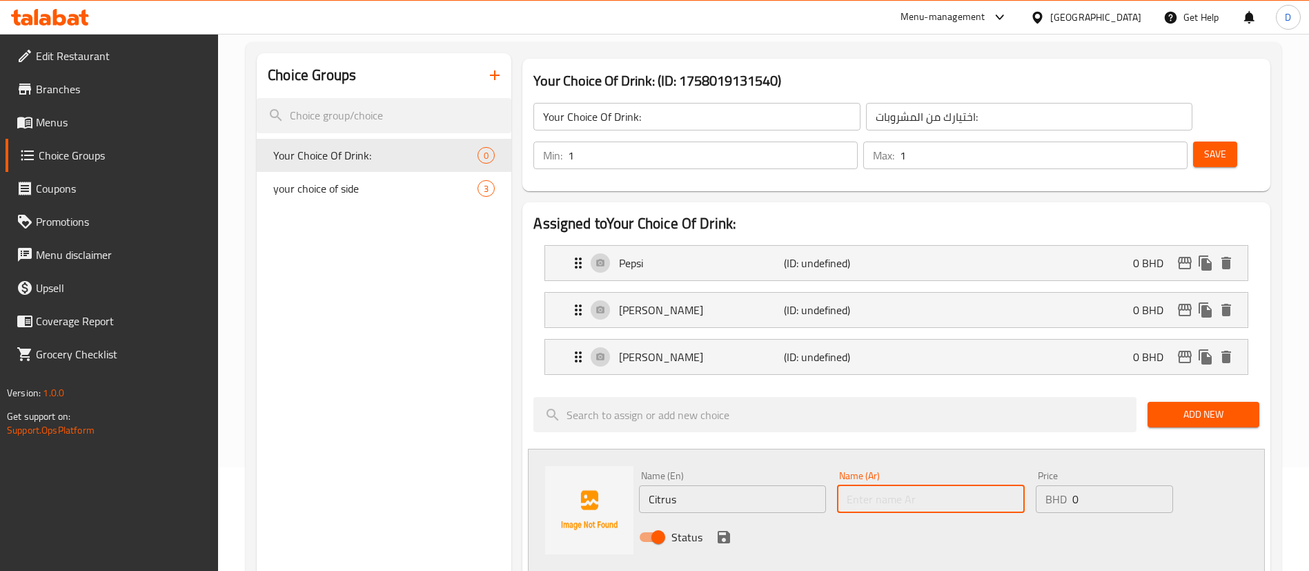
click at [893, 485] on input "text" at bounding box center [930, 499] width 187 height 28
paste input "الحمضيات"
type input "الحمضيات"
click at [720, 529] on icon "save" at bounding box center [724, 537] width 17 height 17
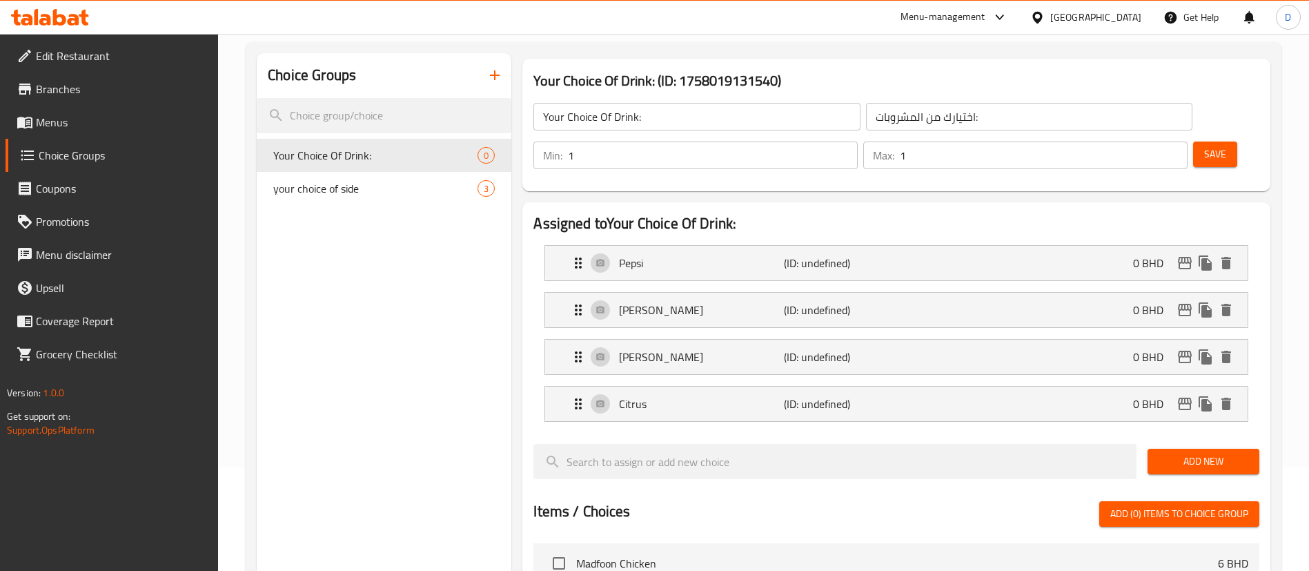
click at [1165, 453] on span "Add New" at bounding box center [1204, 461] width 90 height 17
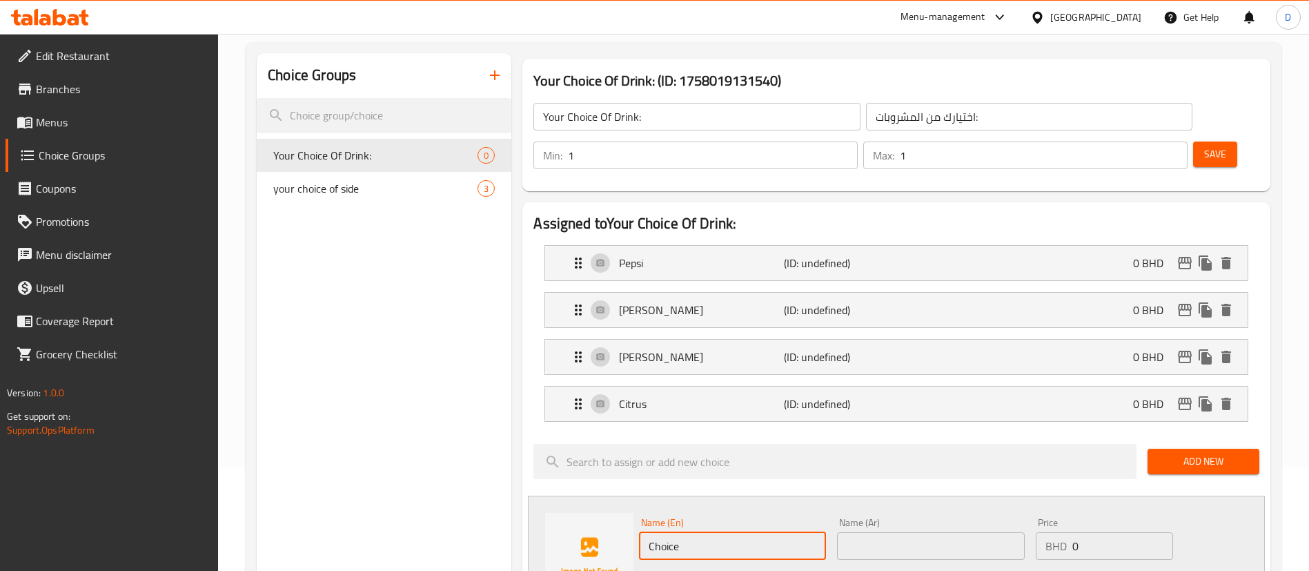
drag, startPoint x: 684, startPoint y: 511, endPoint x: 549, endPoint y: 480, distance: 138.8
click at [592, 498] on div "Name (En) Choice Name (En) Name (Ar) Name (Ar) Price BHD 0 Price Status" at bounding box center [896, 557] width 737 height 123
paste input "Mountain Dew"
type input "Mountain Dew"
click at [916, 532] on input "text" at bounding box center [930, 546] width 187 height 28
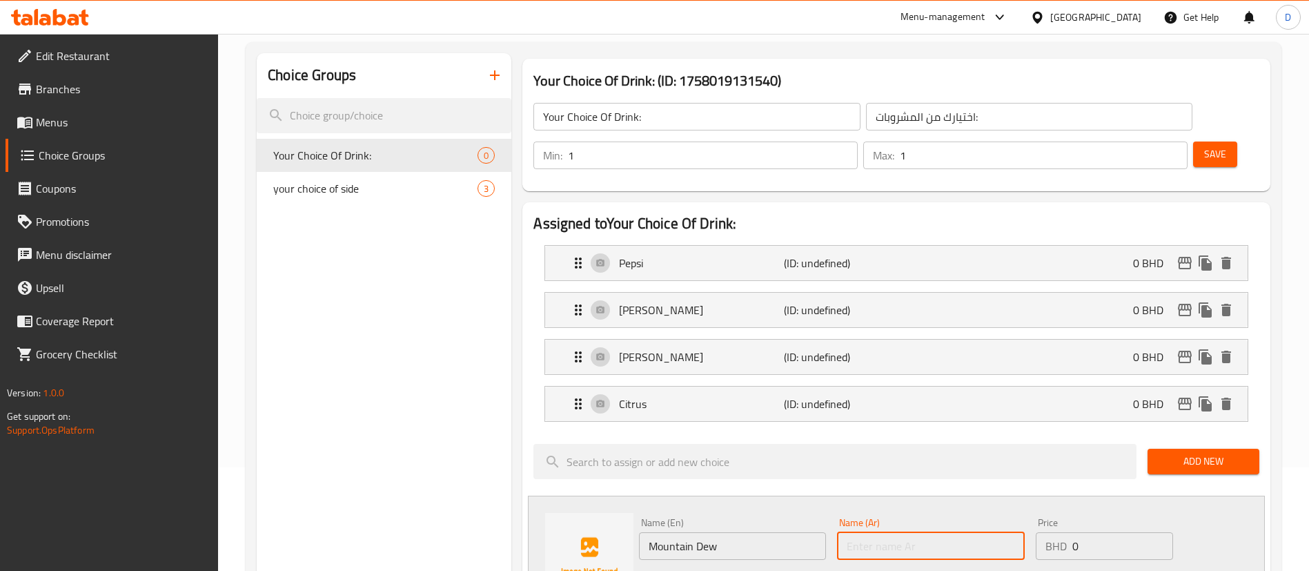
paste input "ماونتن ديو"
type input "ماونتن ديو"
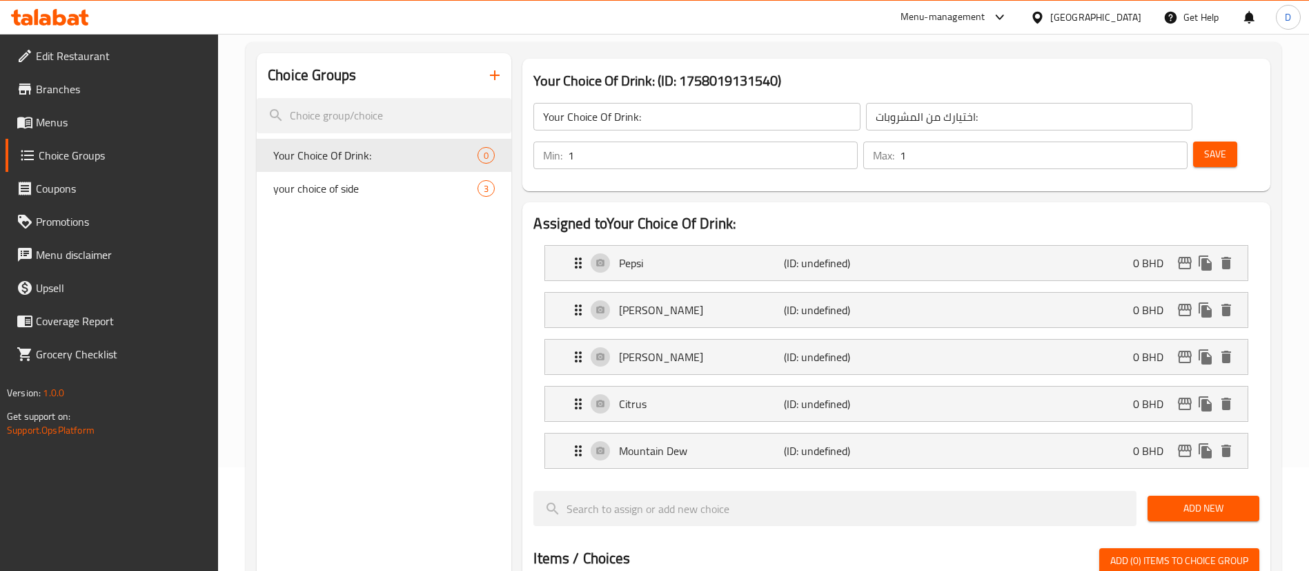
click at [1236, 500] on span "Add New" at bounding box center [1204, 508] width 90 height 17
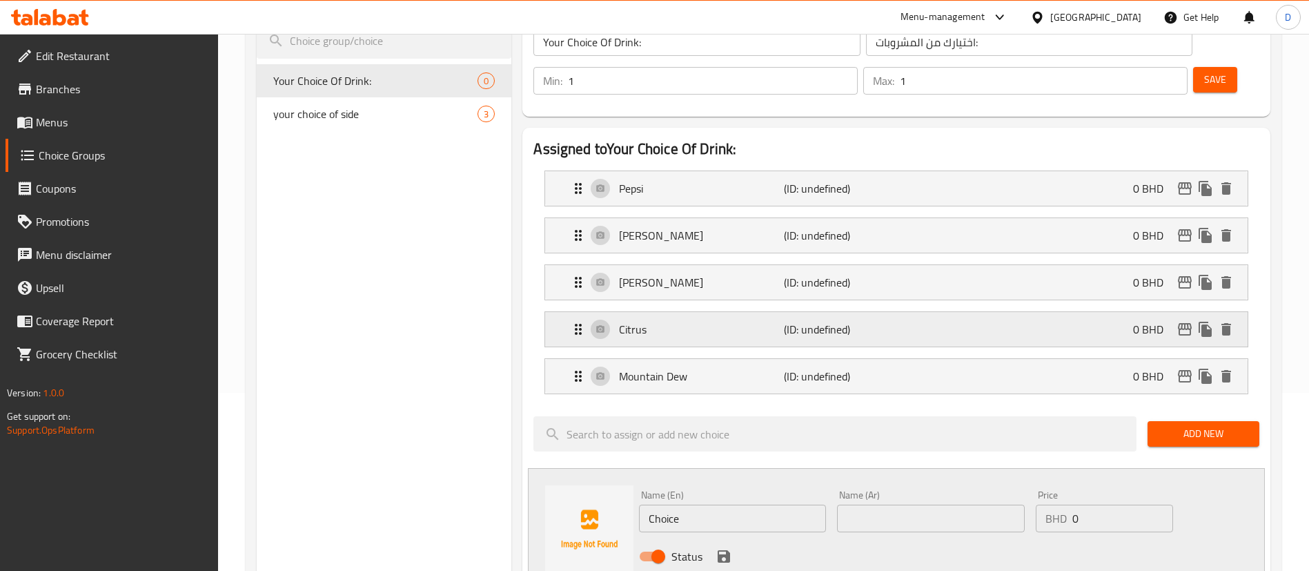
scroll to position [207, 0]
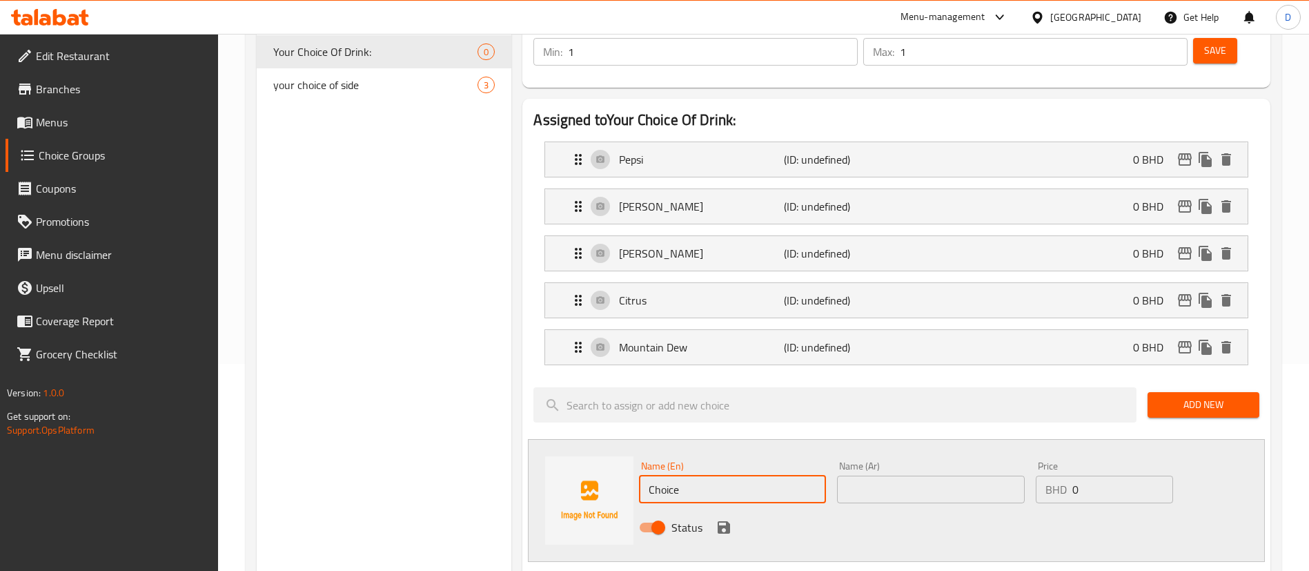
drag, startPoint x: 661, startPoint y: 452, endPoint x: 604, endPoint y: 425, distance: 63.6
click at [623, 440] on div "Name (En) Choice Name (En) Name (Ar) Name (Ar) Price BHD 0 Price Status" at bounding box center [896, 500] width 737 height 123
paste input "Shani"
type input "Shani"
click at [865, 476] on input "text" at bounding box center [930, 490] width 187 height 28
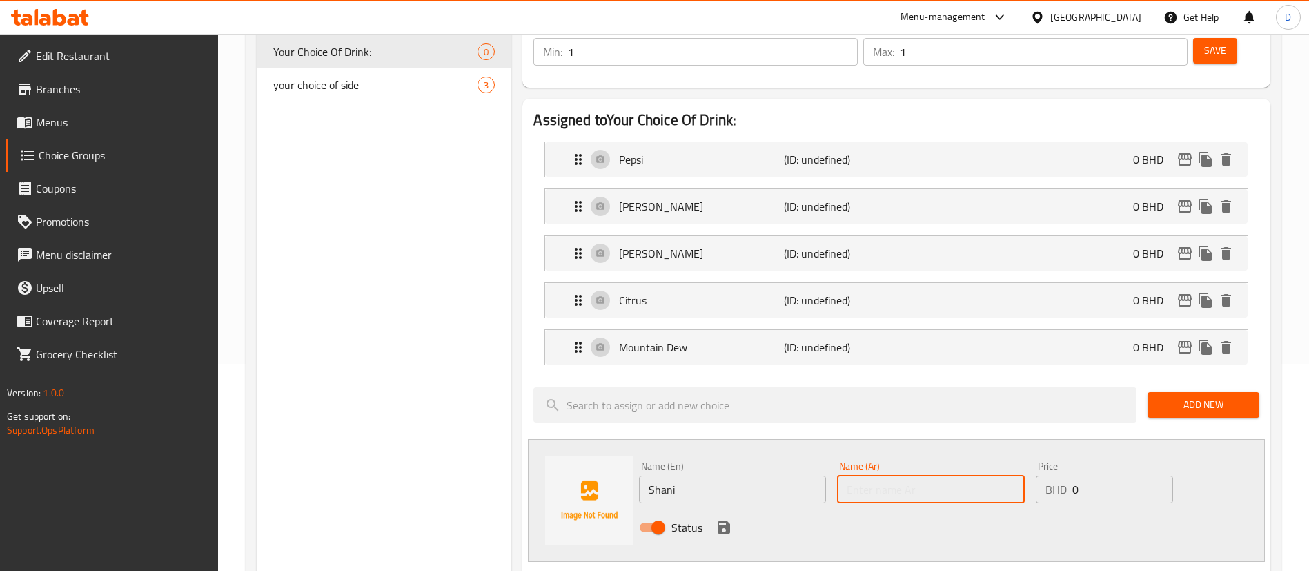
paste input "شاني"
type input "شاني"
drag, startPoint x: 728, startPoint y: 483, endPoint x: 1074, endPoint y: 469, distance: 346.8
click at [728, 521] on icon "save" at bounding box center [724, 527] width 12 height 12
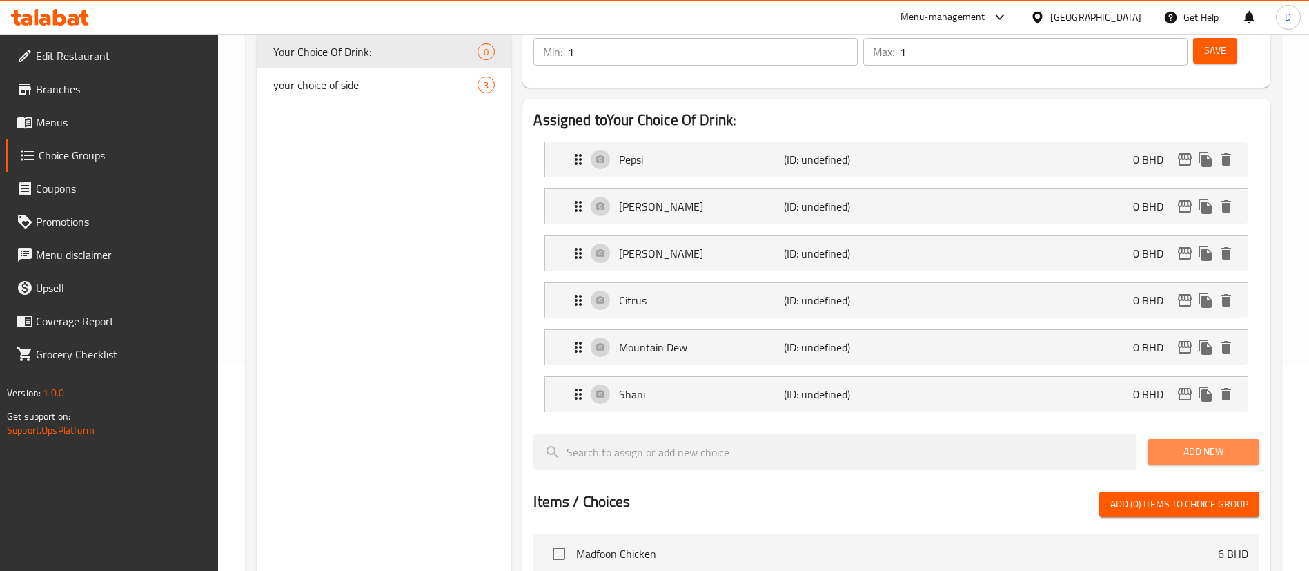
click at [1203, 443] on span "Add New" at bounding box center [1204, 451] width 90 height 17
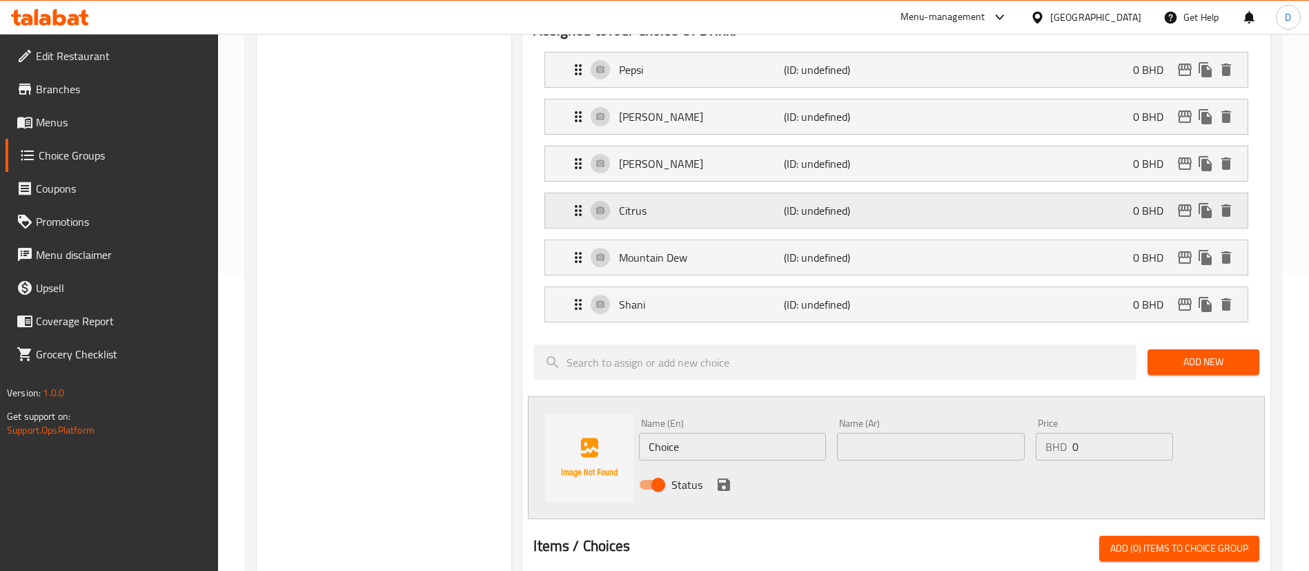
scroll to position [414, 0]
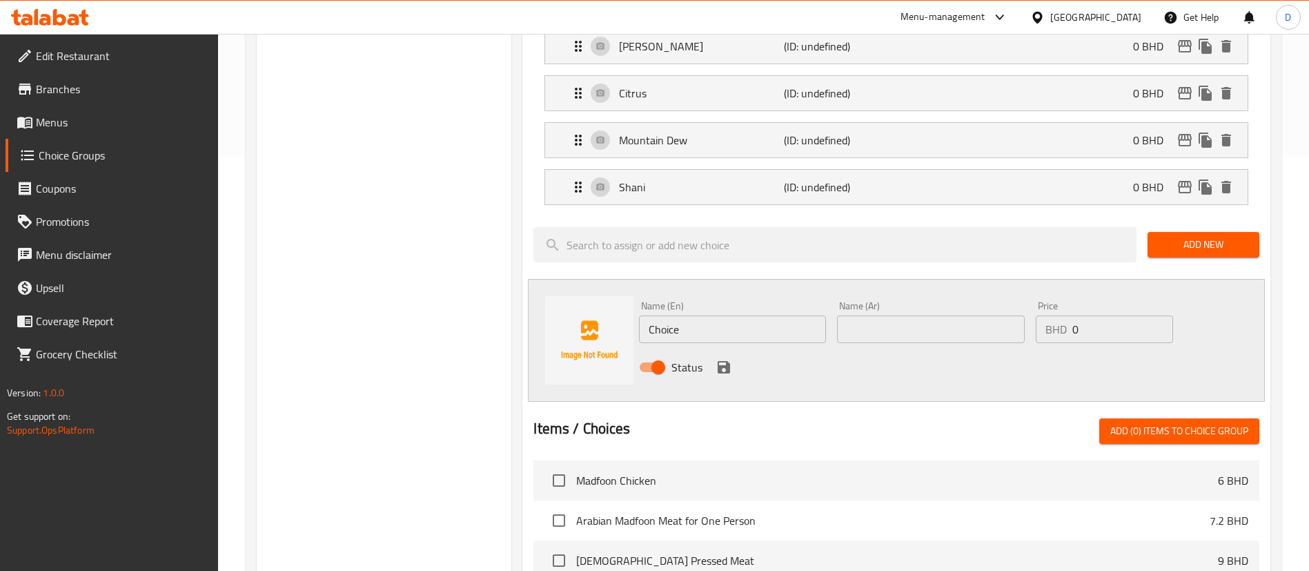
paste input "Diet Pepsi"
drag, startPoint x: 738, startPoint y: 291, endPoint x: 607, endPoint y: 277, distance: 131.2
click at [607, 279] on div "Name (En) Choice Name (En) Name (Ar) Name (Ar) Price BHD 0 Price Status" at bounding box center [896, 340] width 737 height 123
type input "Diet Pepsi"
click at [886, 315] on input "text" at bounding box center [930, 329] width 187 height 28
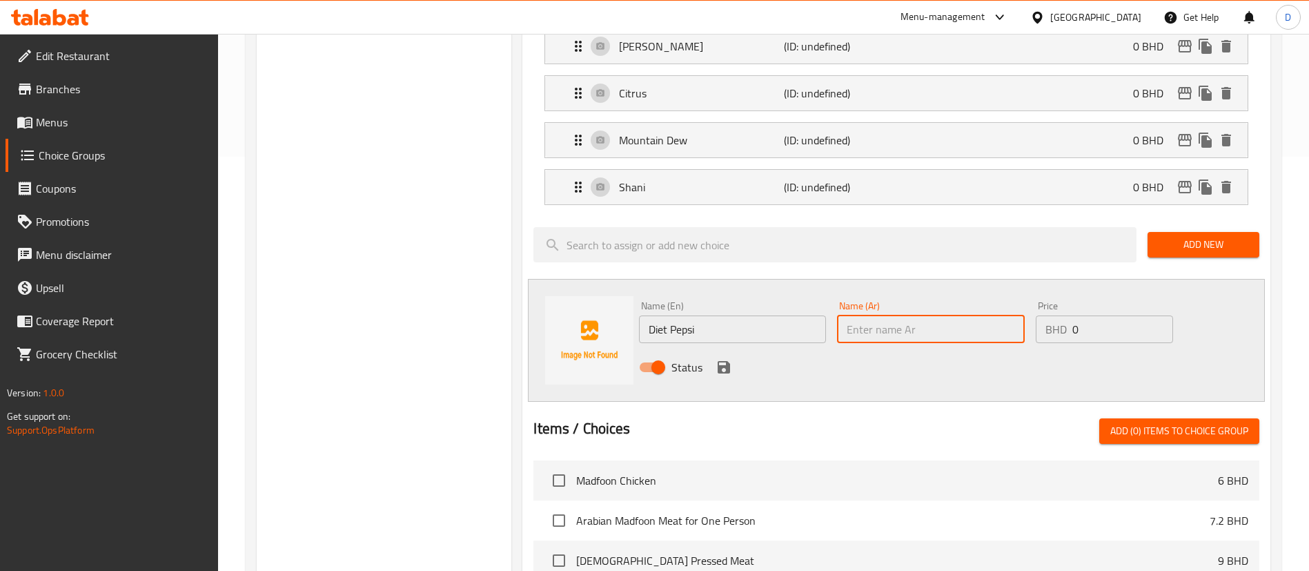
paste input "[PERSON_NAME]"
type input "[PERSON_NAME]"
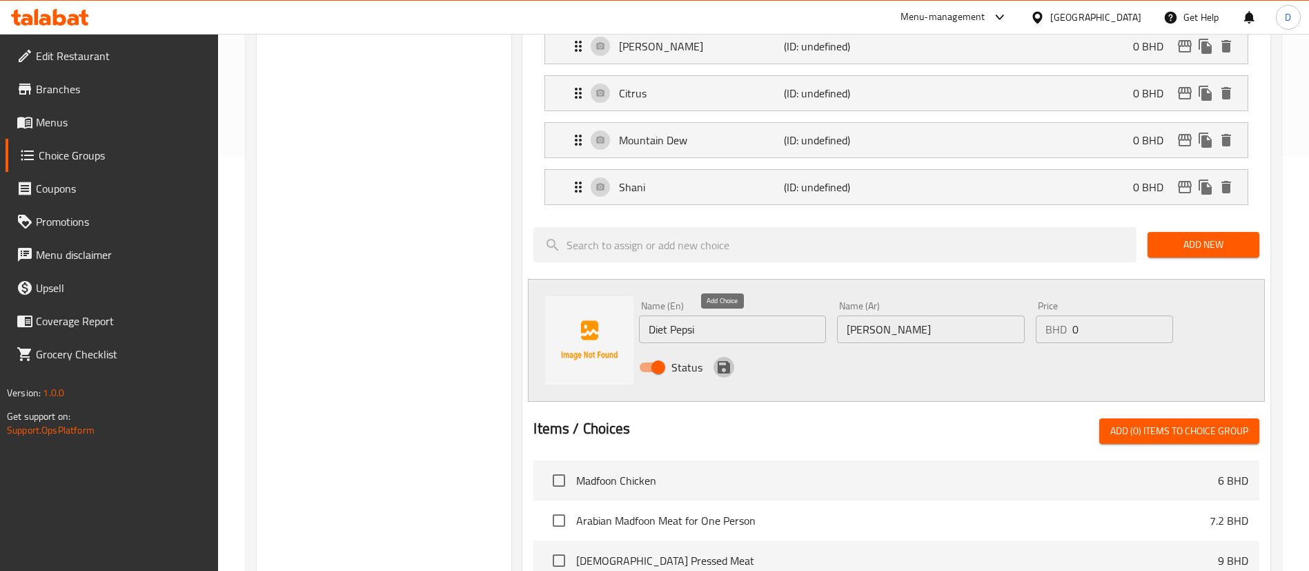
drag, startPoint x: 726, startPoint y: 325, endPoint x: 737, endPoint y: 327, distance: 11.2
click at [735, 349] on div "Status" at bounding box center [931, 367] width 594 height 37
click at [732, 359] on icon "save" at bounding box center [724, 367] width 17 height 17
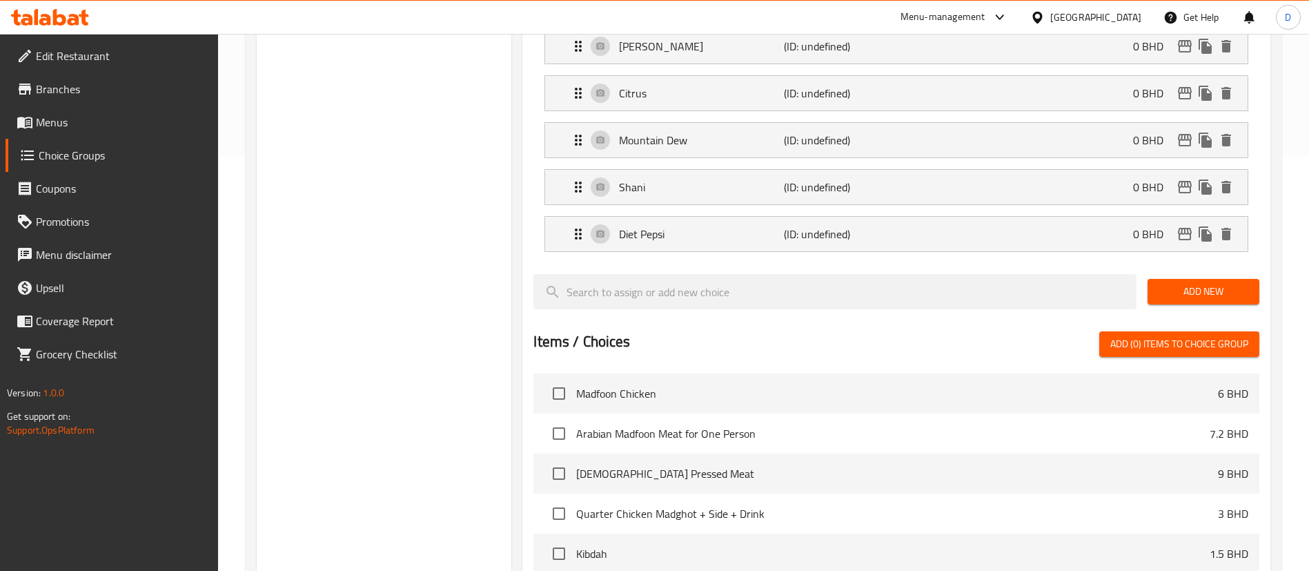
click at [1157, 279] on button "Add New" at bounding box center [1204, 292] width 112 height 26
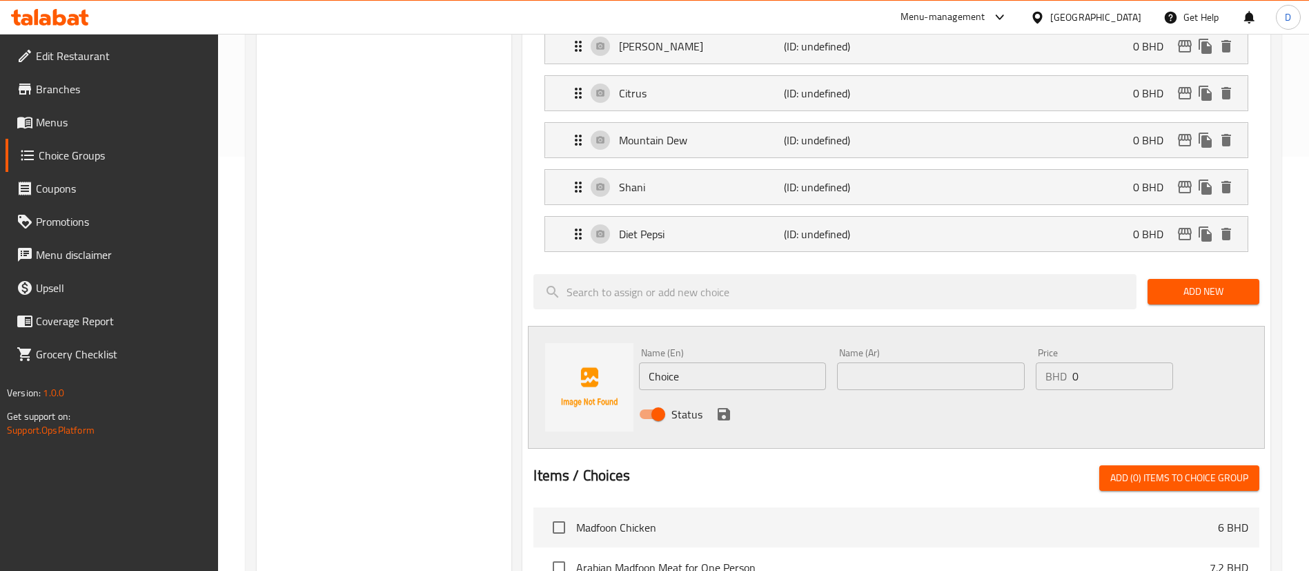
drag, startPoint x: 716, startPoint y: 338, endPoint x: 408, endPoint y: 330, distance: 308.0
click at [460, 332] on div "Choice Groups Your Choice Of Drink: 0 your choice of side 3 Your Choice Of Drin…" at bounding box center [767, 350] width 1020 height 1215
paste input "Diet 7up"
type input "Diet 7up"
click at [937, 348] on div "Name (Ar) Name (Ar)" at bounding box center [930, 369] width 187 height 42
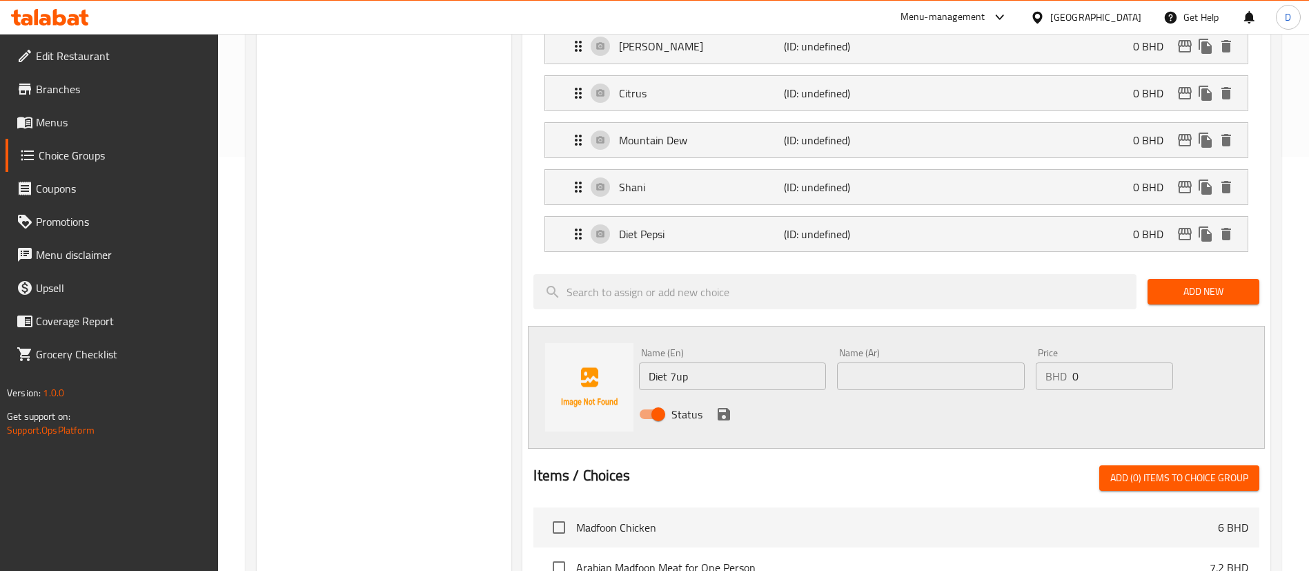
click at [939, 362] on input "text" at bounding box center [930, 376] width 187 height 28
paste input "حمية سفن أب"
drag, startPoint x: 884, startPoint y: 342, endPoint x: 960, endPoint y: 338, distance: 76.0
click at [960, 362] on input "حمية سفن أب" at bounding box center [930, 376] width 187 height 28
click at [790, 362] on input "Diet 7up" at bounding box center [732, 376] width 187 height 28
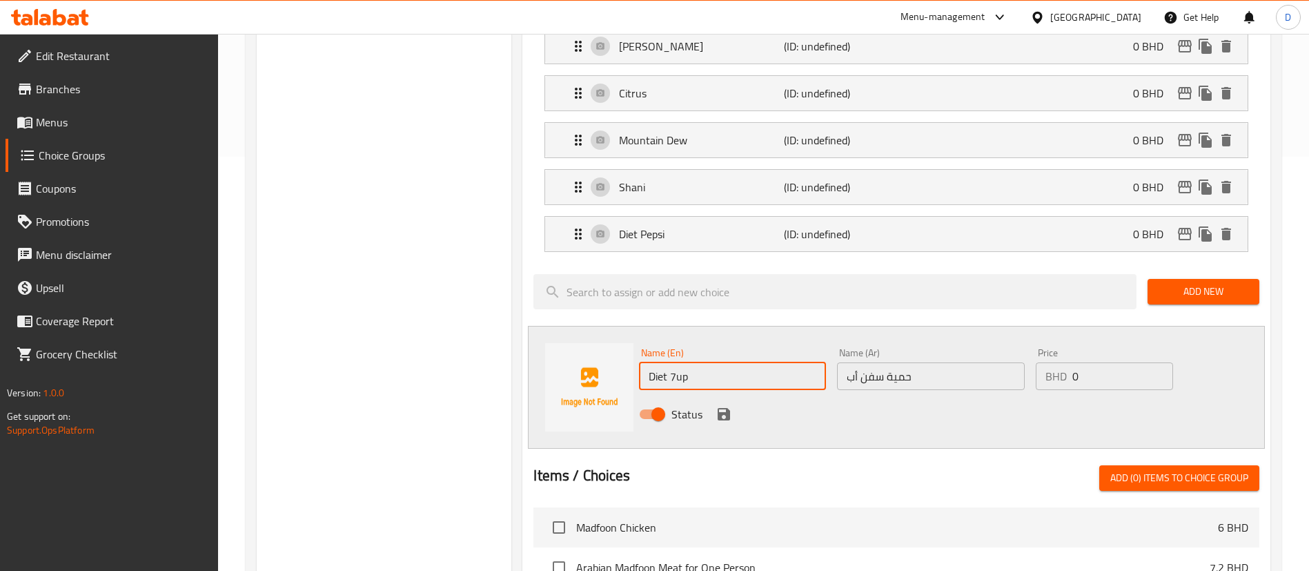
click at [790, 362] on input "Diet 7up" at bounding box center [732, 376] width 187 height 28
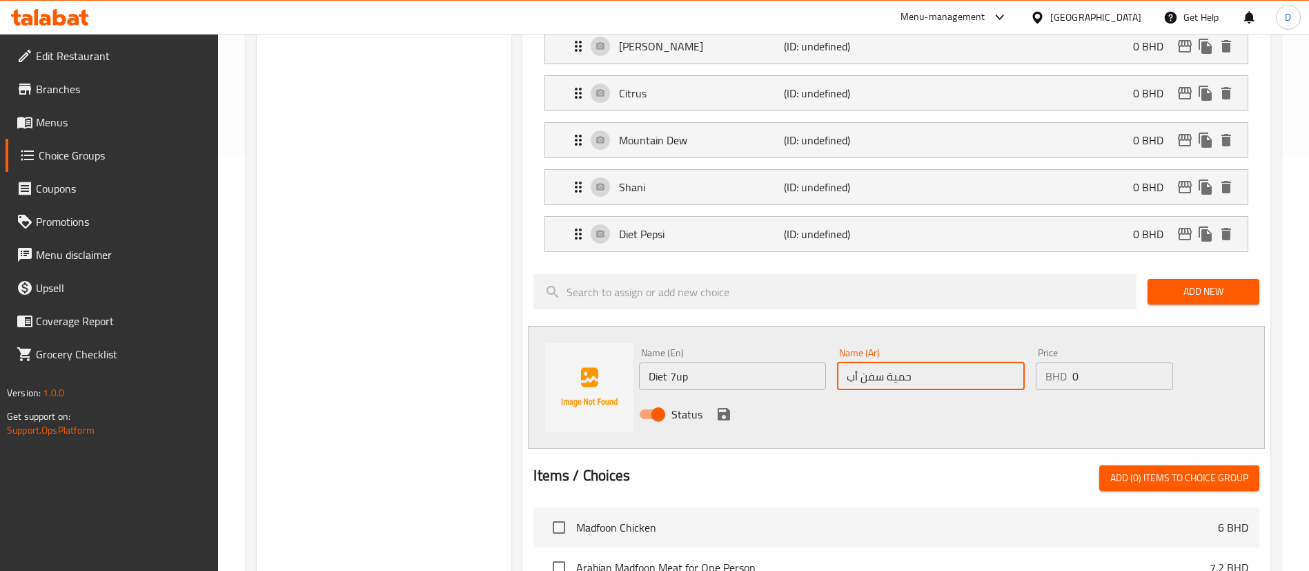
click at [900, 362] on input "حمية سفن أب" at bounding box center [930, 376] width 187 height 28
paste input "ايت"
type input "دايت سفن أب"
click at [719, 408] on icon "save" at bounding box center [724, 414] width 12 height 12
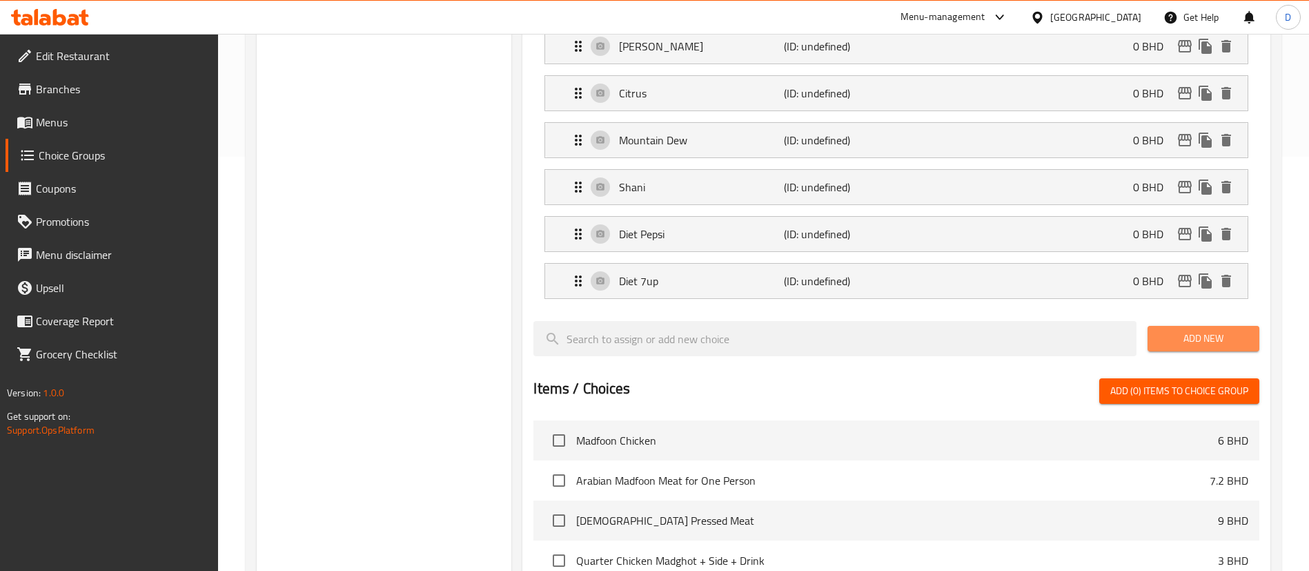
click at [1165, 330] on span "Add New" at bounding box center [1204, 338] width 90 height 17
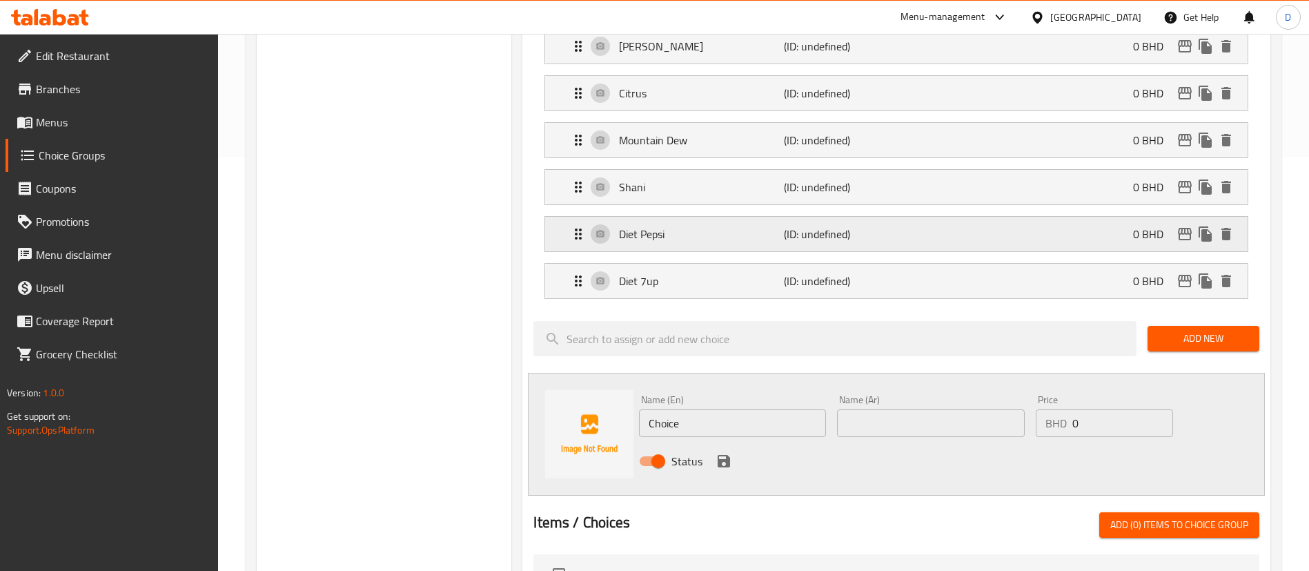
click at [649, 226] on p "Diet Pepsi" at bounding box center [701, 234] width 164 height 17
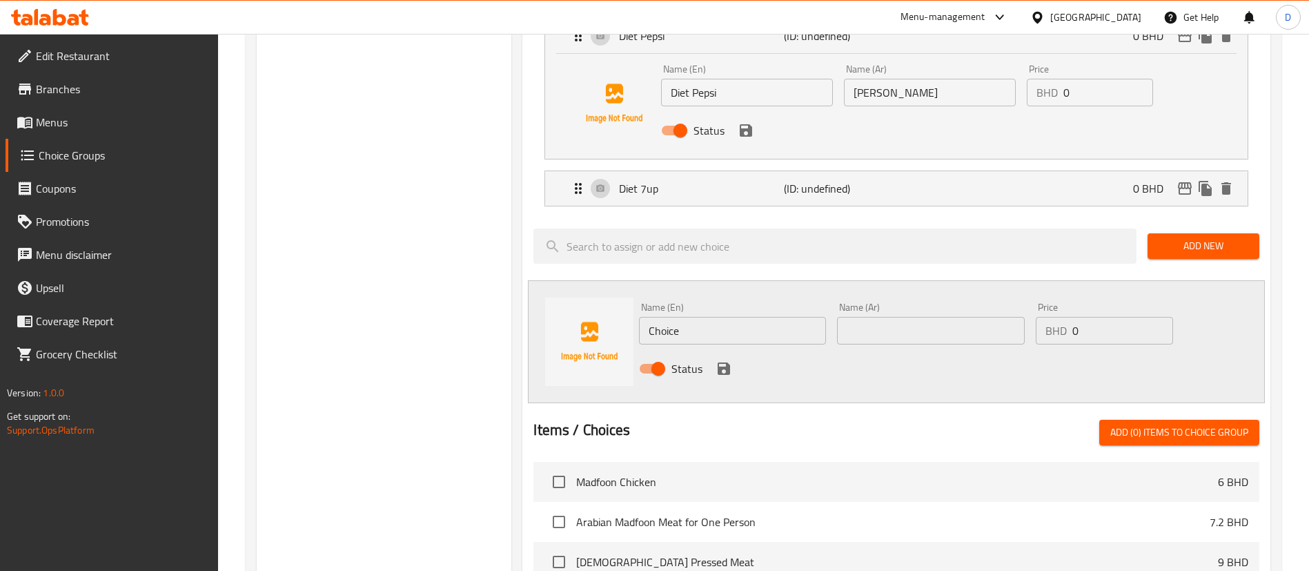
scroll to position [621, 0]
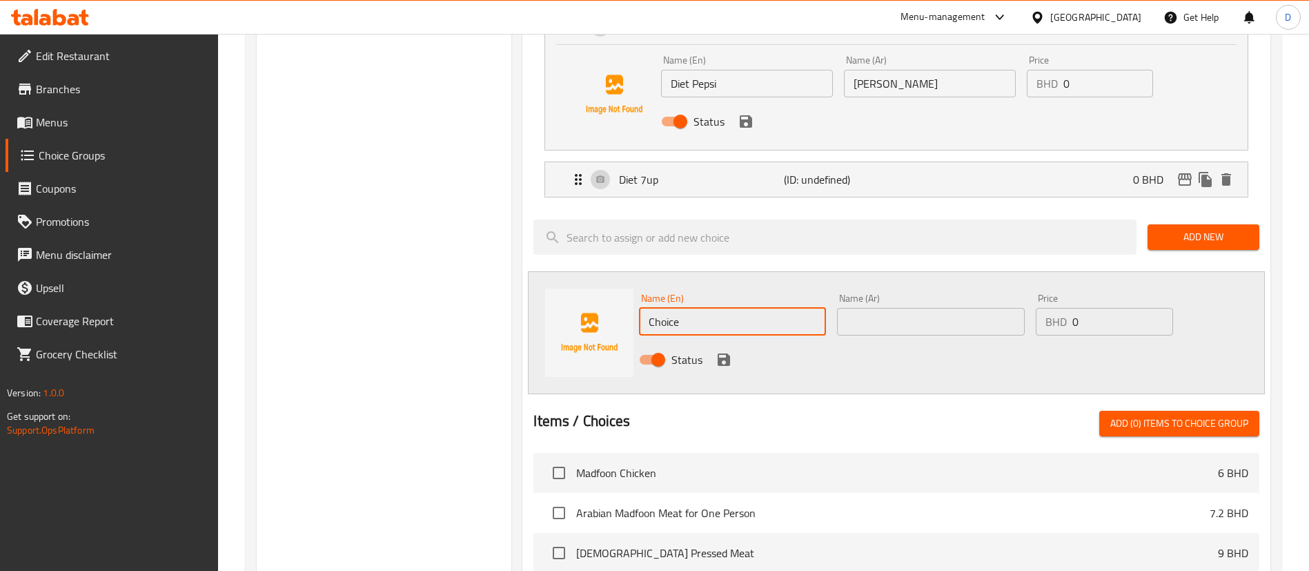
paste input "7up"
drag, startPoint x: 704, startPoint y: 282, endPoint x: 562, endPoint y: 285, distance: 142.2
click at [571, 290] on div "Name (En) Choice Name (En) Name (Ar) Name (Ar) Price BHD 0 Price Status" at bounding box center [896, 332] width 737 height 123
type input "7up"
click at [859, 341] on div "Status" at bounding box center [931, 359] width 594 height 37
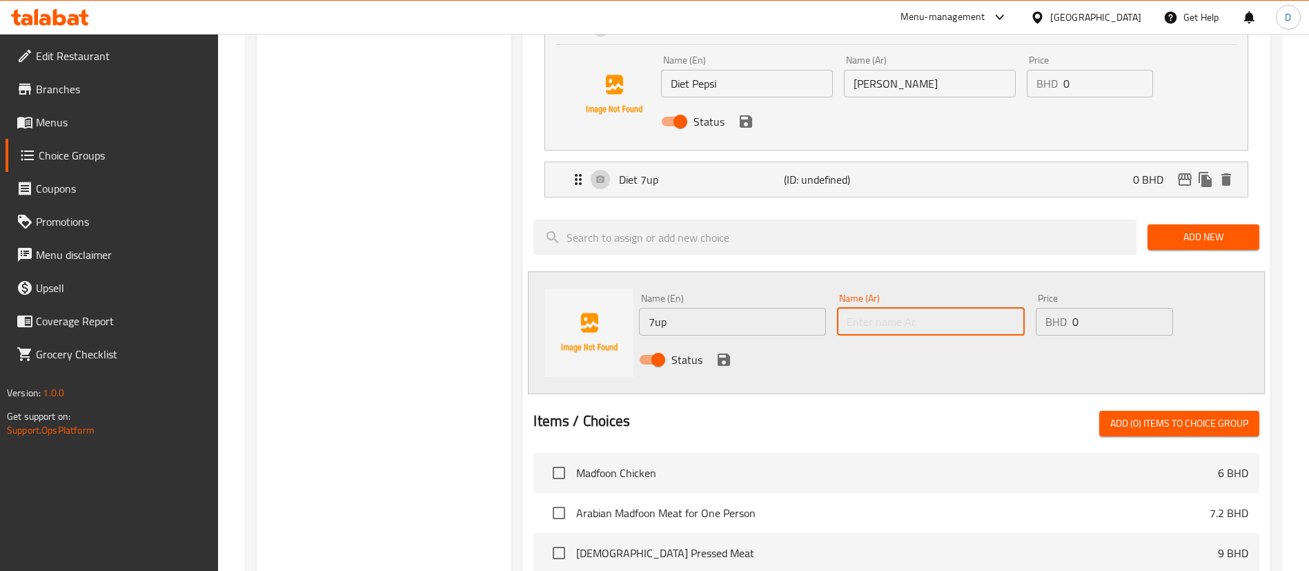
click at [866, 308] on input "text" at bounding box center [930, 322] width 187 height 28
paste input "سفن أب"
type input "سفن أب"
click at [723, 351] on icon "save" at bounding box center [724, 359] width 17 height 17
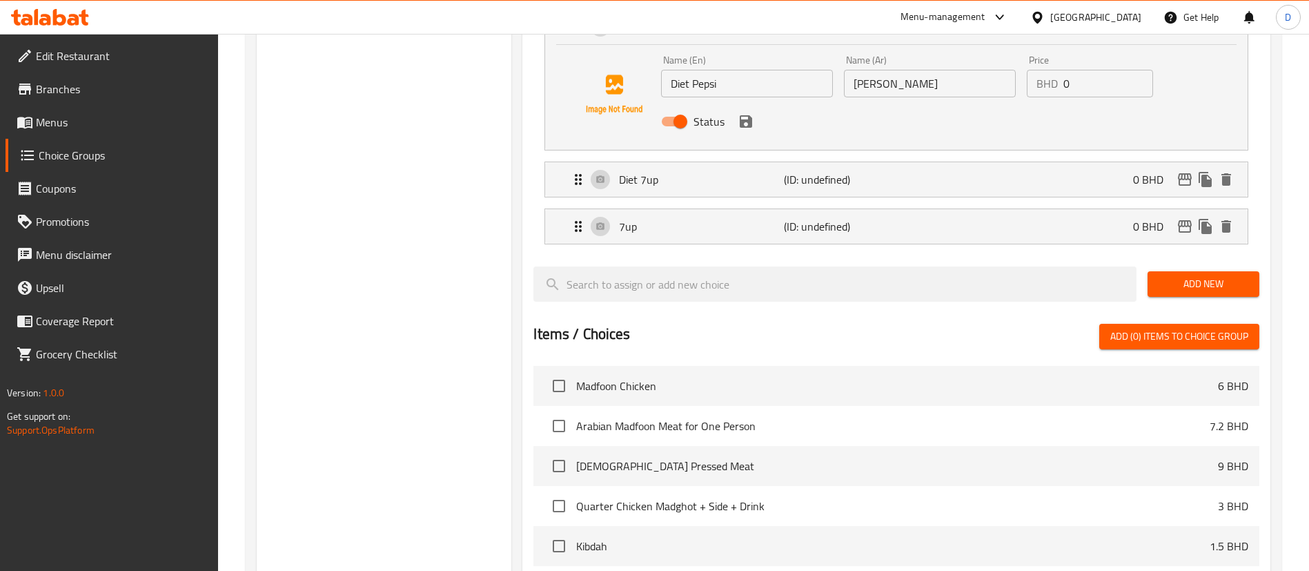
click at [1176, 271] on button "Add New" at bounding box center [1204, 284] width 112 height 26
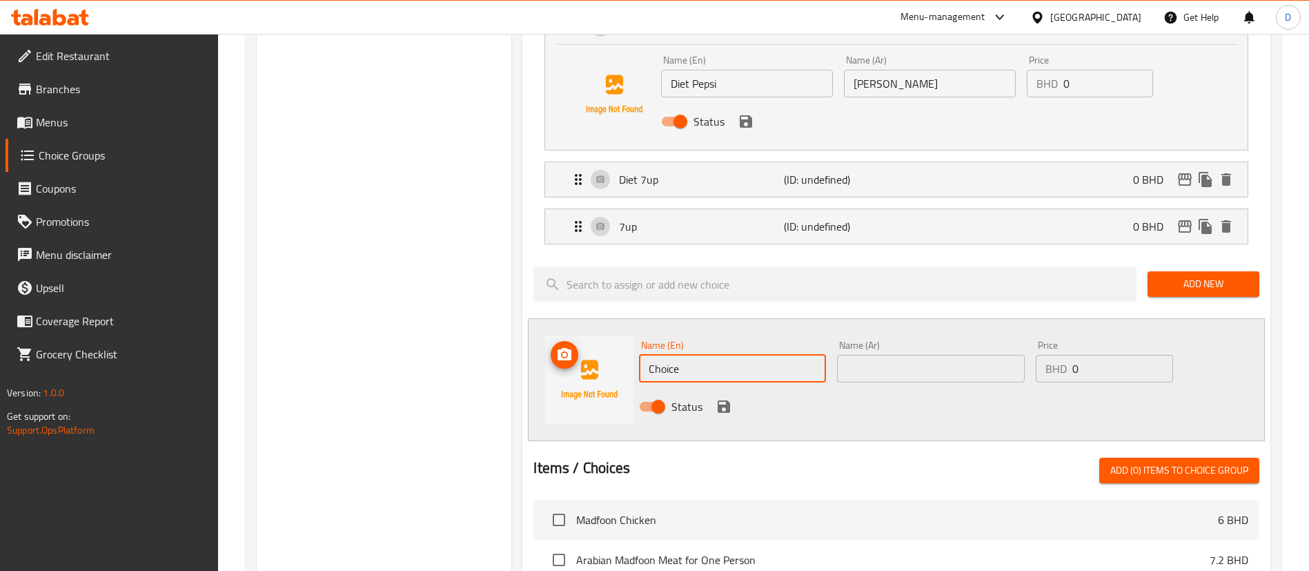
drag, startPoint x: 694, startPoint y: 313, endPoint x: 607, endPoint y: 323, distance: 87.6
click at [607, 324] on div "Name (En) Choice Name (En) Name (Ar) Name (Ar) Price BHD 0 Price Status" at bounding box center [896, 379] width 737 height 123
paste input "Water"
type input "Water"
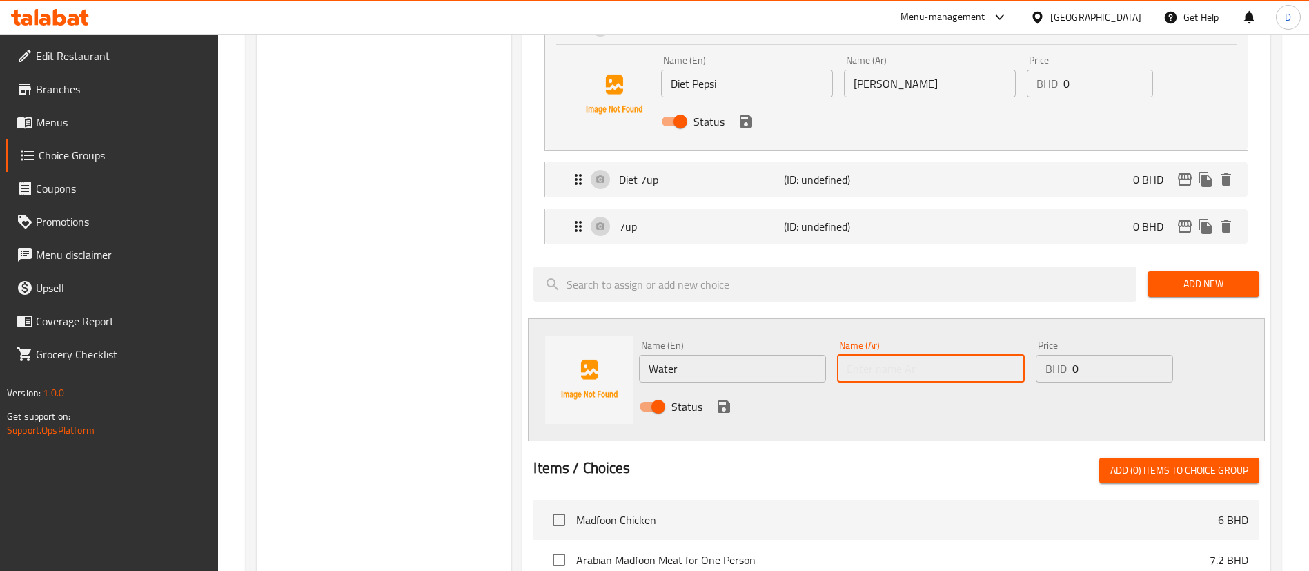
click at [968, 355] on input "text" at bounding box center [930, 369] width 187 height 28
paste input "ماء"
type input "ماء"
drag, startPoint x: 723, startPoint y: 369, endPoint x: 810, endPoint y: 376, distance: 86.6
click at [723, 398] on icon "save" at bounding box center [724, 406] width 17 height 17
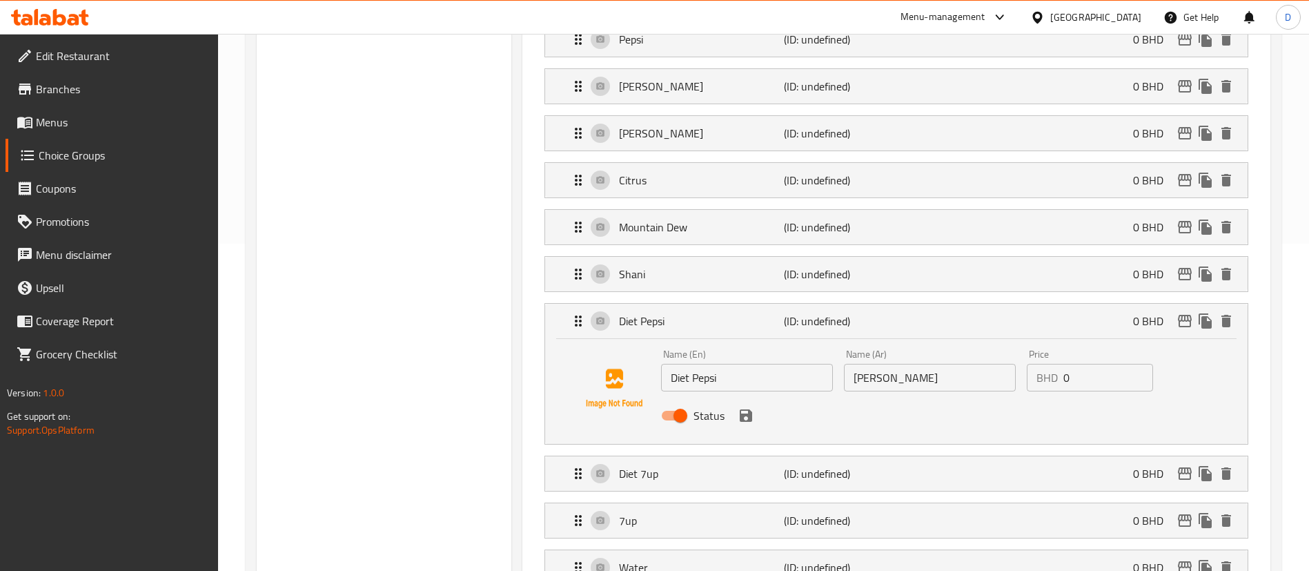
scroll to position [311, 0]
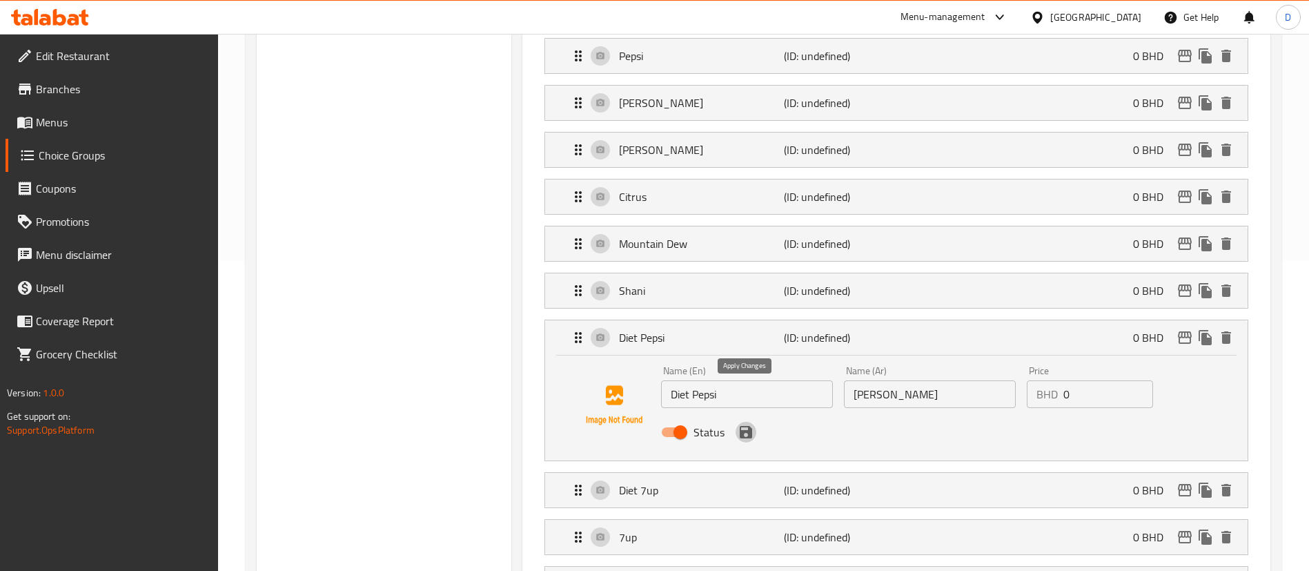
click at [746, 424] on icon "save" at bounding box center [746, 432] width 17 height 17
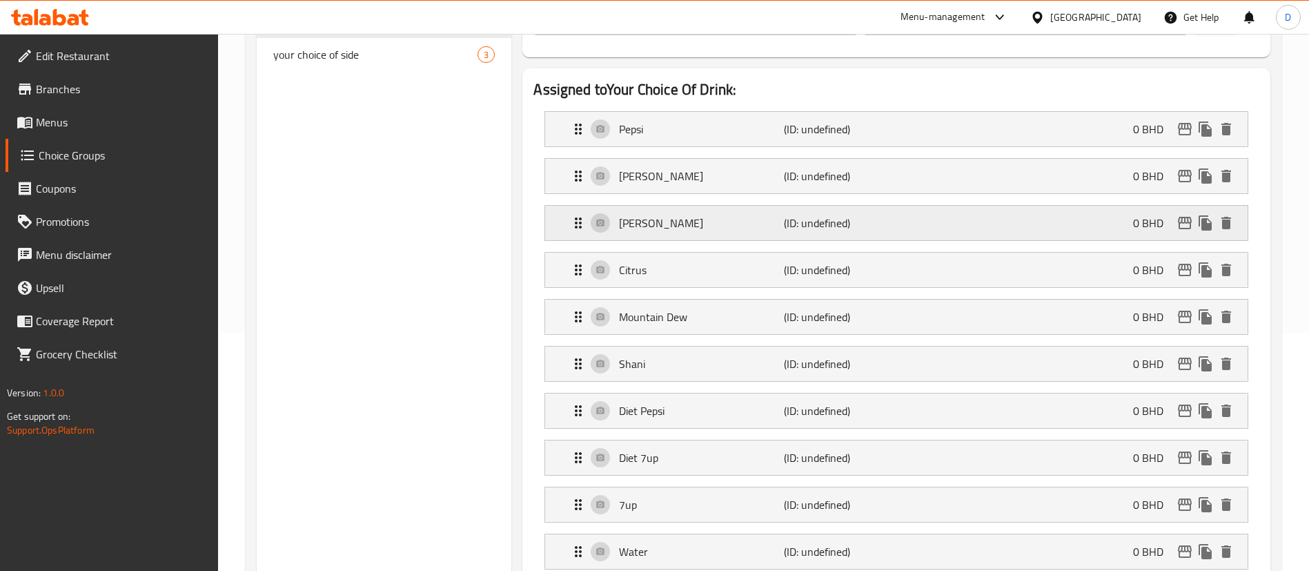
scroll to position [104, 0]
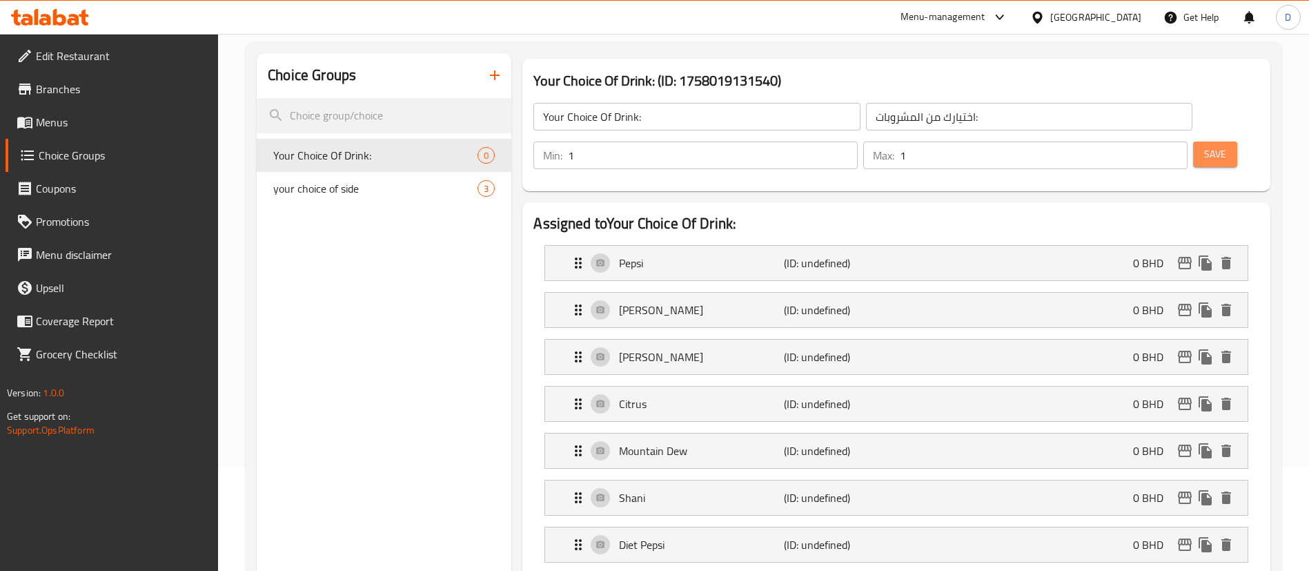
click at [1205, 146] on span "Save" at bounding box center [1216, 154] width 22 height 17
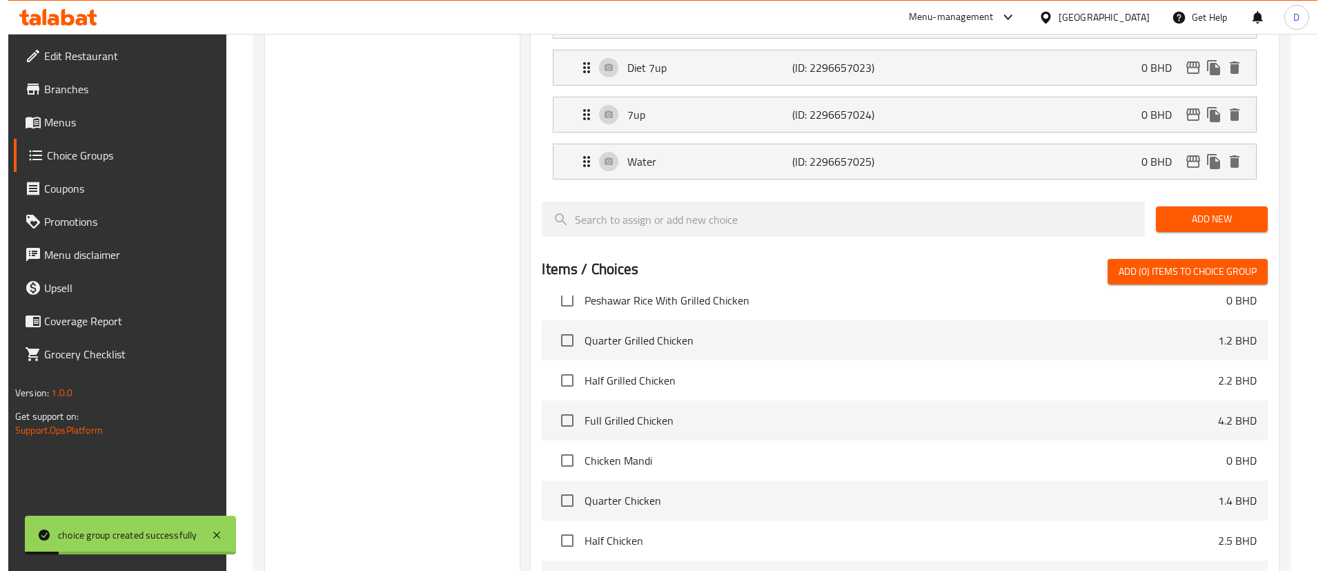
scroll to position [808, 0]
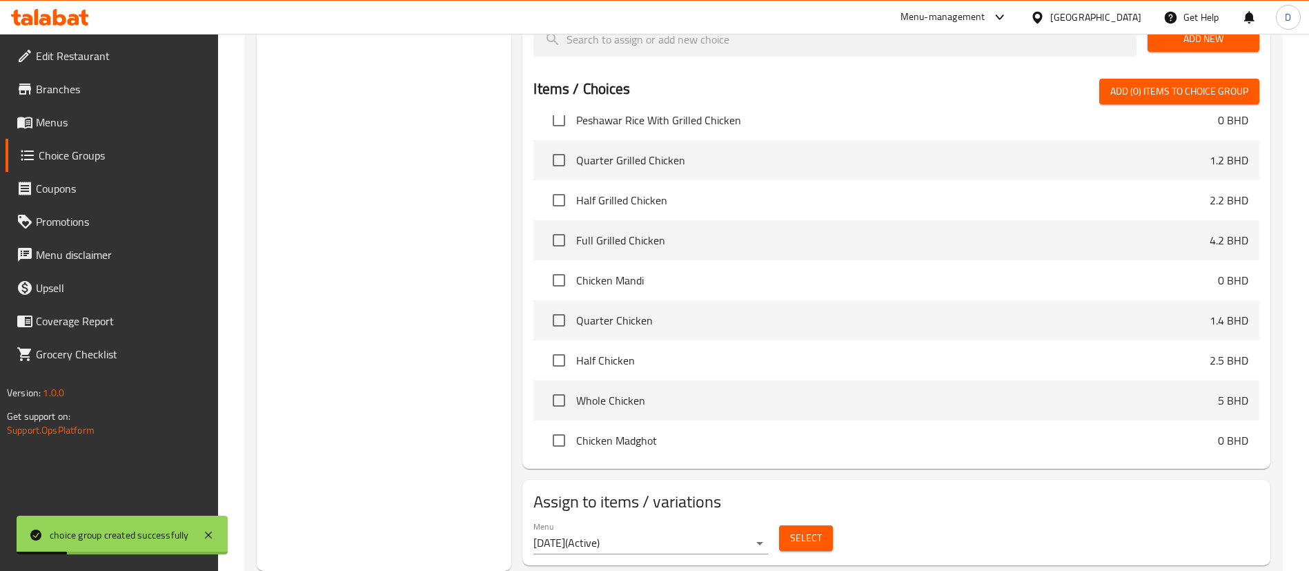
click at [801, 529] on span "Select" at bounding box center [806, 537] width 32 height 17
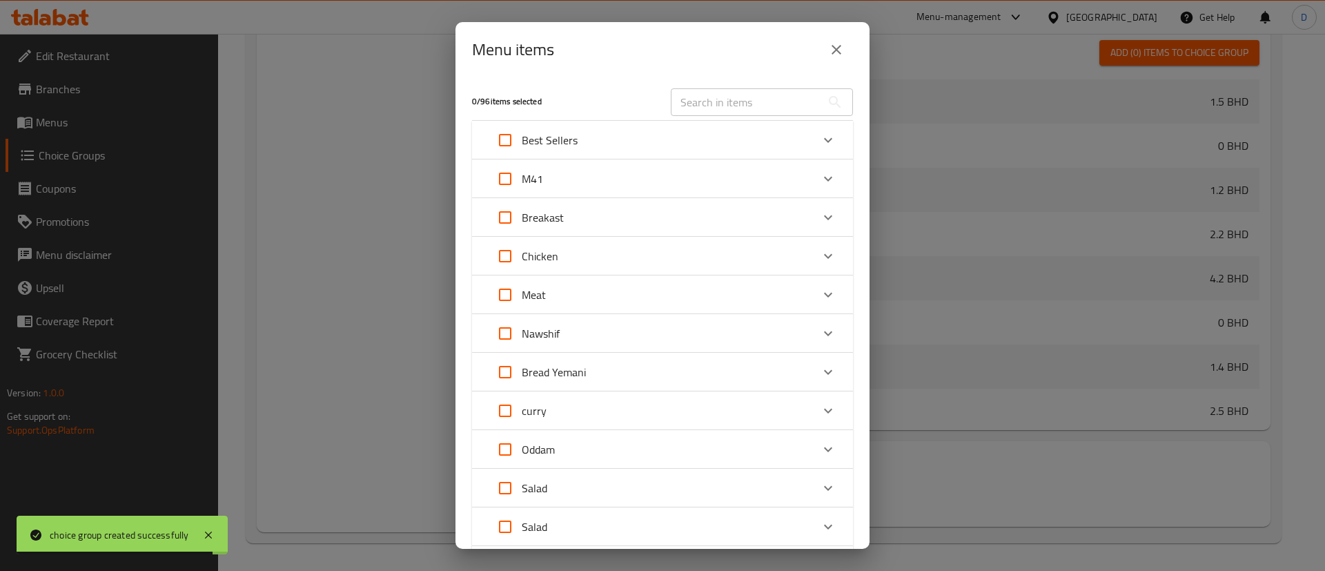
click at [824, 168] on div "Expand" at bounding box center [828, 178] width 33 height 33
click at [518, 251] on input "Expand" at bounding box center [524, 252] width 33 height 33
checkbox input "true"
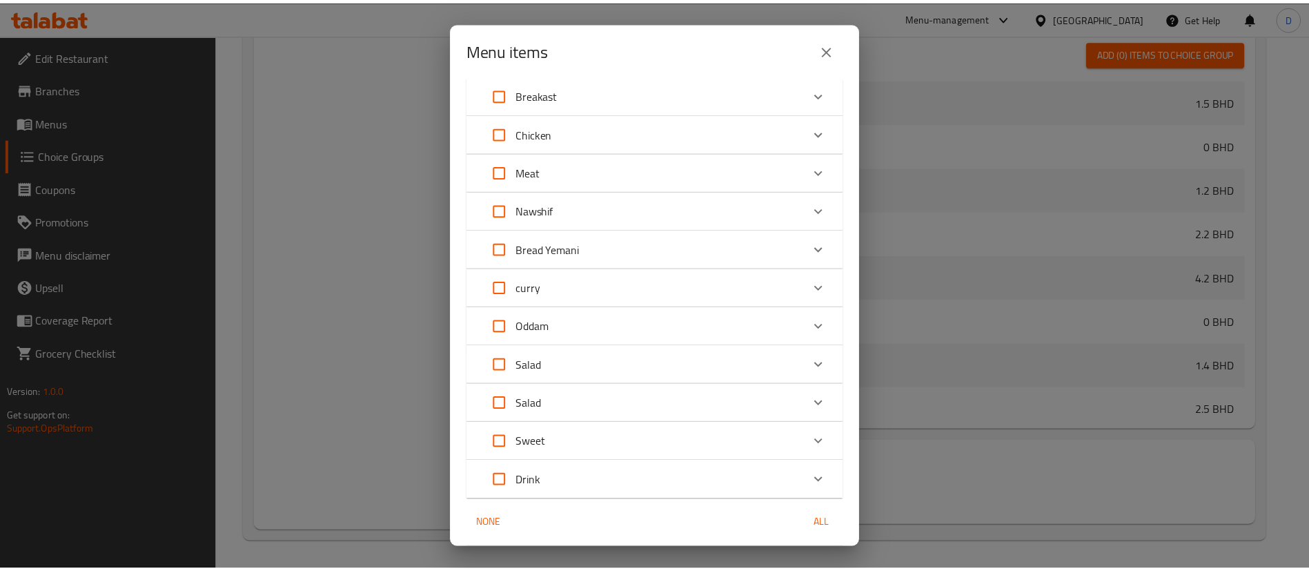
scroll to position [285, 0]
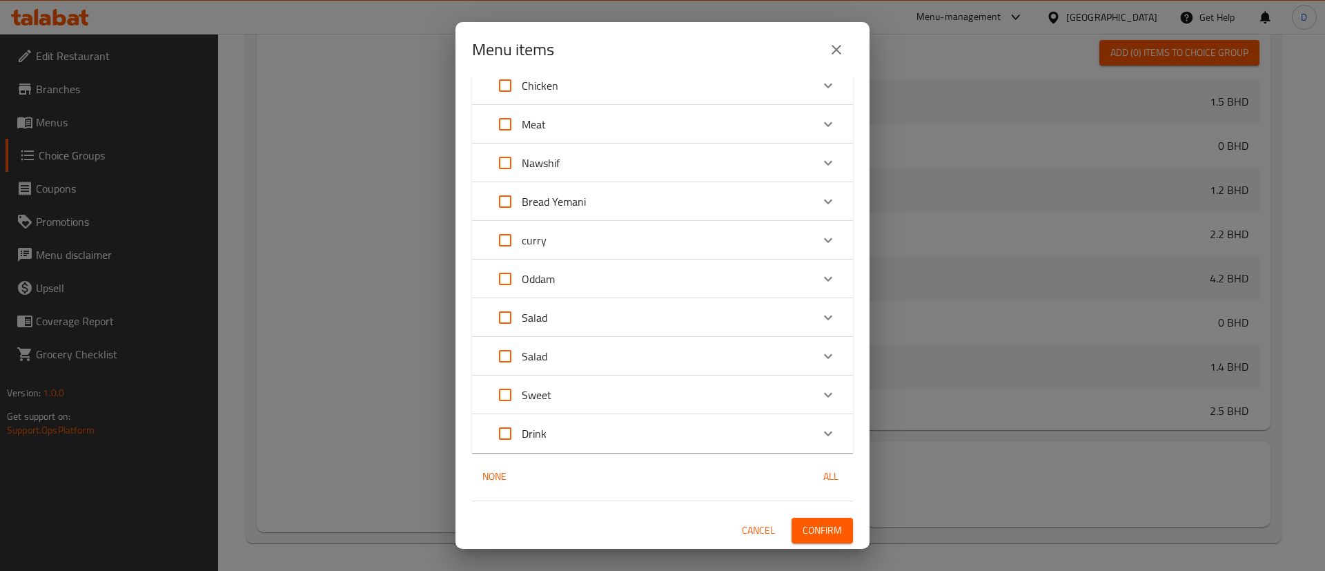
click at [804, 525] on span "Confirm" at bounding box center [822, 530] width 39 height 17
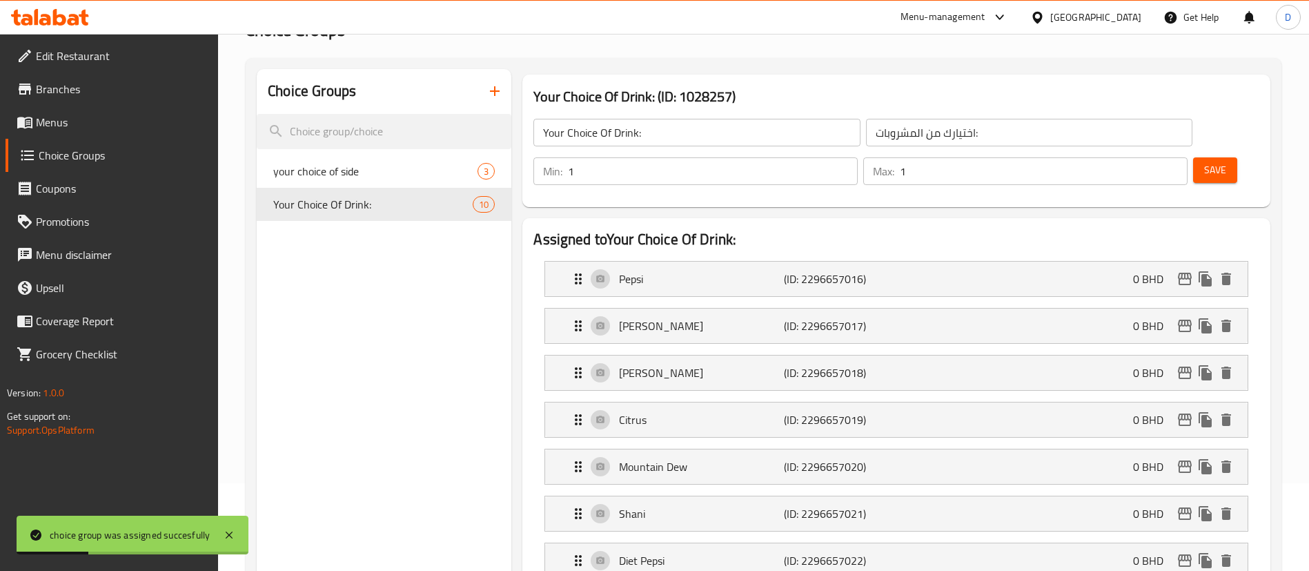
scroll to position [83, 0]
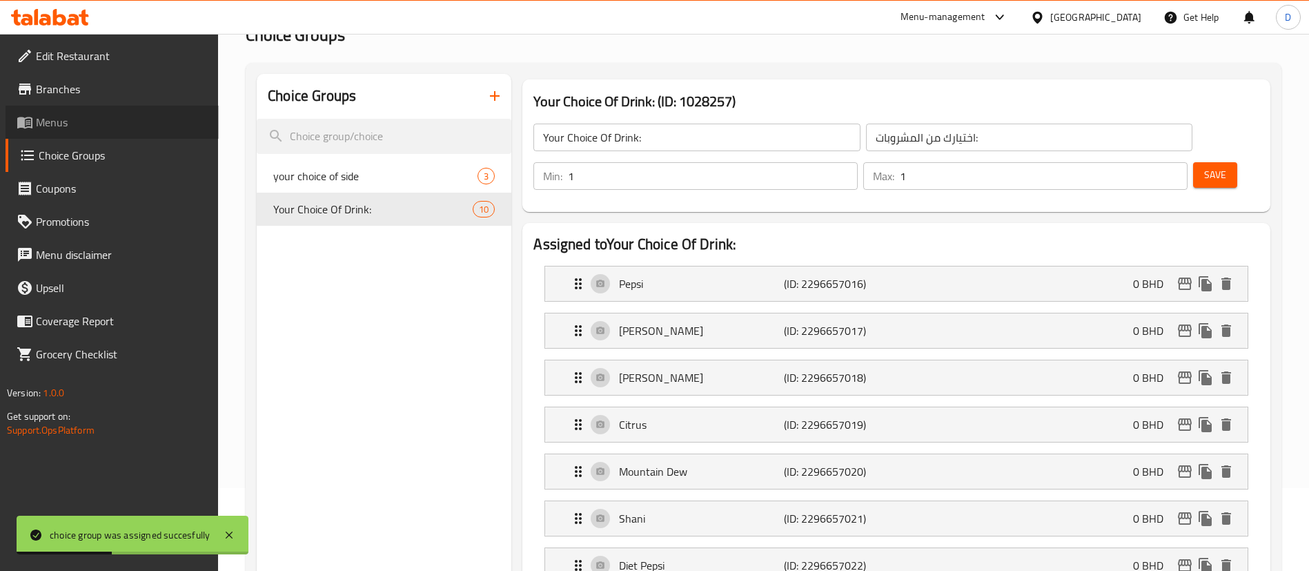
click at [77, 121] on span "Menus" at bounding box center [122, 122] width 172 height 17
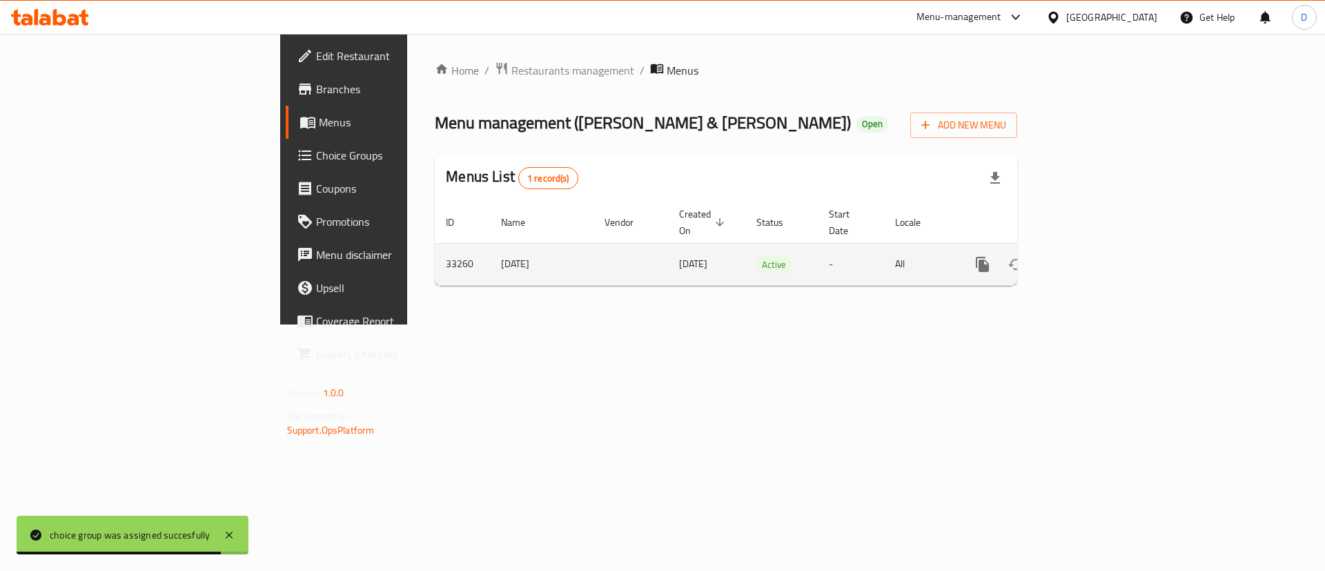
click at [1099, 257] on link "enhanced table" at bounding box center [1082, 264] width 33 height 33
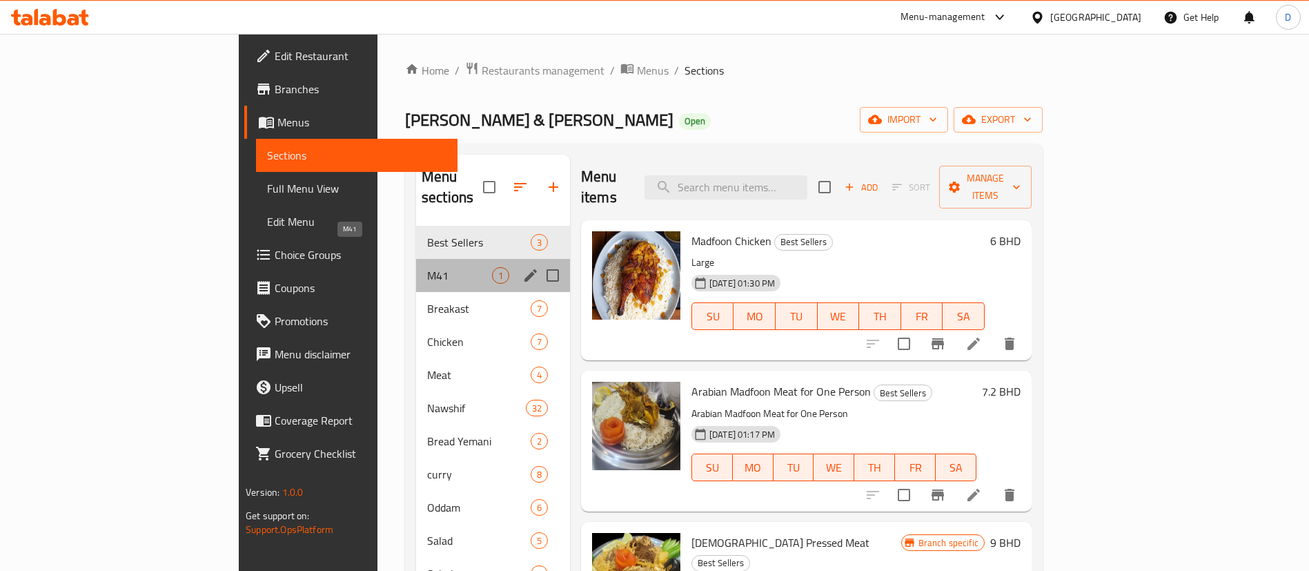
click at [427, 267] on span "M41" at bounding box center [459, 275] width 65 height 17
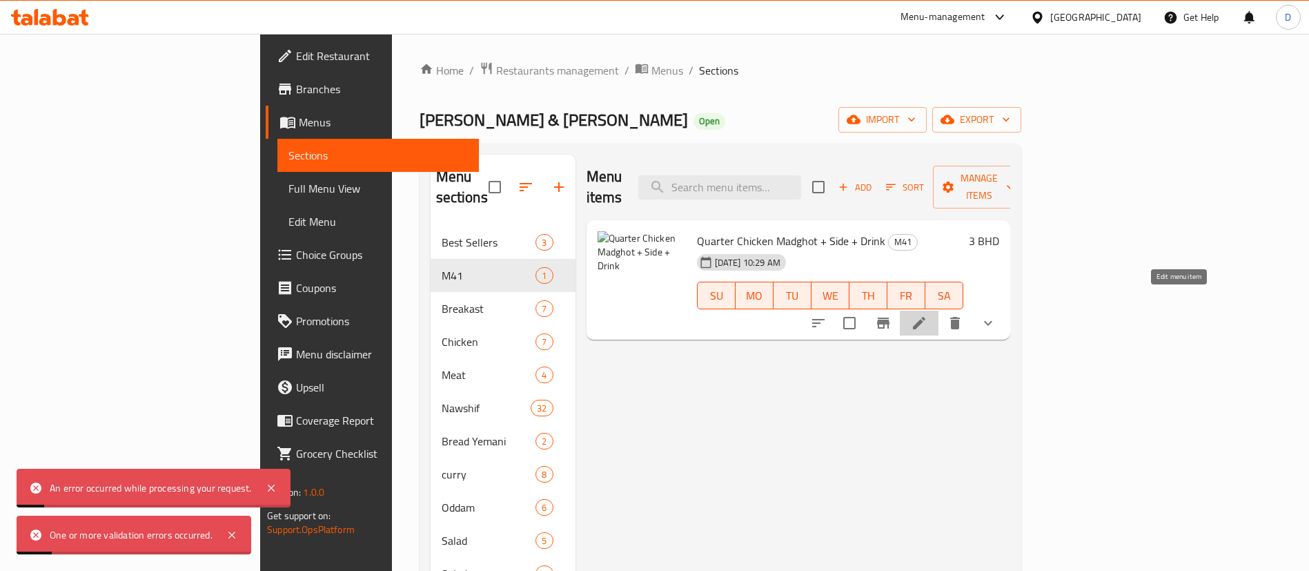
click at [928, 315] on icon at bounding box center [919, 323] width 17 height 17
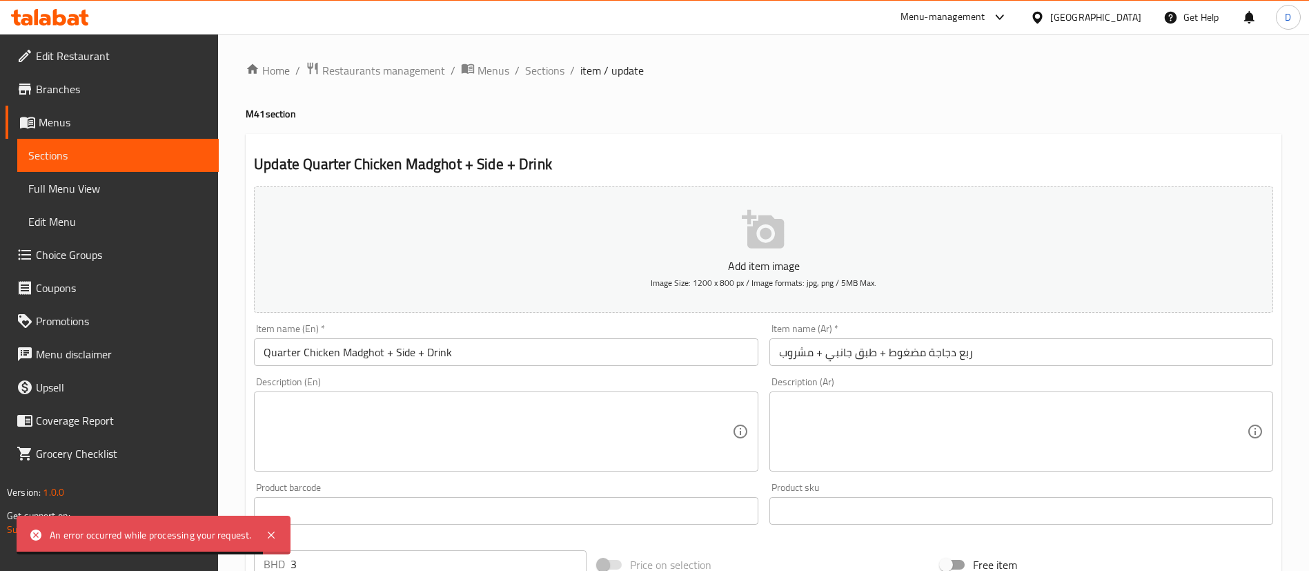
click at [712, 170] on h2 "Update Quarter Chicken Madghot + Side + Drink" at bounding box center [764, 164] width 1020 height 21
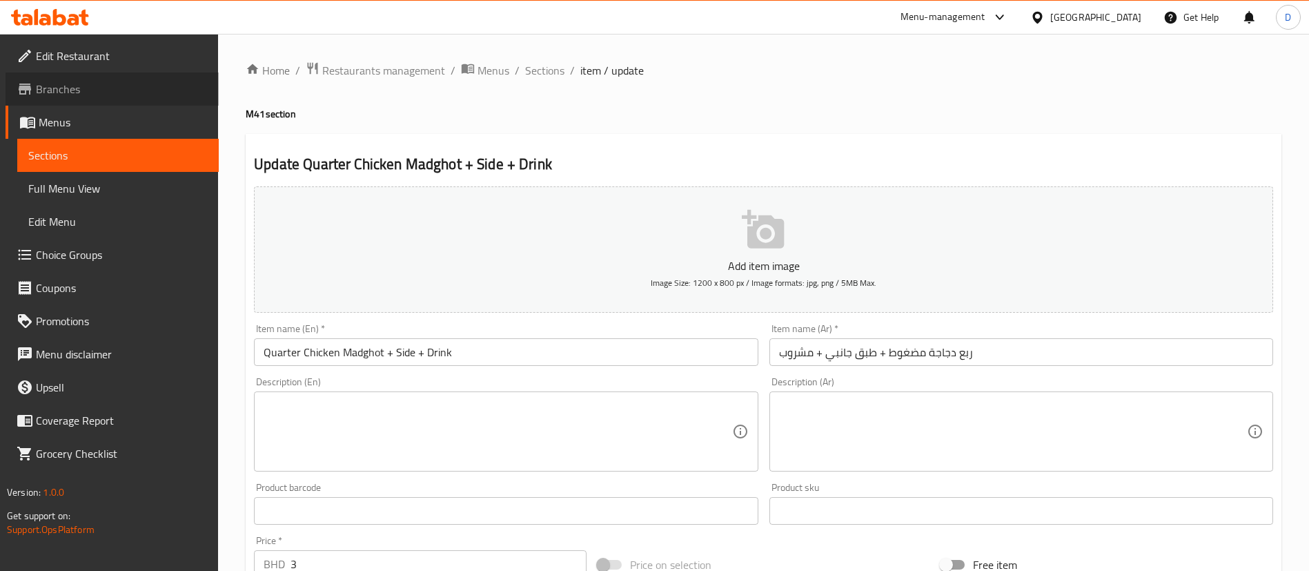
click at [60, 91] on span "Branches" at bounding box center [122, 89] width 172 height 17
